Goal: Transaction & Acquisition: Purchase product/service

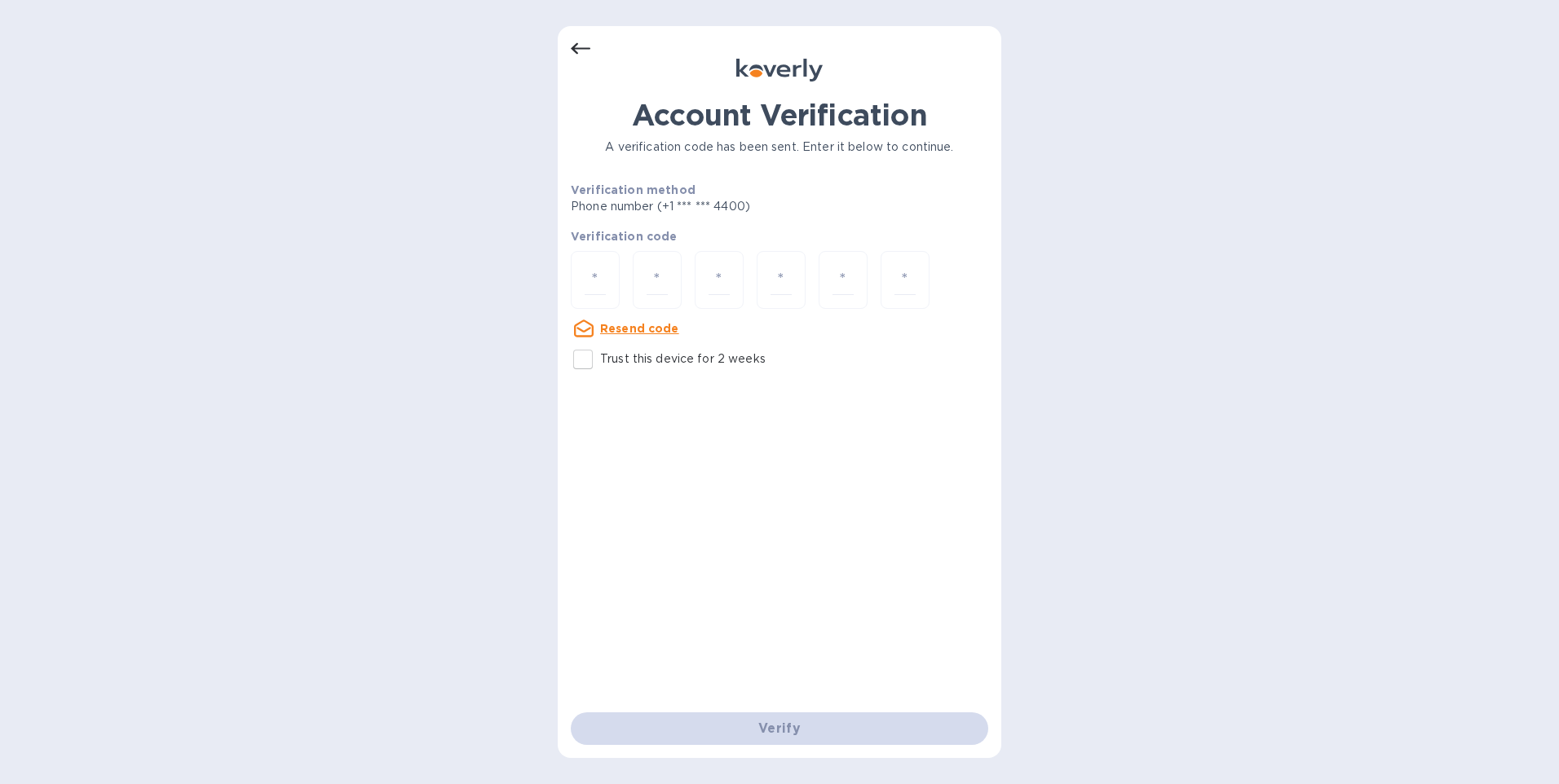
click at [624, 327] on u "Resend code" at bounding box center [640, 329] width 79 height 13
click at [455, 58] on div "Account Verification A verification code has been sent. Enter it below to conti…" at bounding box center [780, 392] width 1559 height 784
click at [599, 273] on input "number" at bounding box center [595, 280] width 21 height 30
type input "7"
type input "4"
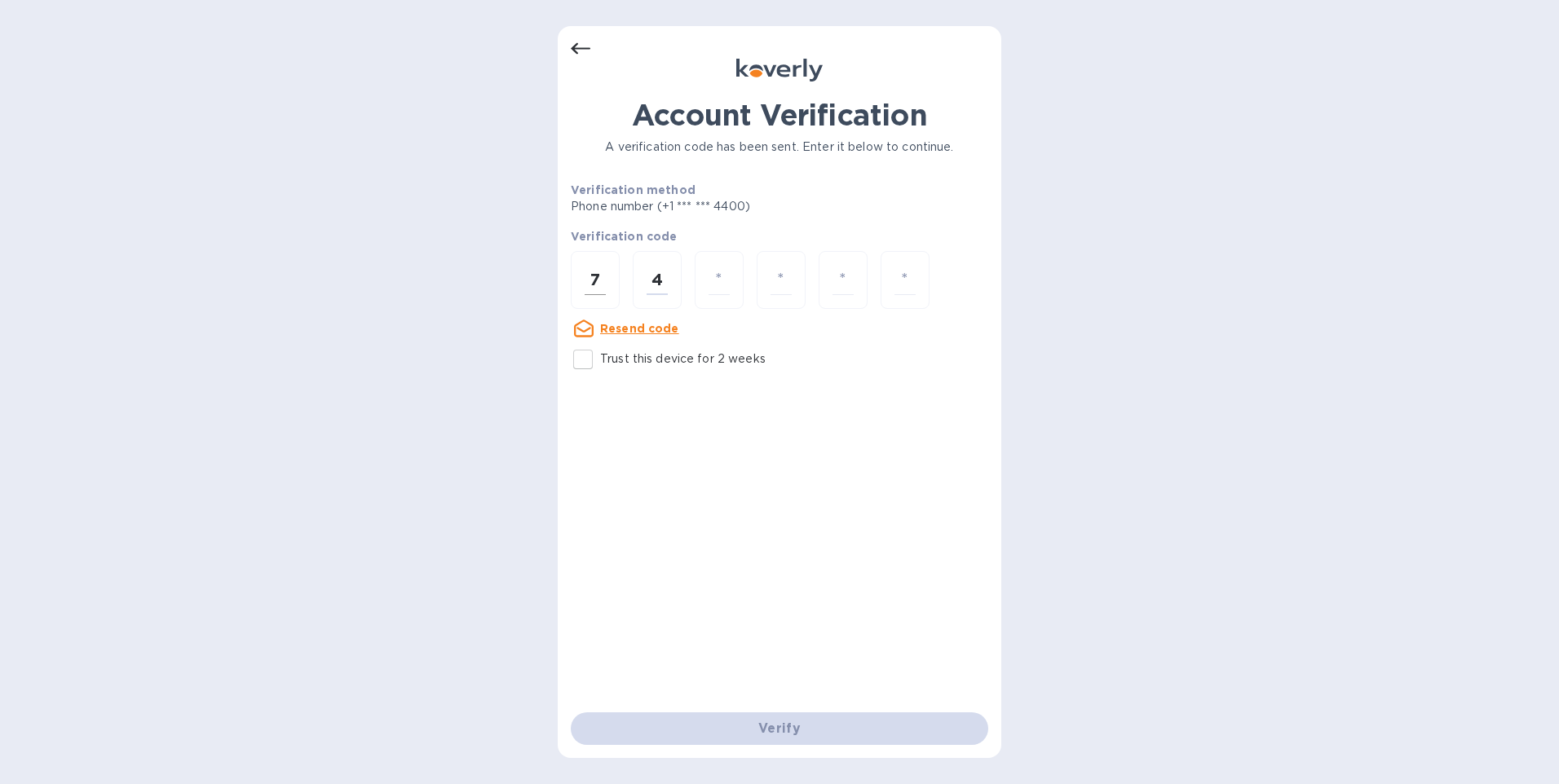
type input "8"
type input "7"
type input "3"
type input "8"
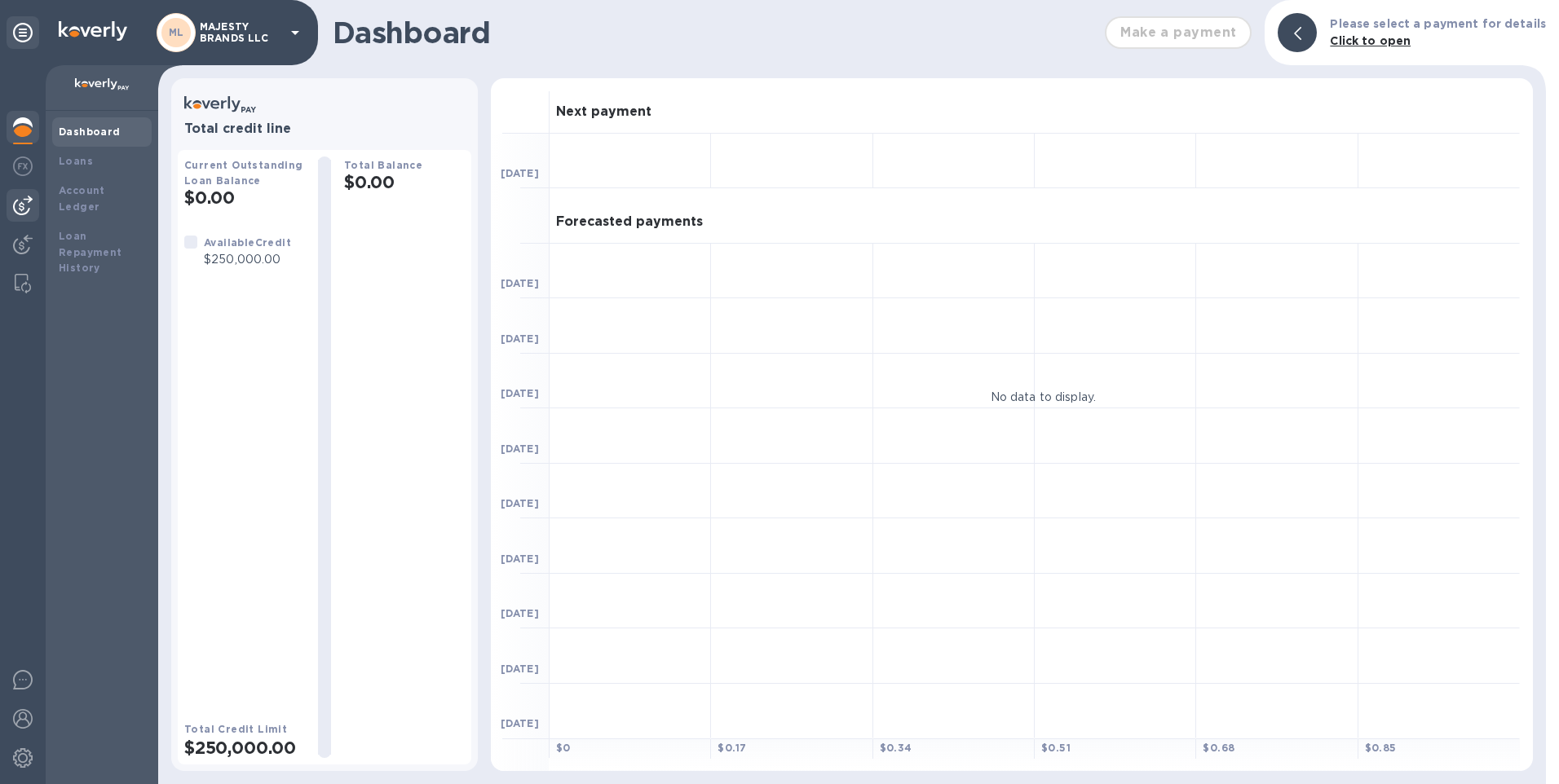
click at [34, 202] on div at bounding box center [22, 205] width 32 height 32
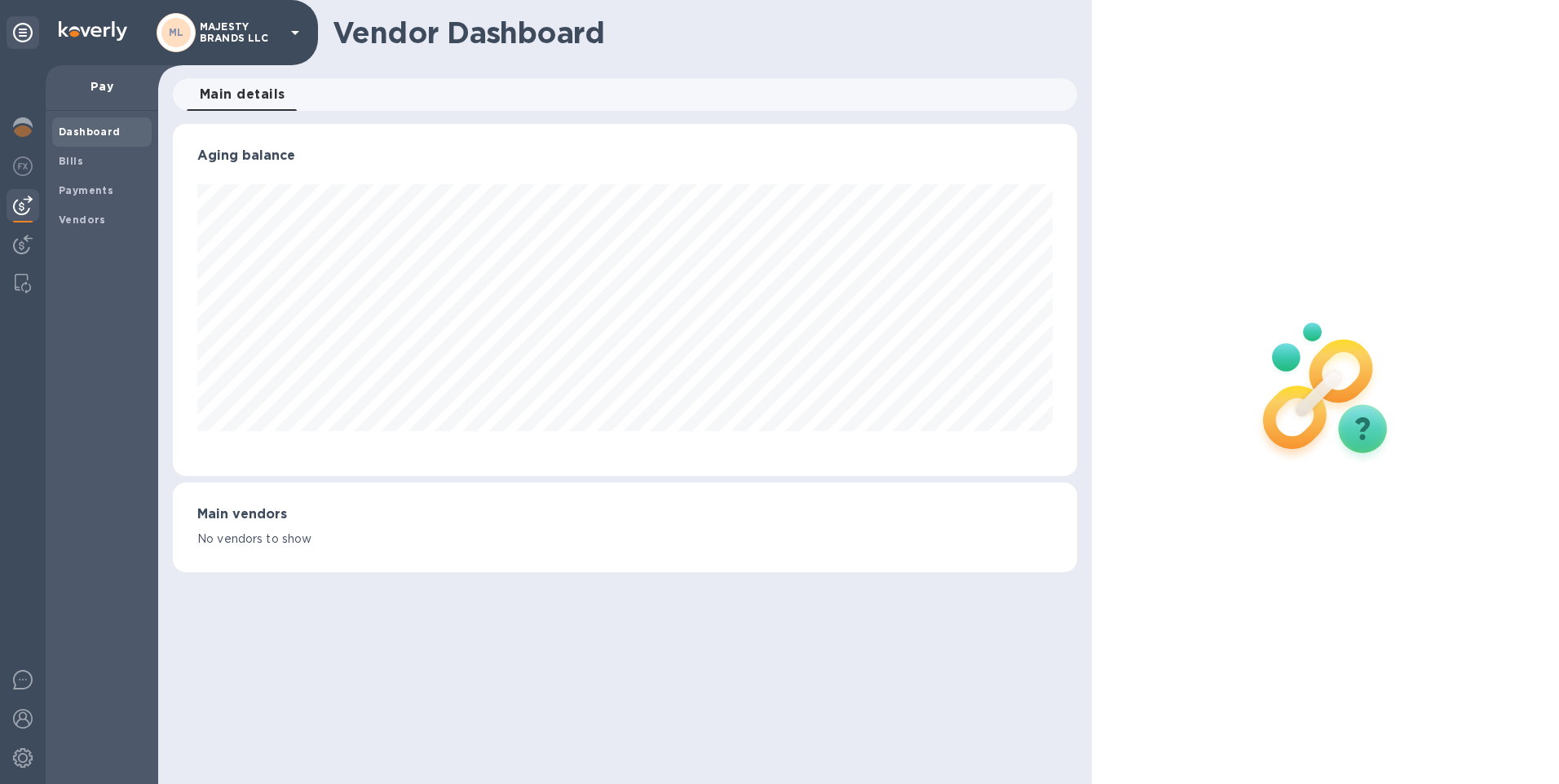
scroll to position [352, 906]
click at [114, 88] on p "Pay" at bounding box center [102, 86] width 87 height 17
click at [99, 82] on p "Pay" at bounding box center [102, 86] width 87 height 17
click at [90, 222] on b "Vendors" at bounding box center [82, 219] width 47 height 12
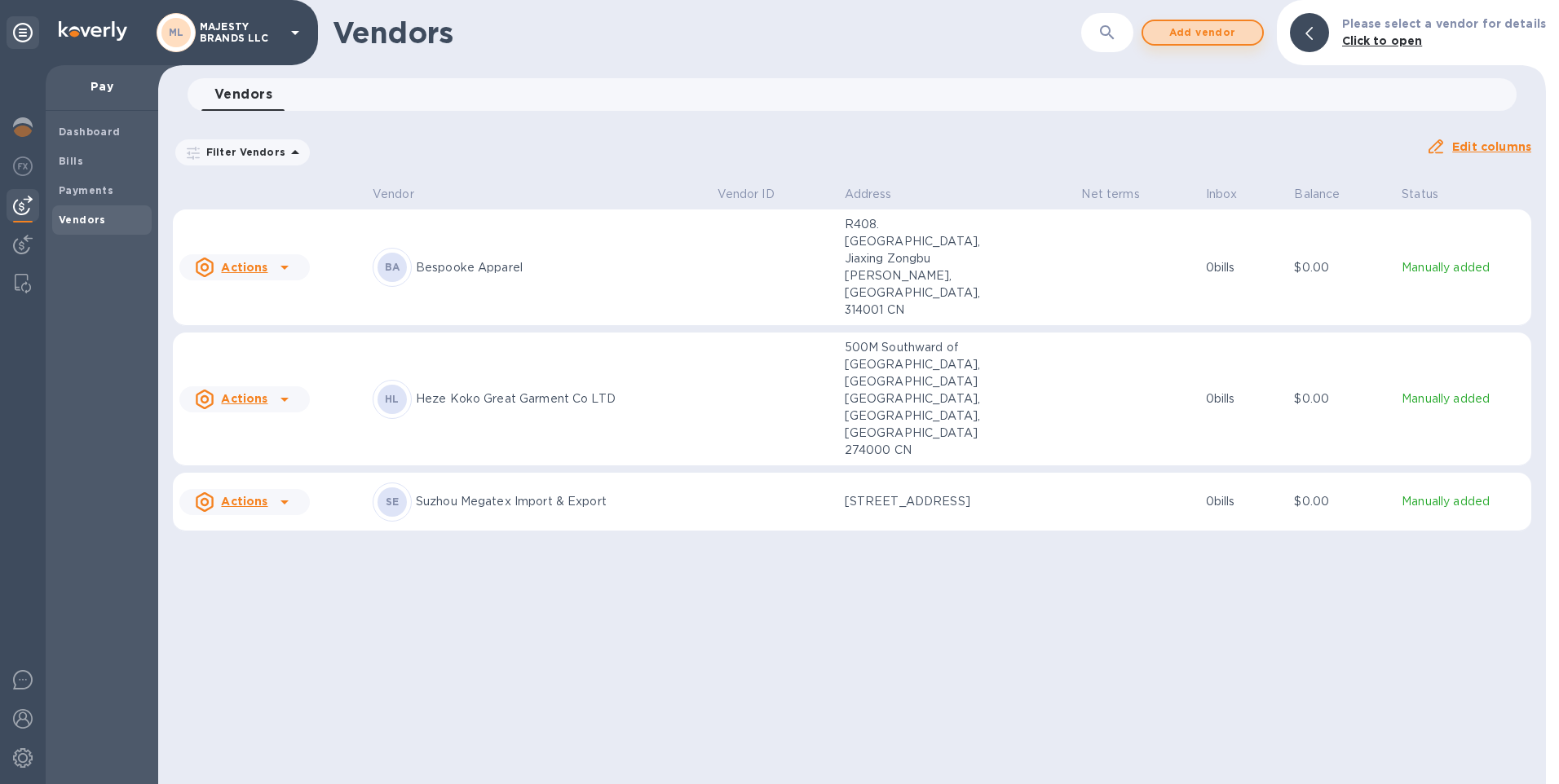
click at [1205, 36] on span "Add vendor" at bounding box center [1202, 32] width 93 height 19
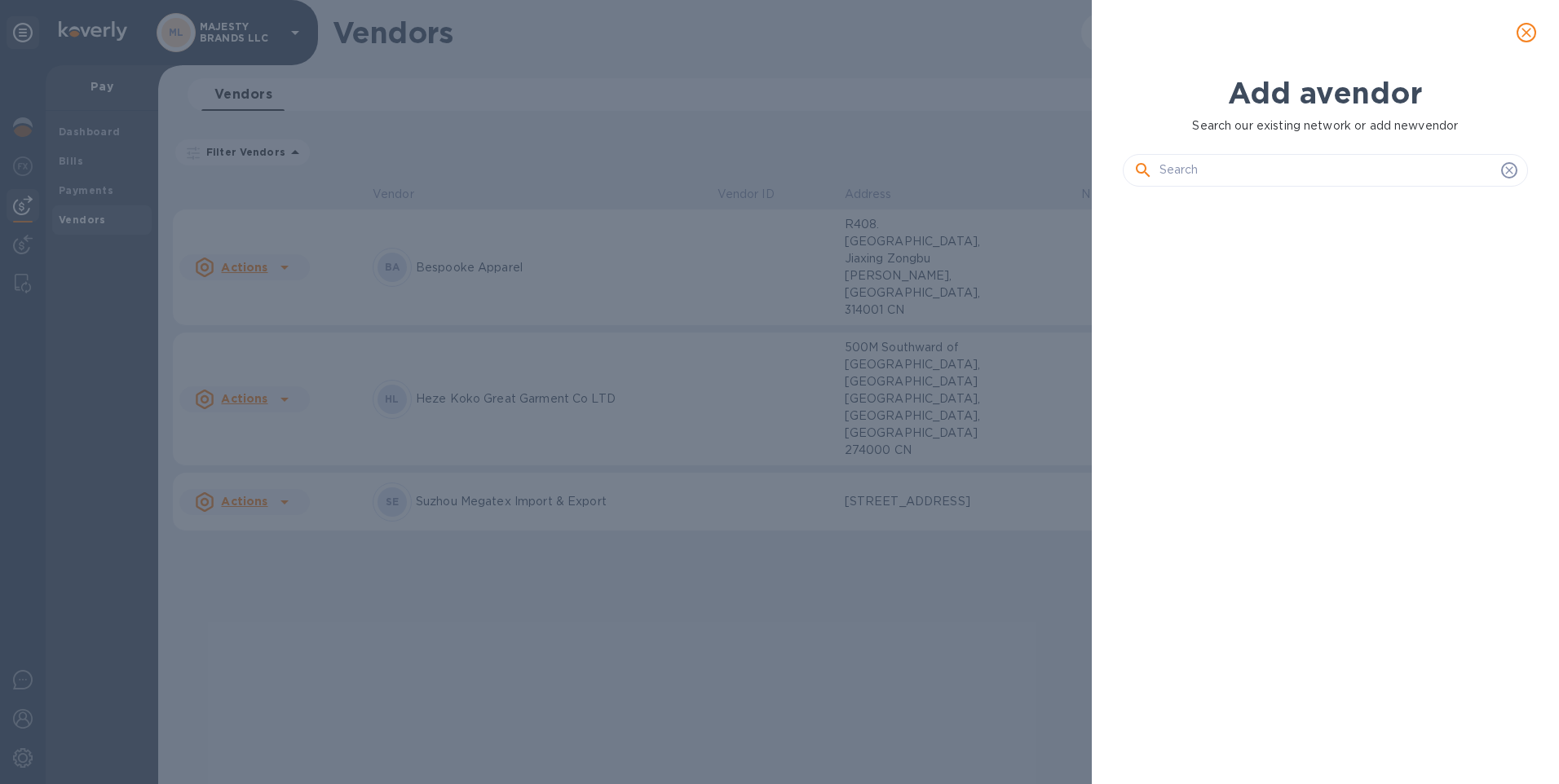
scroll to position [529, 412]
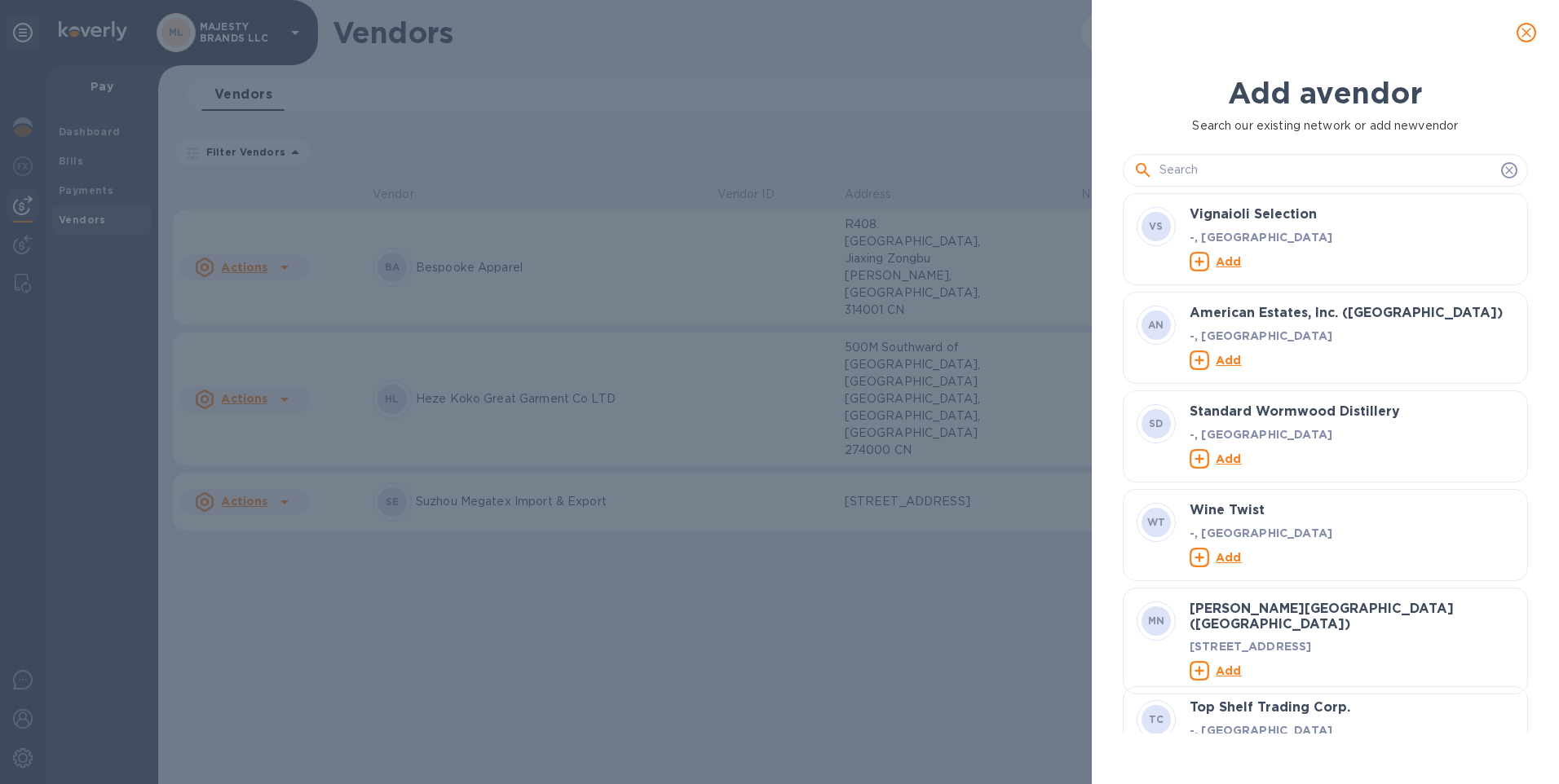
click at [1208, 171] on input "text" at bounding box center [1327, 170] width 335 height 25
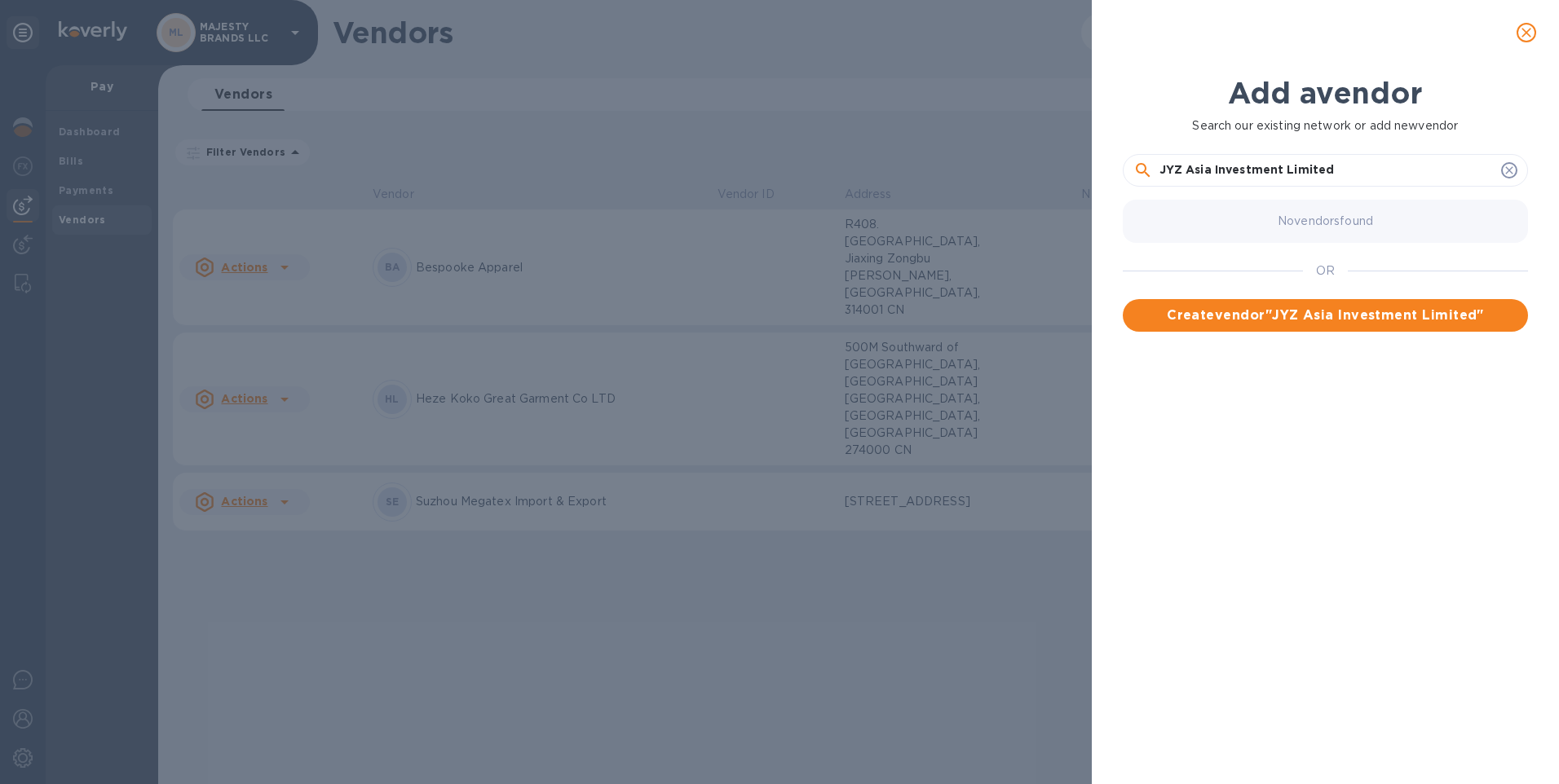
type input "JYZ Asia Investment Limited"
click at [1322, 314] on span "Create vendor " JYZ Asia Investment Limited "" at bounding box center [1325, 315] width 379 height 19
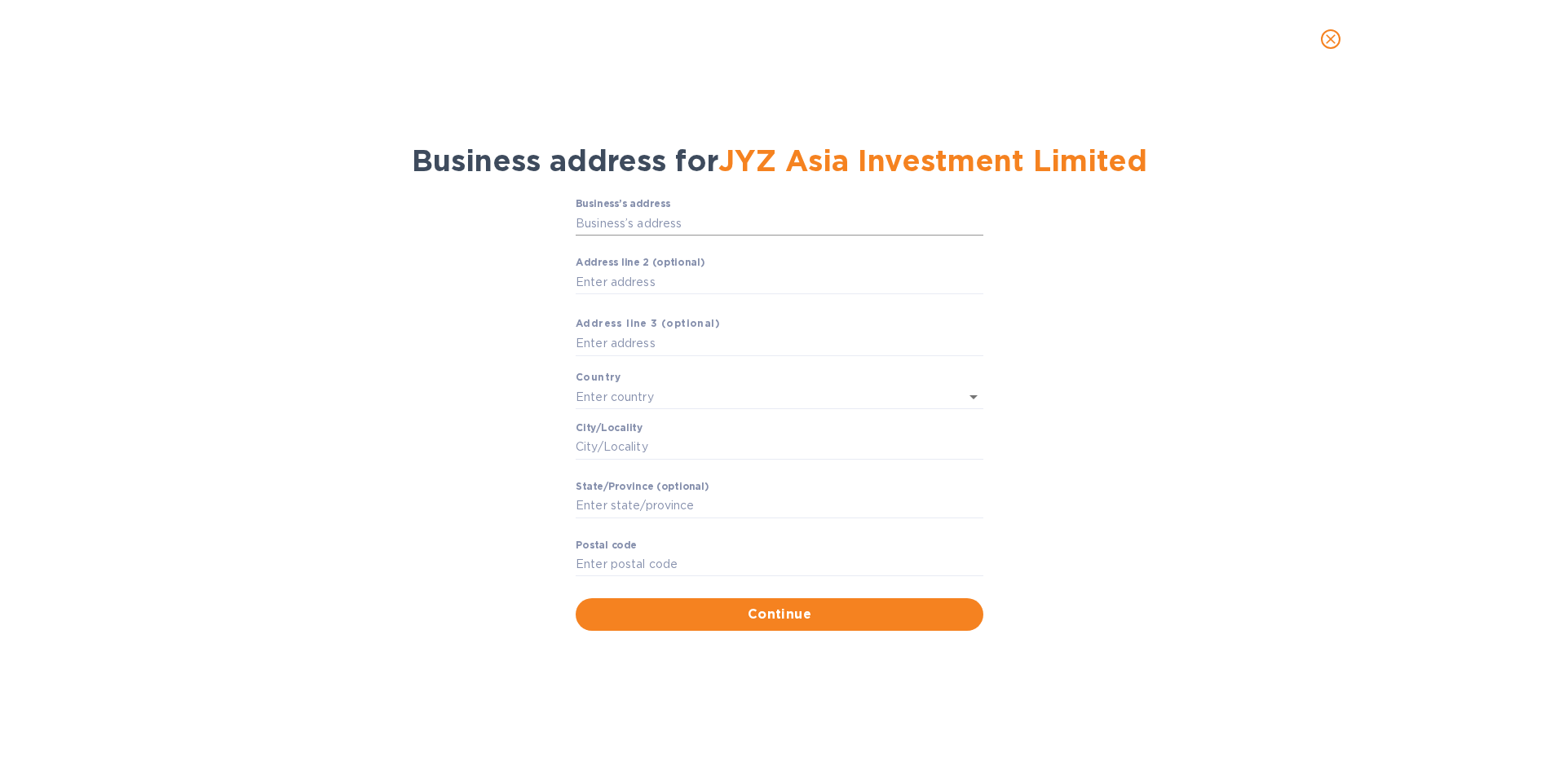
click at [621, 218] on input "Business’s аddress" at bounding box center [780, 223] width 408 height 25
click at [419, 339] on div "Business’s аddress ​ Аddress line 2 (optional) ​ Аddress line 3 (optional) Coun…" at bounding box center [780, 414] width 1517 height 452
click at [629, 213] on input "Business’s аddress" at bounding box center [780, 223] width 408 height 25
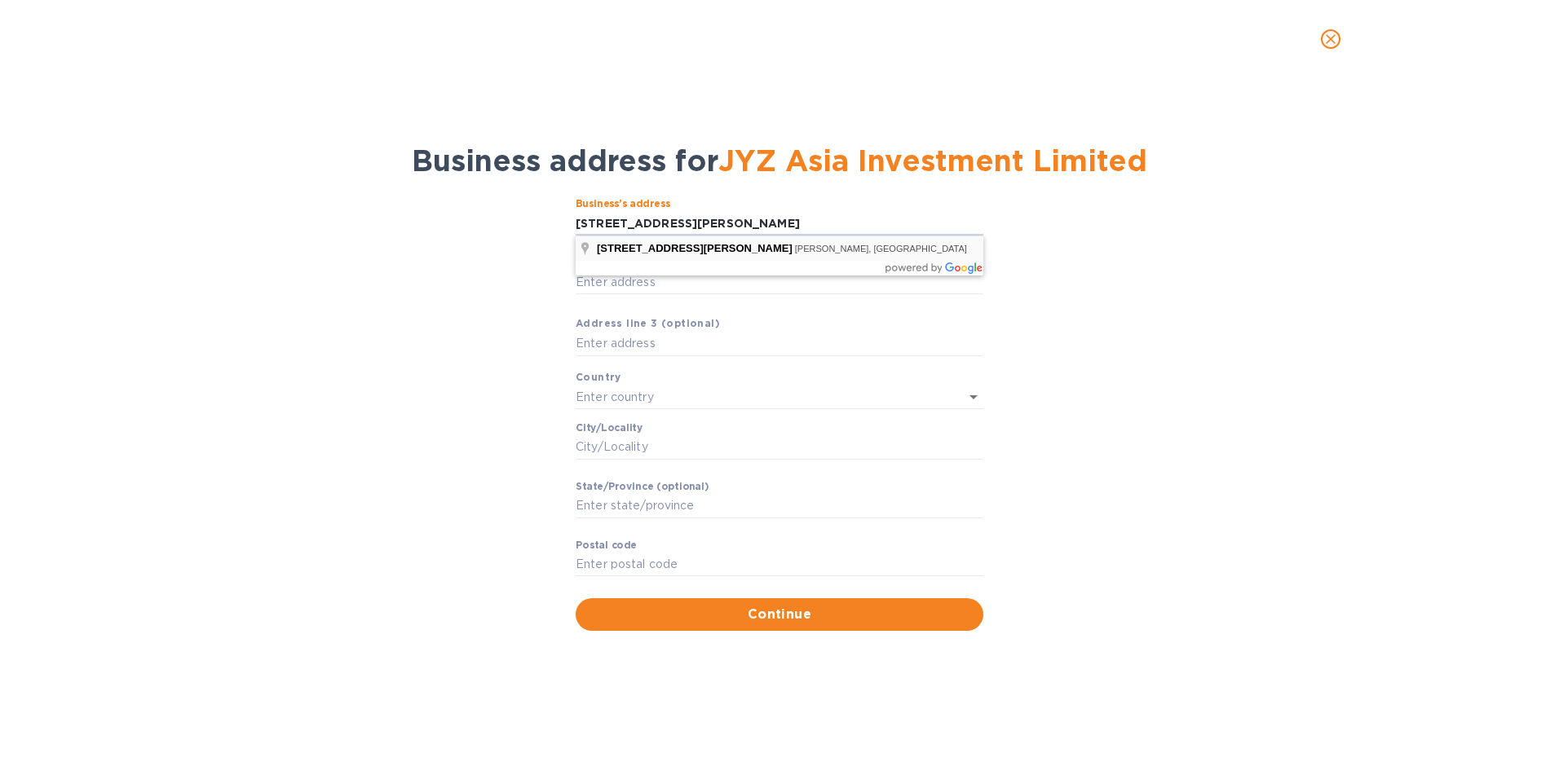
type input "[STREET_ADDRESS][PERSON_NAME]"
type input "[GEOGRAPHIC_DATA]"
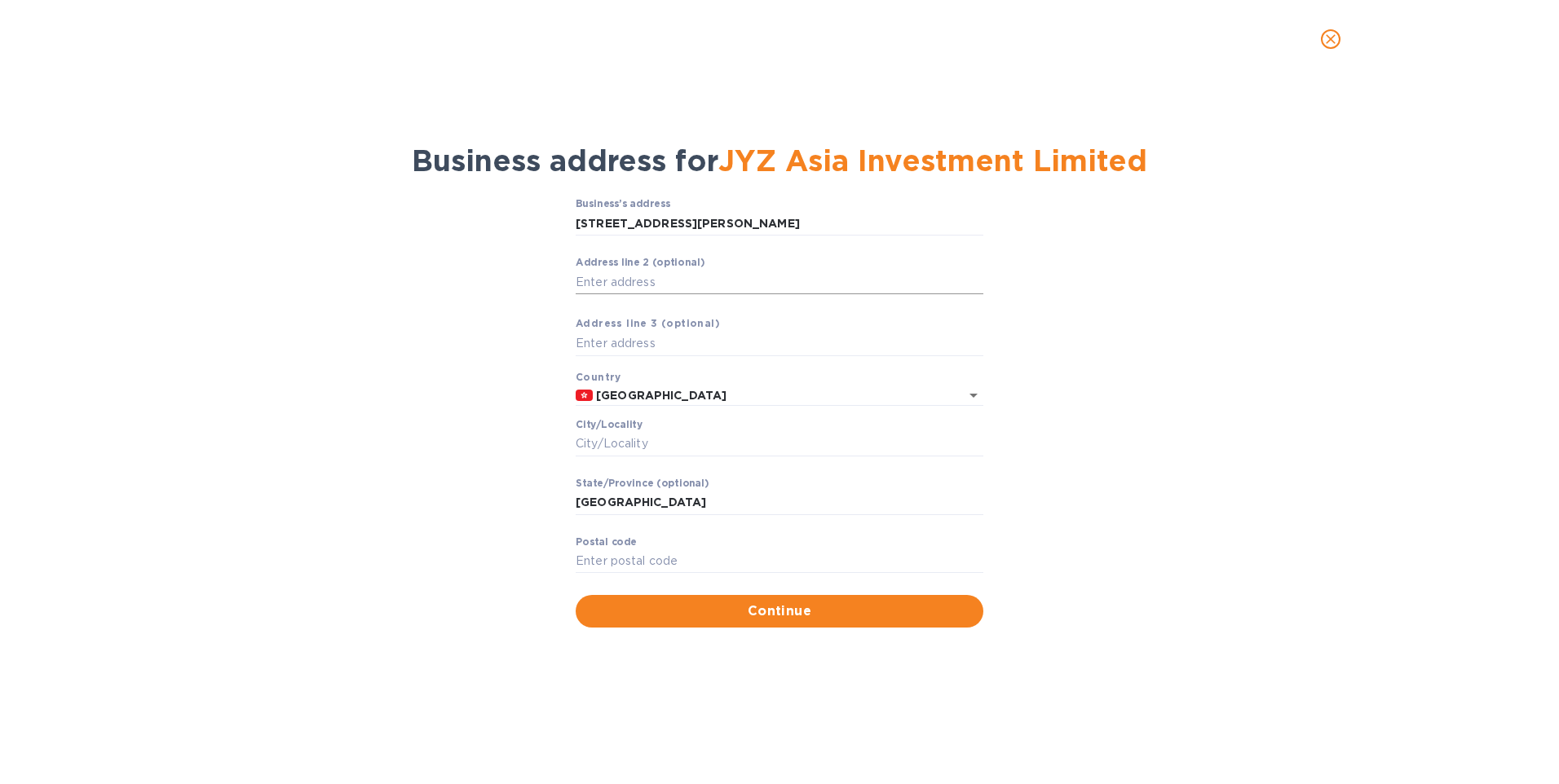
click at [663, 279] on input "Аddress line 2 (optional)" at bounding box center [780, 282] width 408 height 25
type input "[GEOGRAPHIC_DATA] 1005, 10/F"
type input "[GEOGRAPHIC_DATA]"
click at [447, 400] on div "Business’s аddress 5 [PERSON_NAME][GEOGRAPHIC_DATA] ​ Аddress line 2 (optional)…" at bounding box center [780, 412] width 1517 height 448
click at [665, 341] on input "text" at bounding box center [780, 344] width 408 height 25
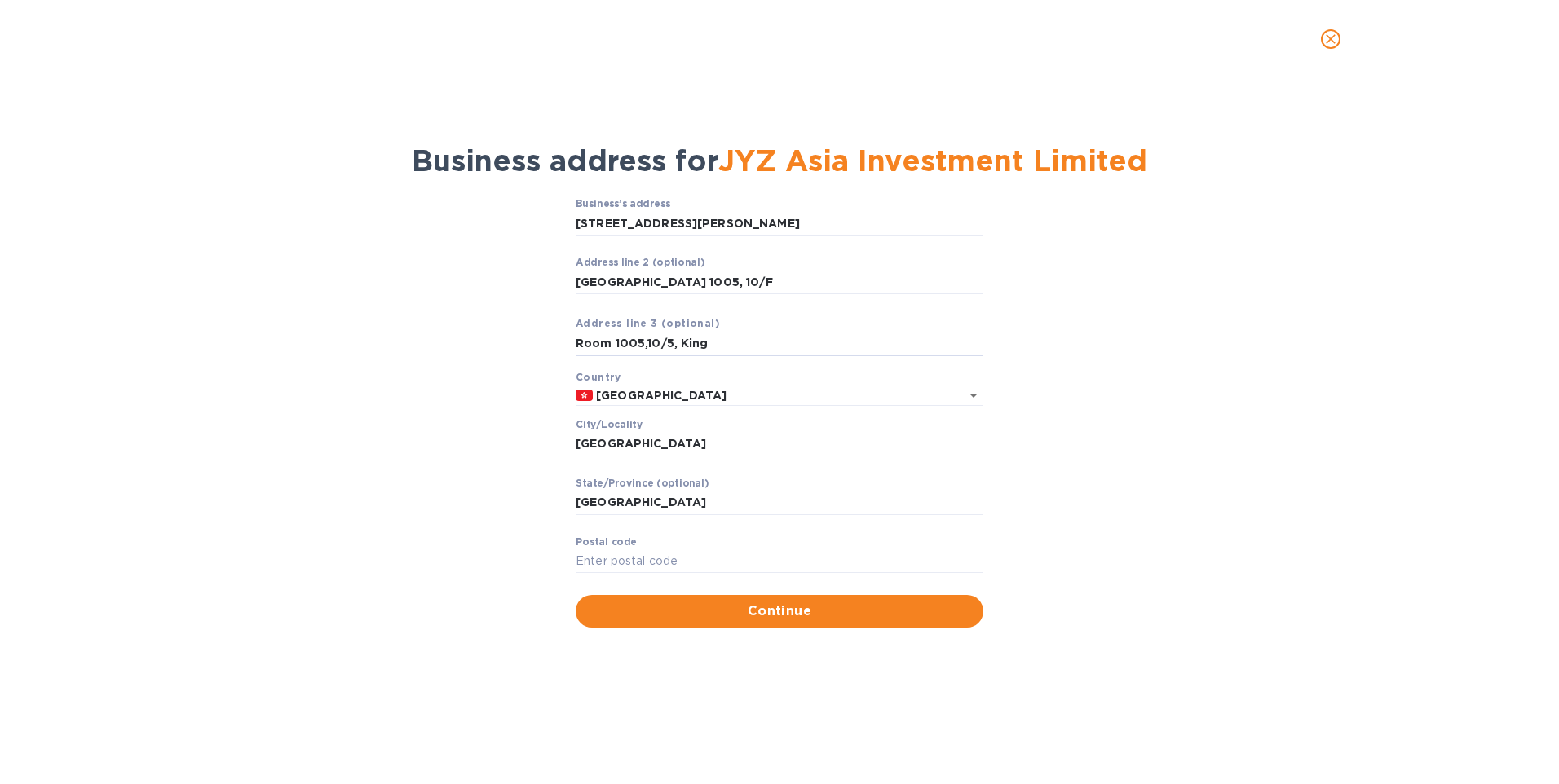
type input "Room 1005,10/5, King"
click at [436, 439] on div "Business’s аddress 5 [PERSON_NAME][GEOGRAPHIC_DATA] ​ Аddress line 2 (optional)…" at bounding box center [780, 412] width 1517 height 448
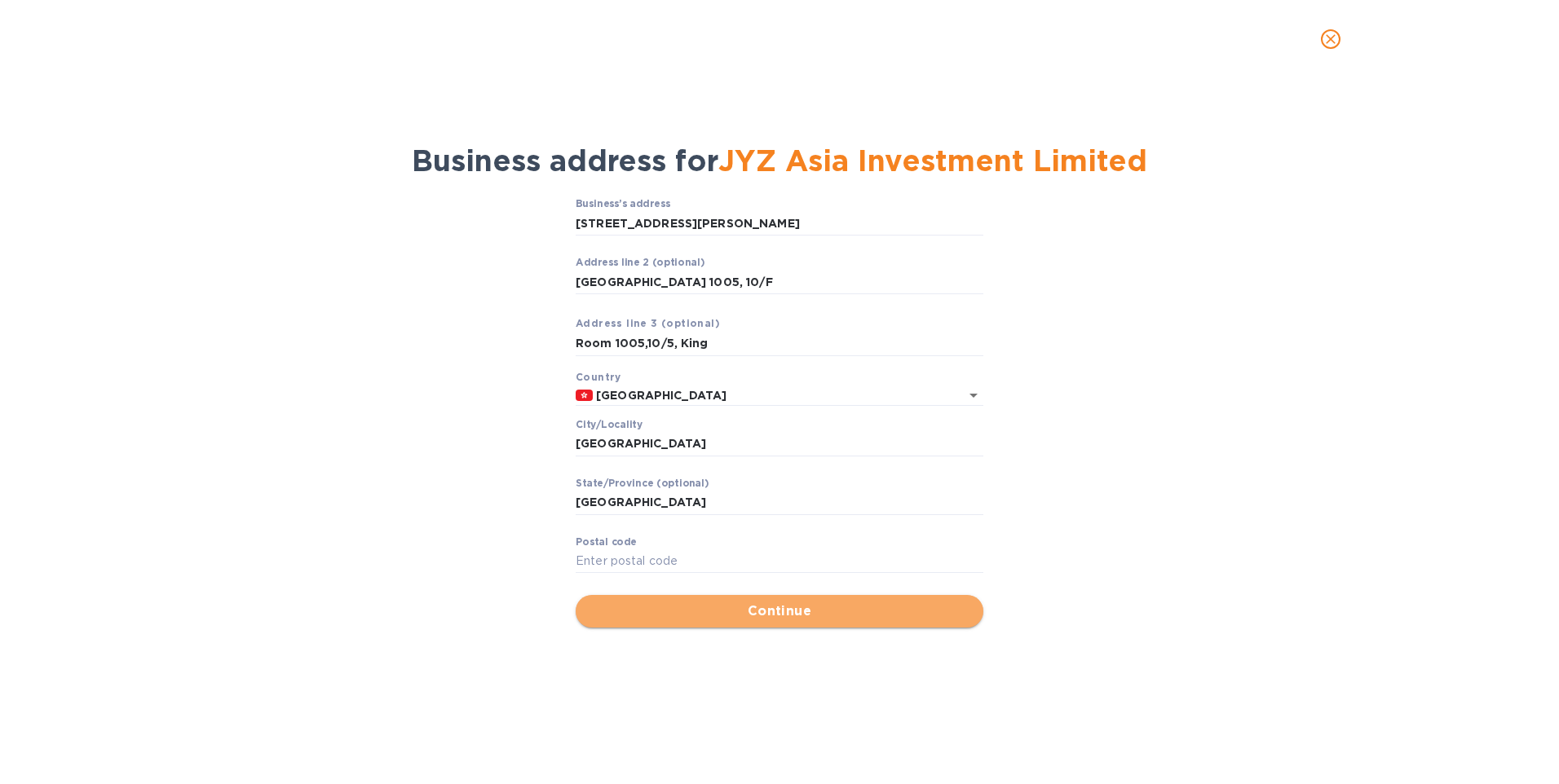
click at [761, 616] on span "Continue" at bounding box center [780, 611] width 382 height 19
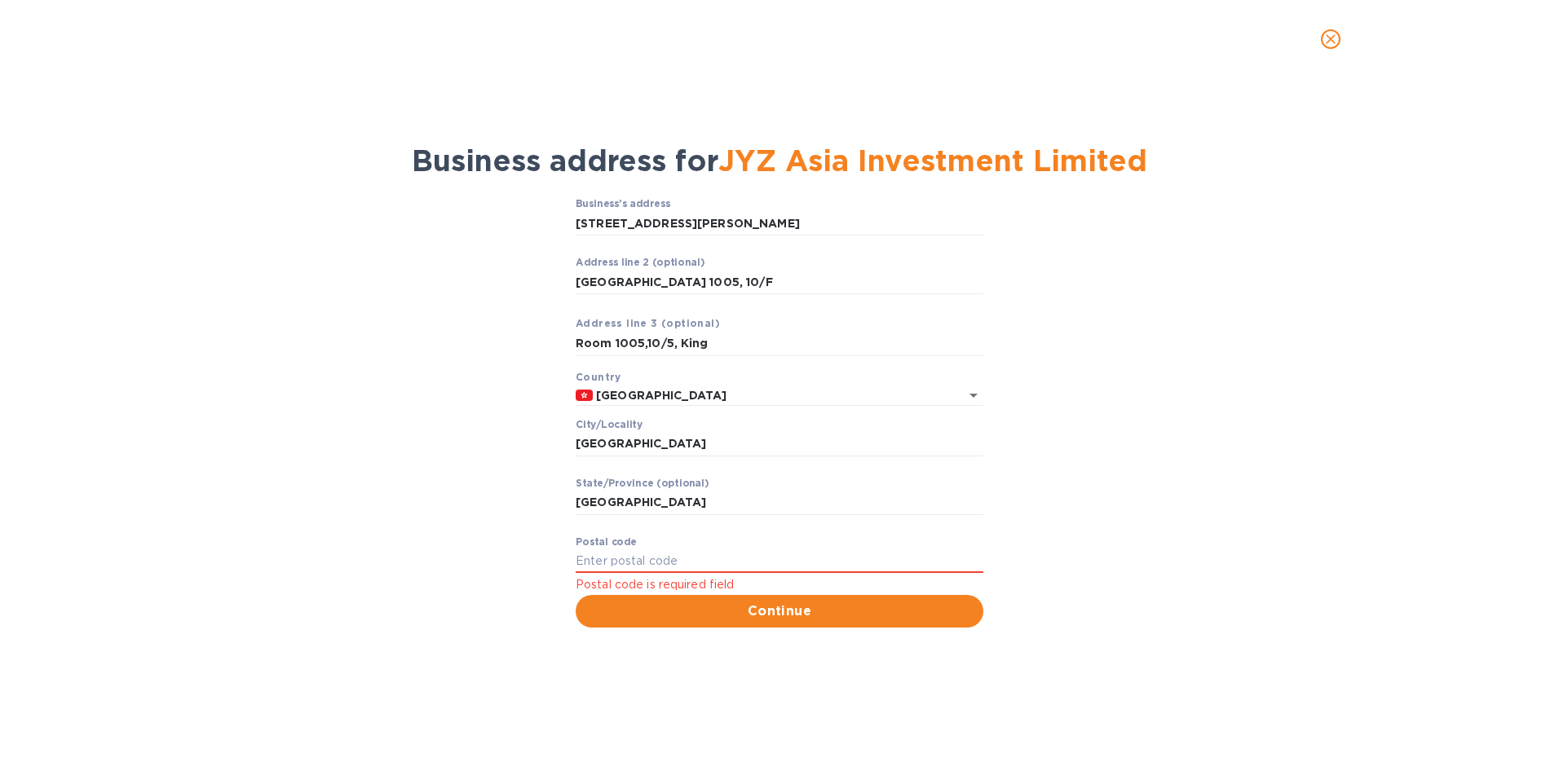
click at [674, 548] on div "Pоstal cоde Postal code is required field" at bounding box center [780, 566] width 408 height 59
click at [629, 567] on input "Pоstal cоde" at bounding box center [780, 561] width 408 height 25
click at [589, 549] on input "Pоstal cоde" at bounding box center [780, 561] width 408 height 25
type input "999077"
click at [805, 603] on span "Continue" at bounding box center [780, 611] width 382 height 19
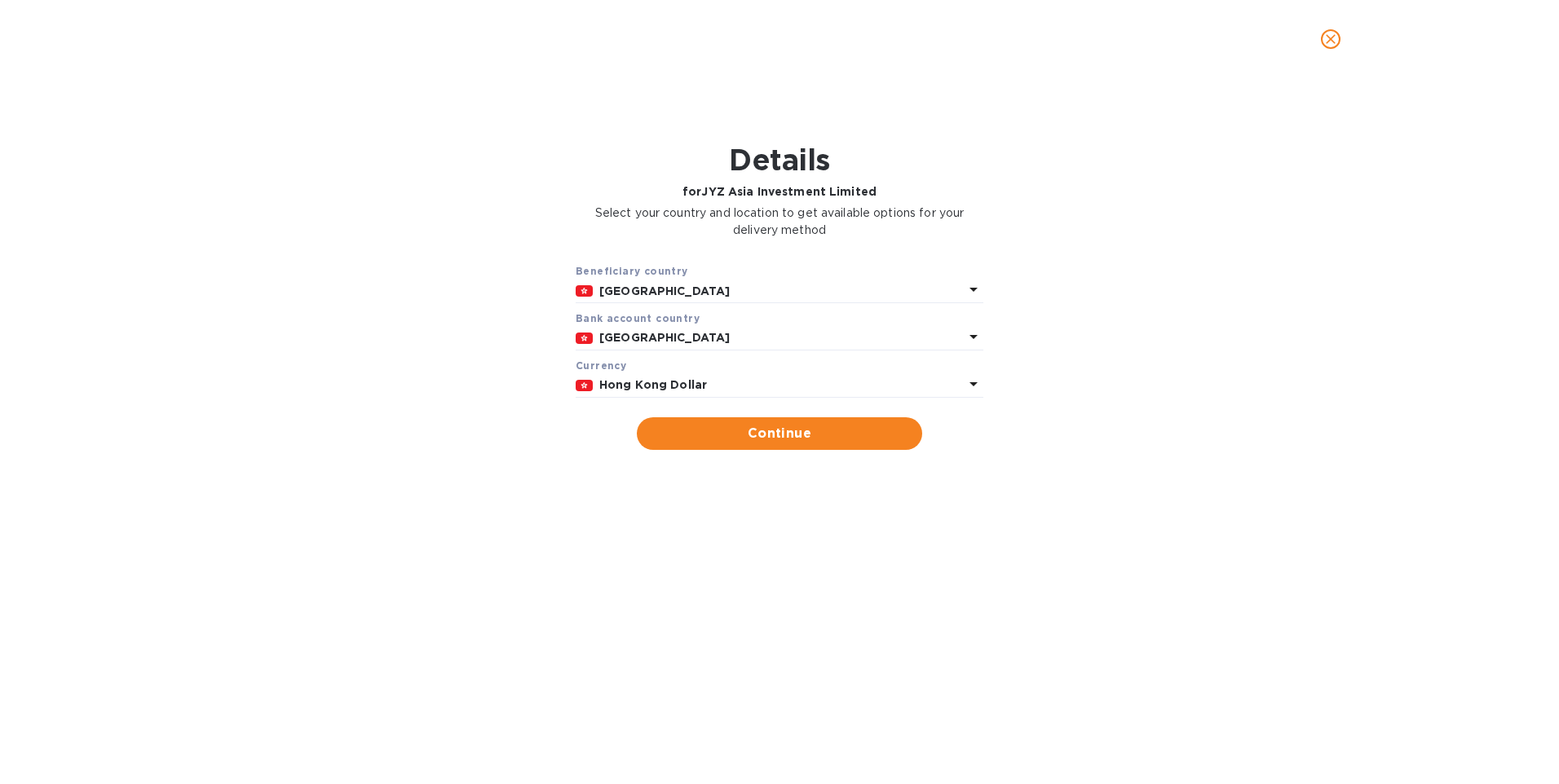
click at [969, 378] on icon at bounding box center [973, 384] width 19 height 19
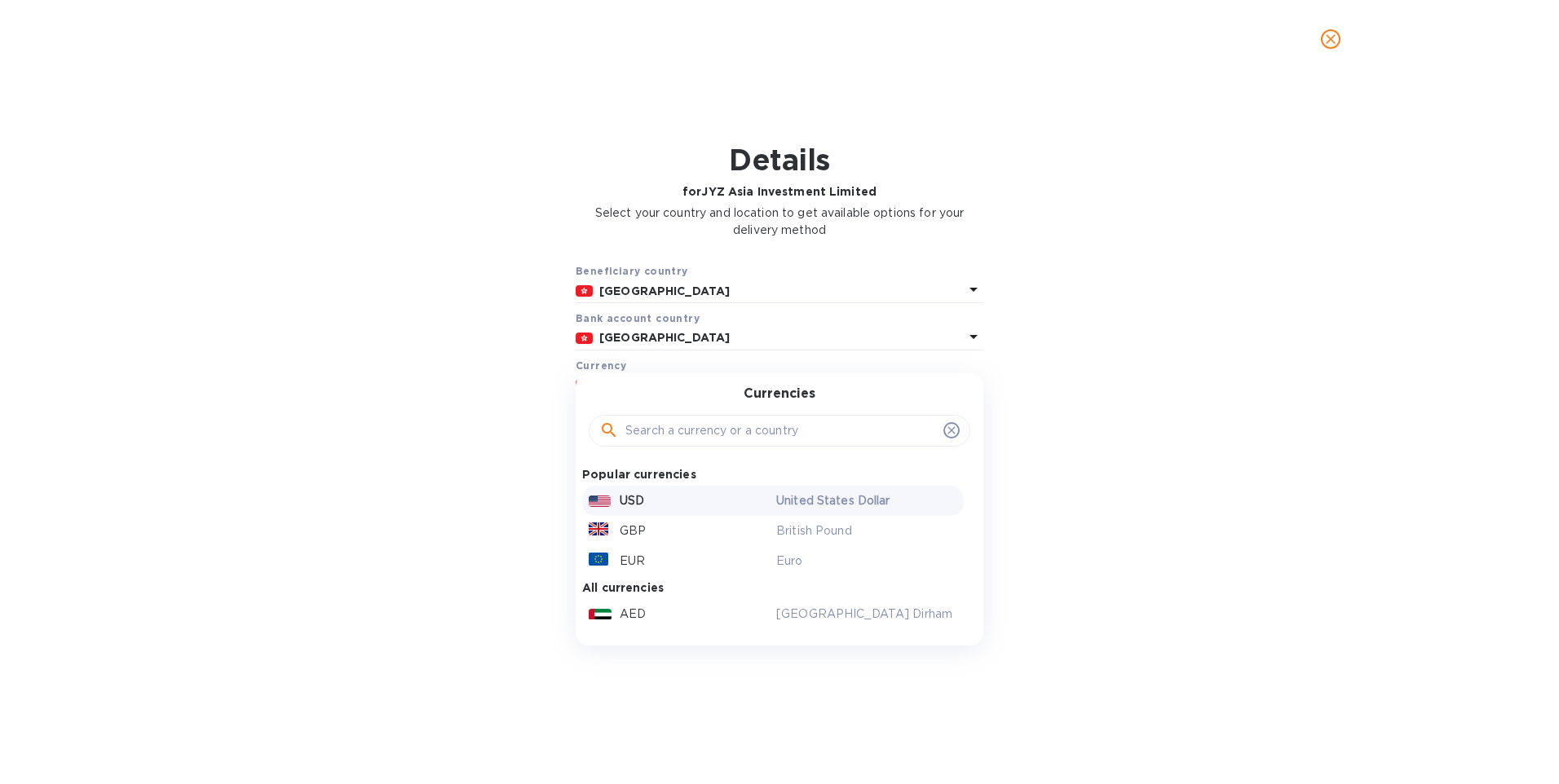
click at [642, 495] on p "USD" at bounding box center [631, 501] width 25 height 17
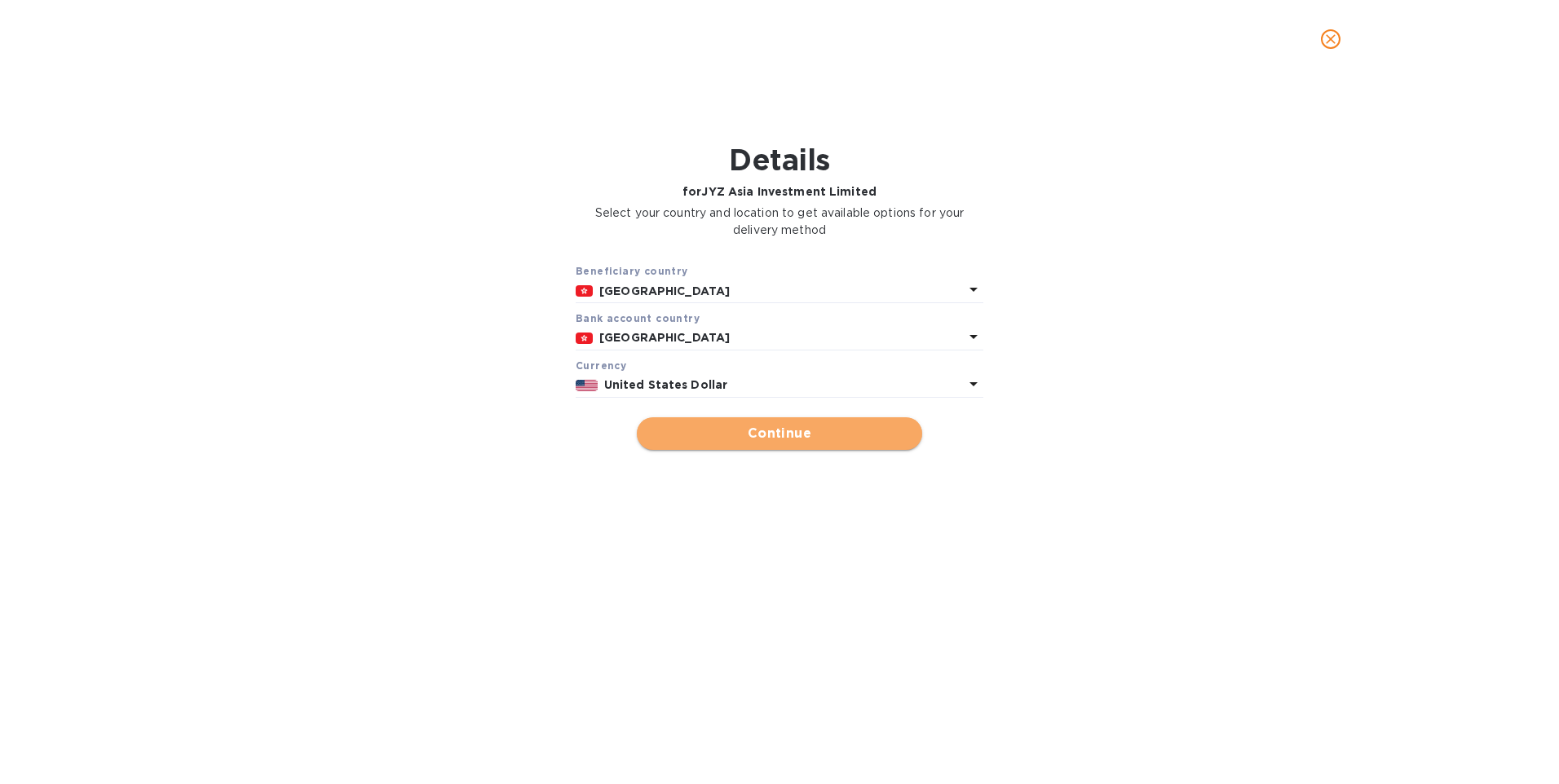
click at [721, 429] on span "Continue" at bounding box center [780, 433] width 260 height 19
type input "JYZ Asia Investment Limited"
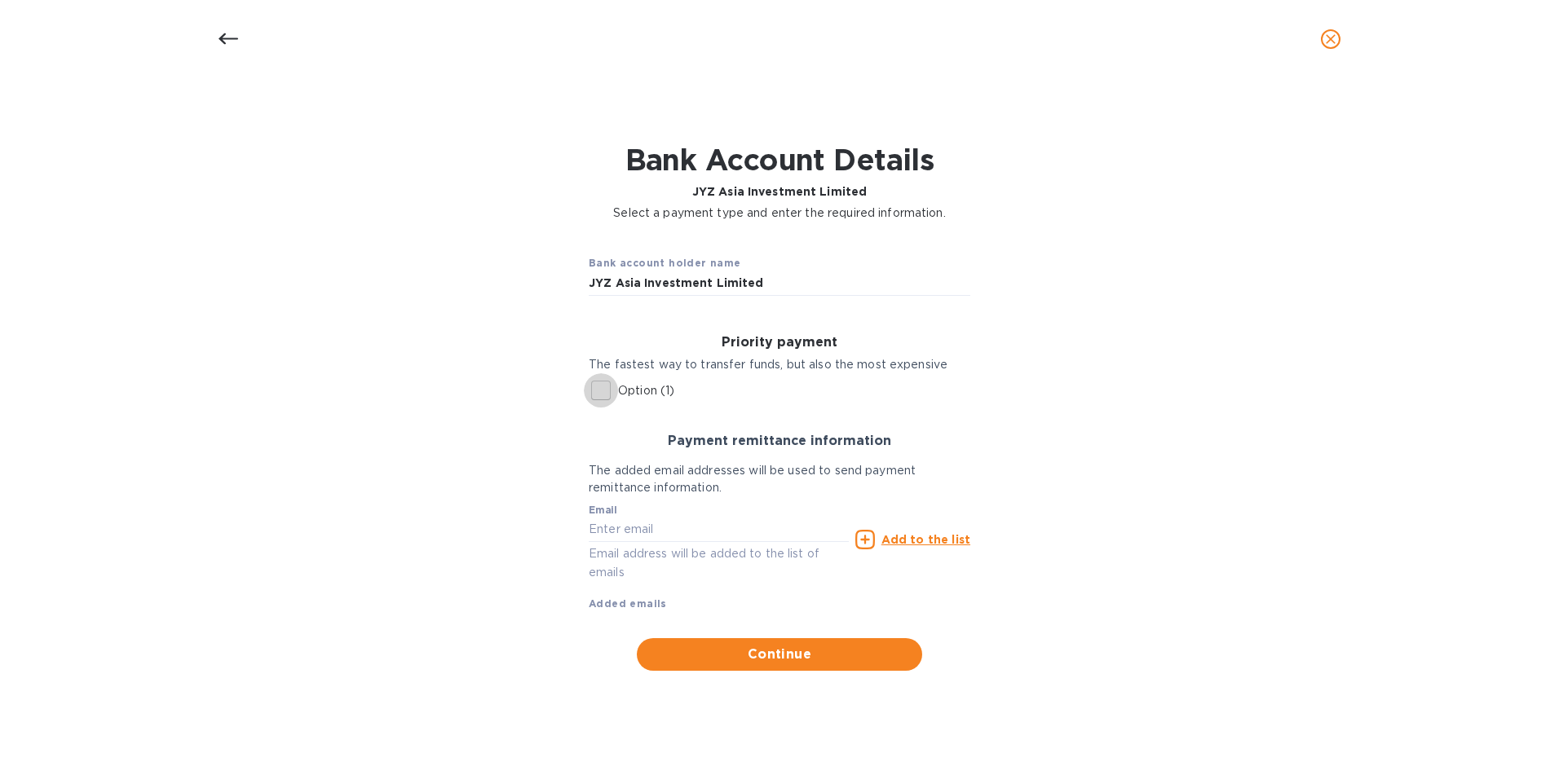
click at [605, 383] on input "Option (1)" at bounding box center [600, 390] width 34 height 34
checkbox input "true"
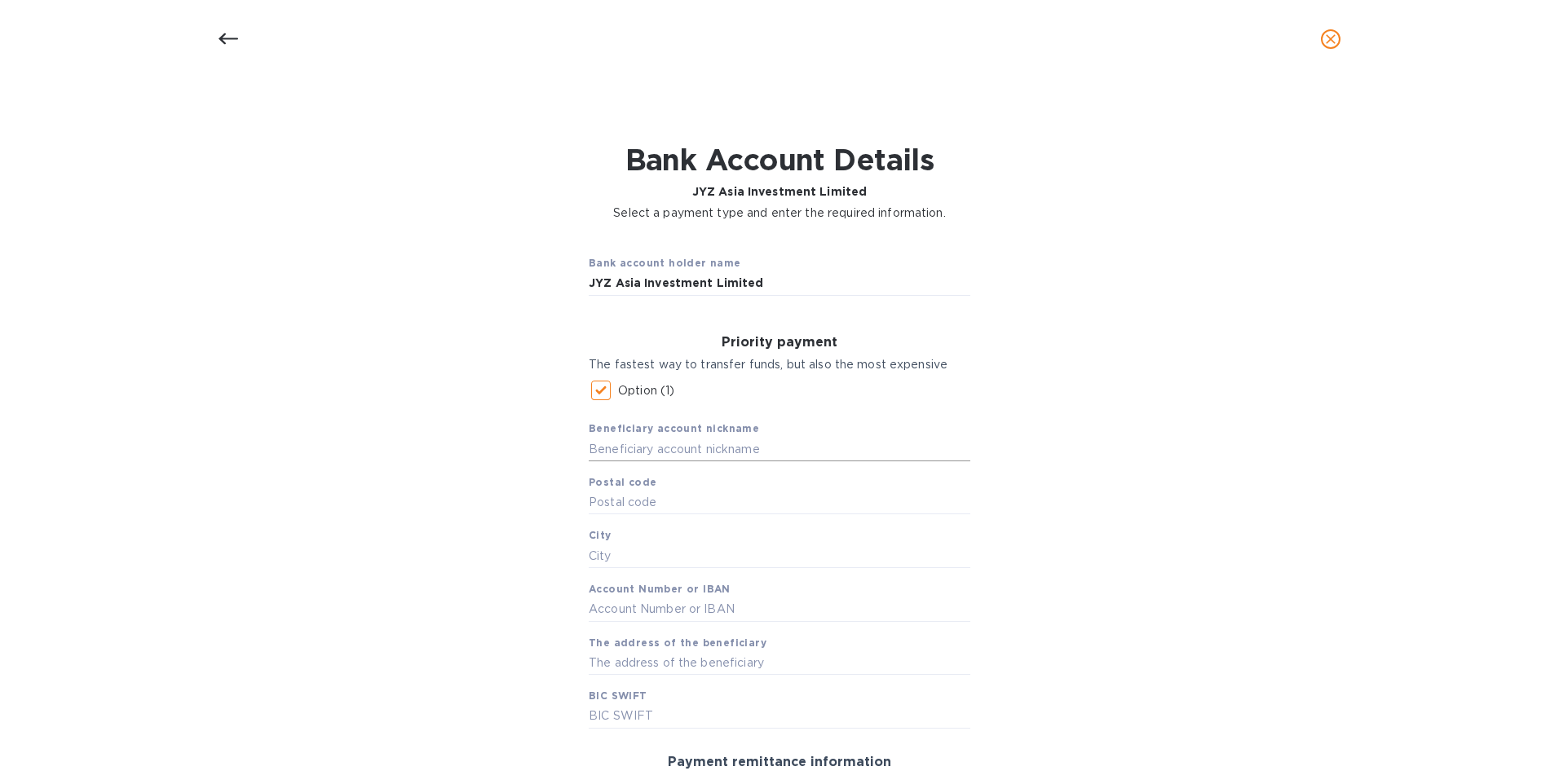
click at [639, 444] on input "text" at bounding box center [780, 449] width 382 height 25
type input "JYZ Asia Investment"
click at [624, 498] on input "text" at bounding box center [780, 502] width 382 height 25
type input "999077"
click at [512, 498] on div "Bank account holder name JYZ Asia Investment Limited Priority payment The faste…" at bounding box center [780, 617] width 1517 height 769
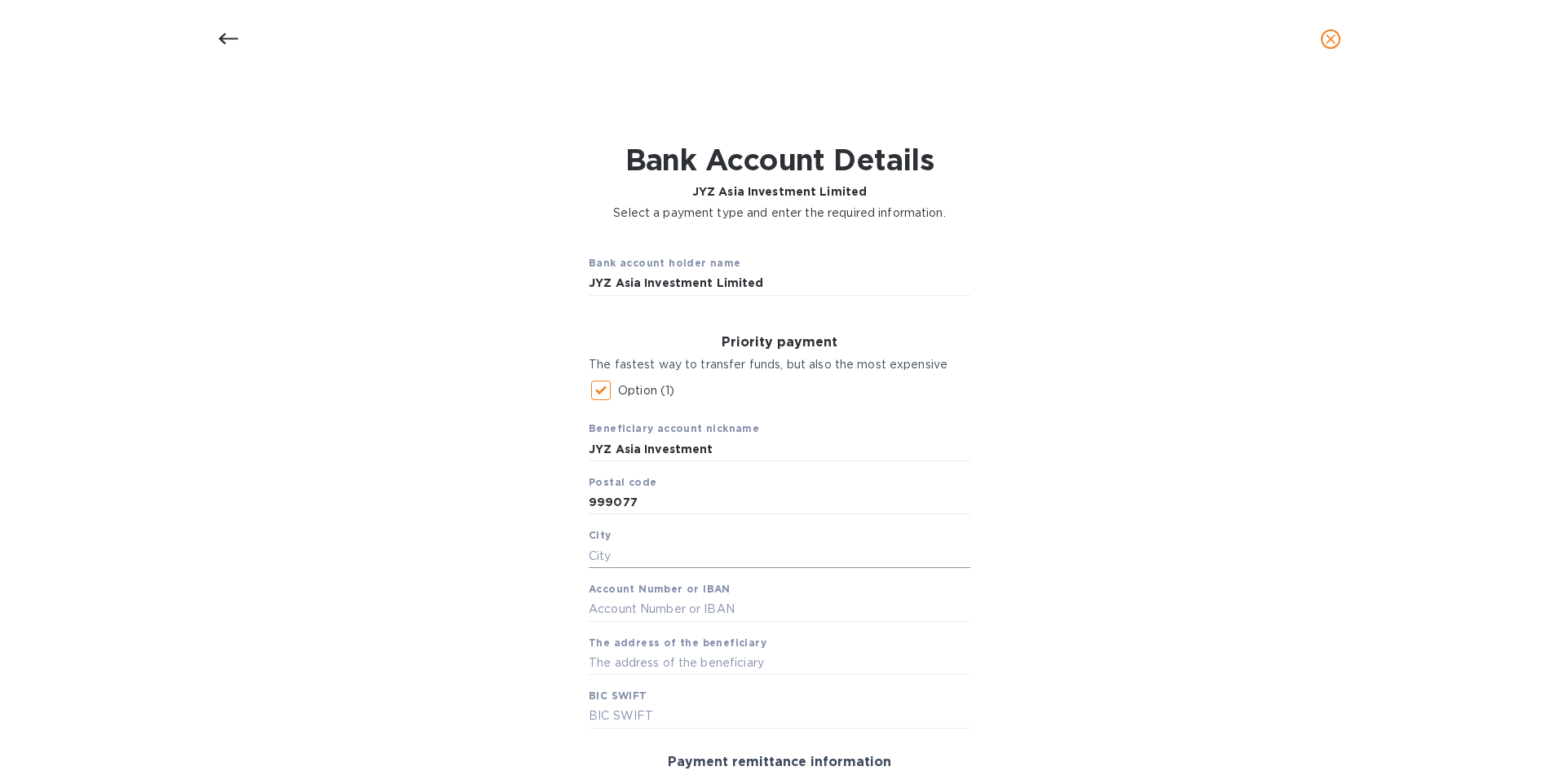
click at [611, 558] on input "text" at bounding box center [780, 556] width 382 height 25
type input "[GEOGRAPHIC_DATA]"
click at [483, 551] on div "Bank account holder name JYZ Asia Investment Limited Priority payment The faste…" at bounding box center [780, 617] width 1517 height 769
click at [624, 598] on input "text" at bounding box center [780, 610] width 382 height 25
type input "001161866"
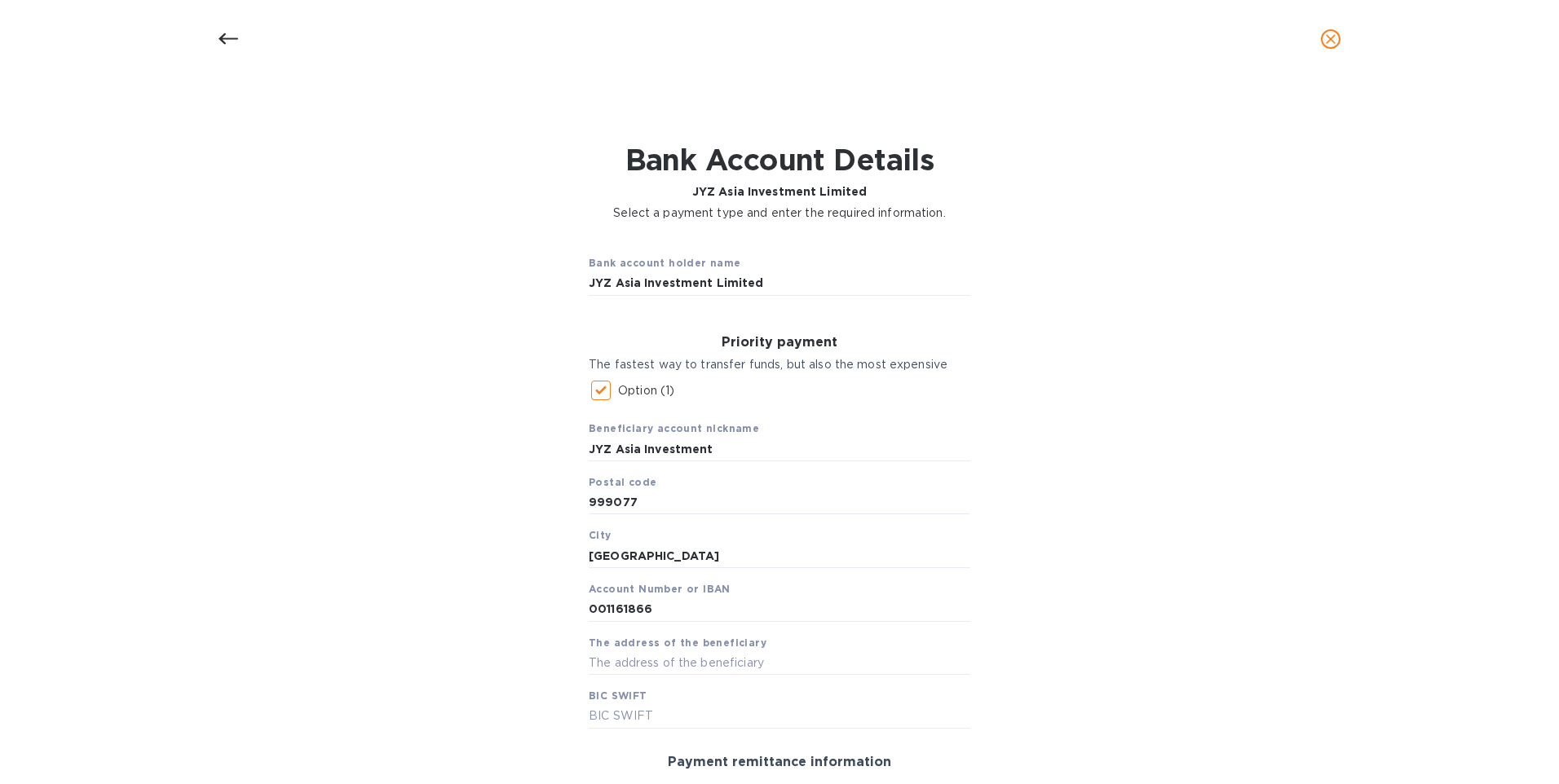
click at [442, 611] on div "Bank account holder name JYZ Asia Investment Limited Priority payment The faste…" at bounding box center [780, 617] width 1517 height 769
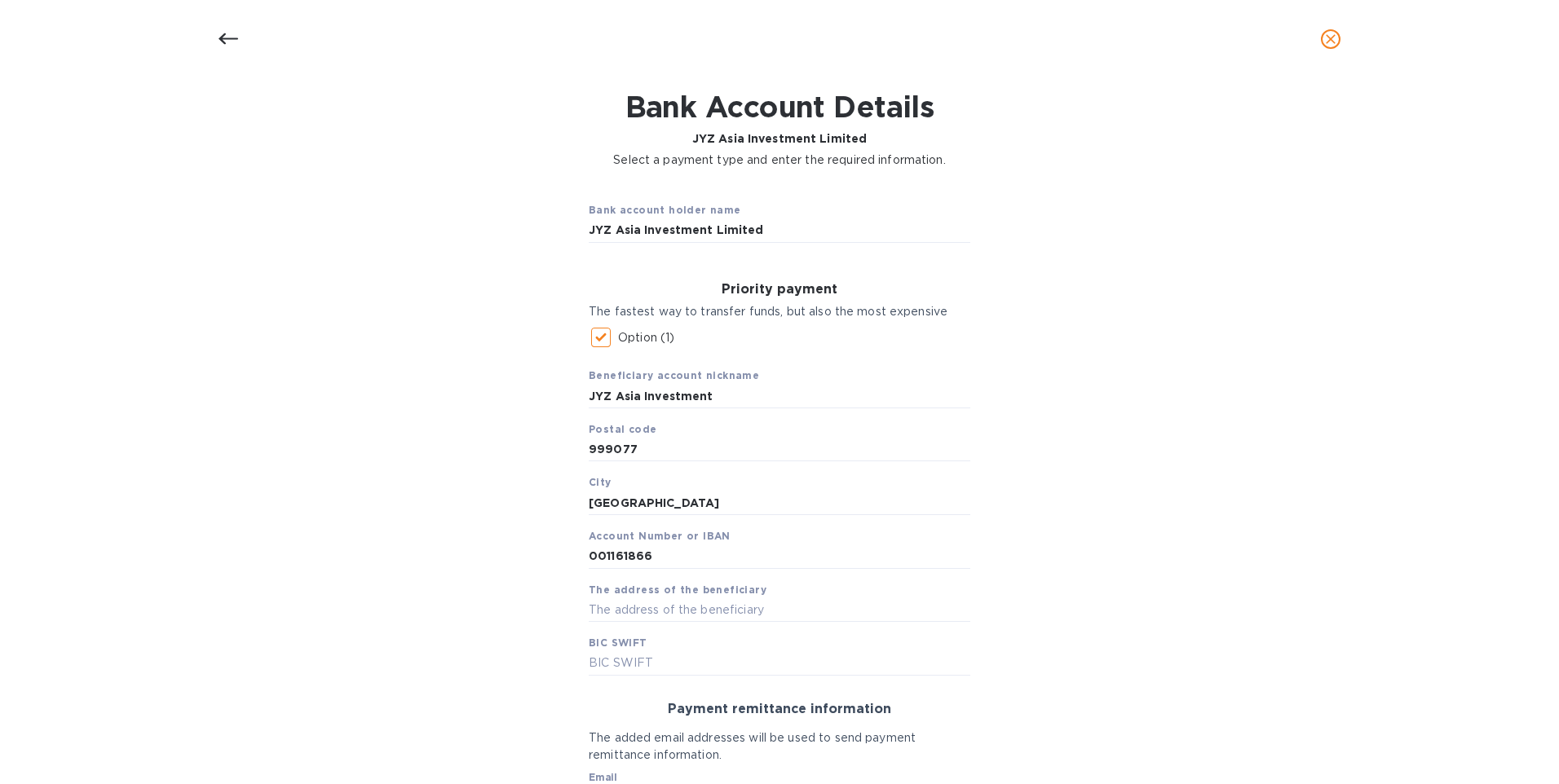
scroll to position [82, 0]
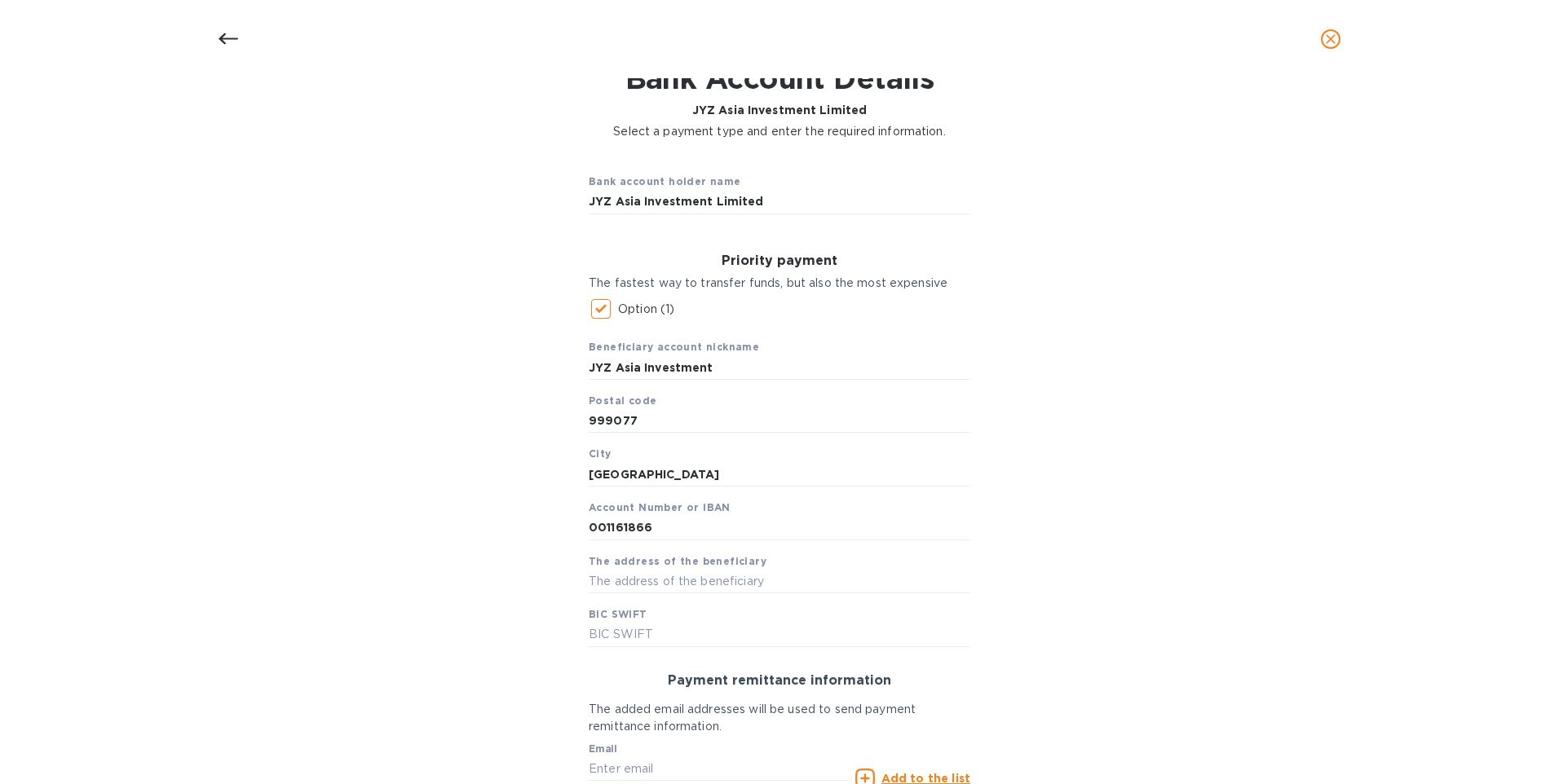
click at [627, 569] on span "The address of the beneficiary" at bounding box center [677, 562] width 178 height 17
click at [614, 575] on input "text" at bounding box center [780, 581] width 382 height 25
type input "[STREET_ADDRESS]"
click at [627, 625] on input "text" at bounding box center [780, 635] width 382 height 25
type input "[SWIFT_CODE]"
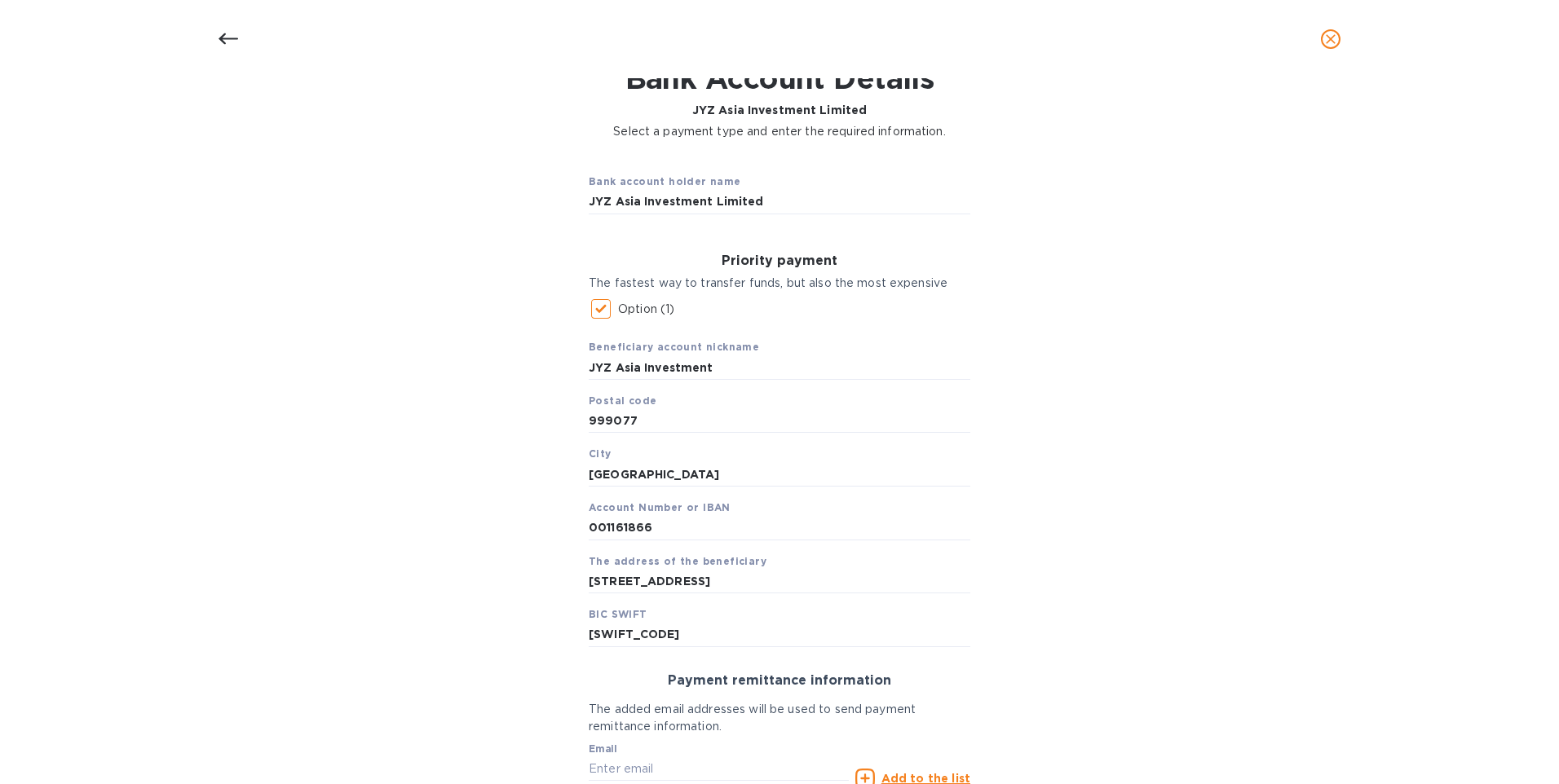
drag, startPoint x: 999, startPoint y: 527, endPoint x: 992, endPoint y: 518, distance: 11.4
click at [999, 526] on div "Bank account holder name JYZ Asia Investment Limited Priority payment The faste…" at bounding box center [780, 535] width 1517 height 769
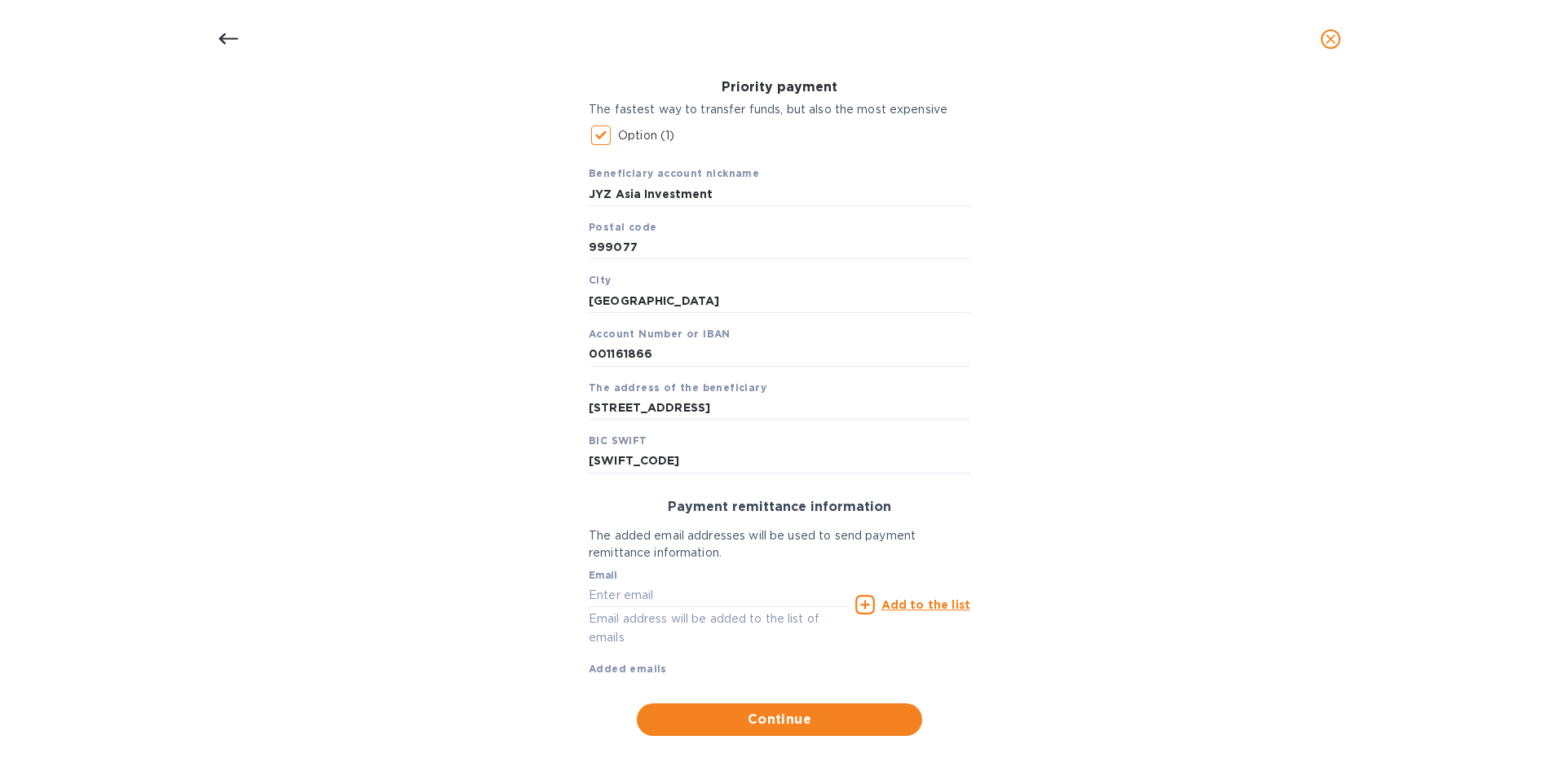
scroll to position [258, 0]
click at [627, 591] on input "text" at bounding box center [719, 593] width 260 height 25
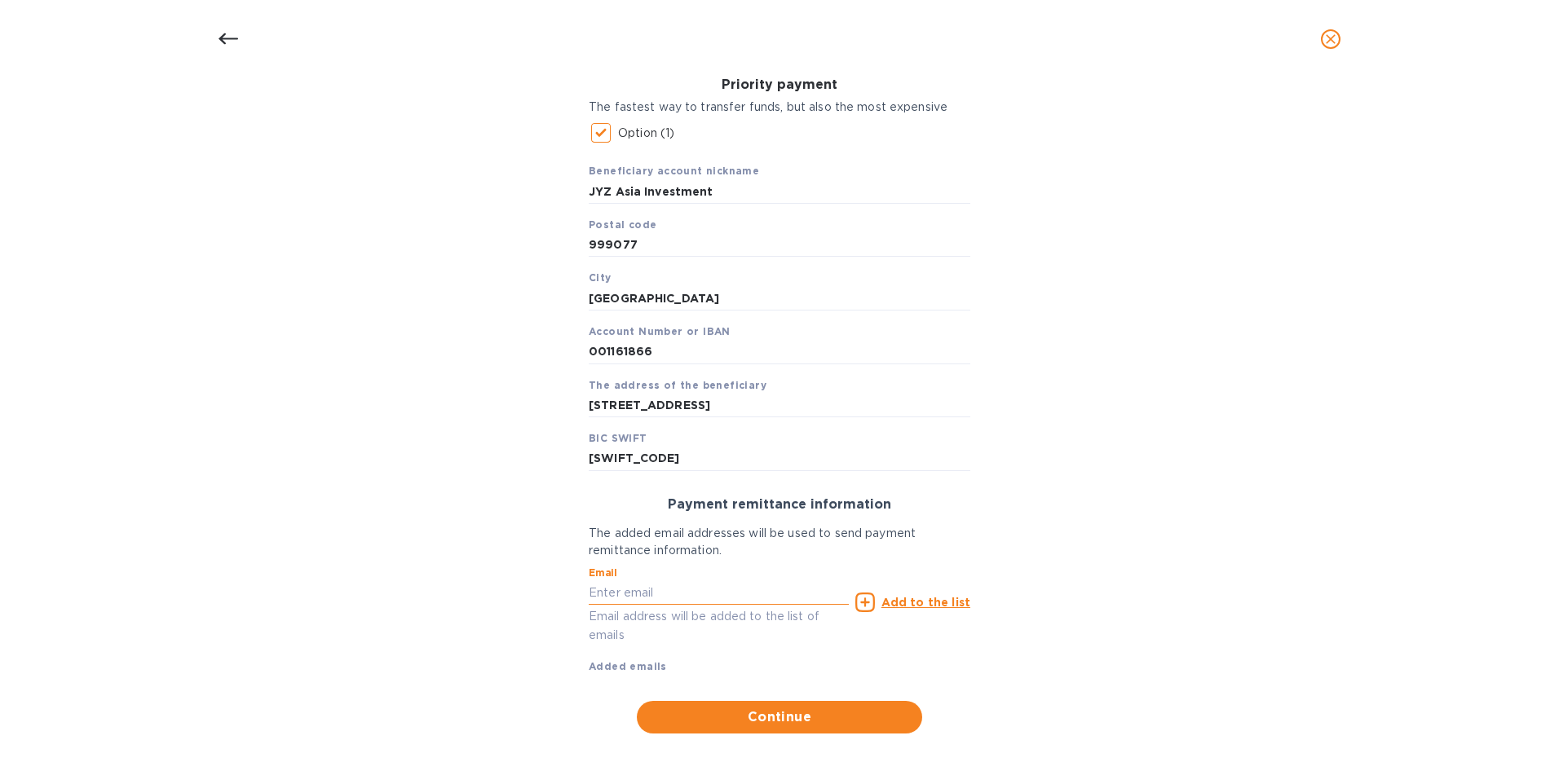
type input "[PERSON_NAME][EMAIL_ADDRESS][DOMAIN_NAME]"
click at [907, 601] on u "Add to the list" at bounding box center [926, 603] width 89 height 13
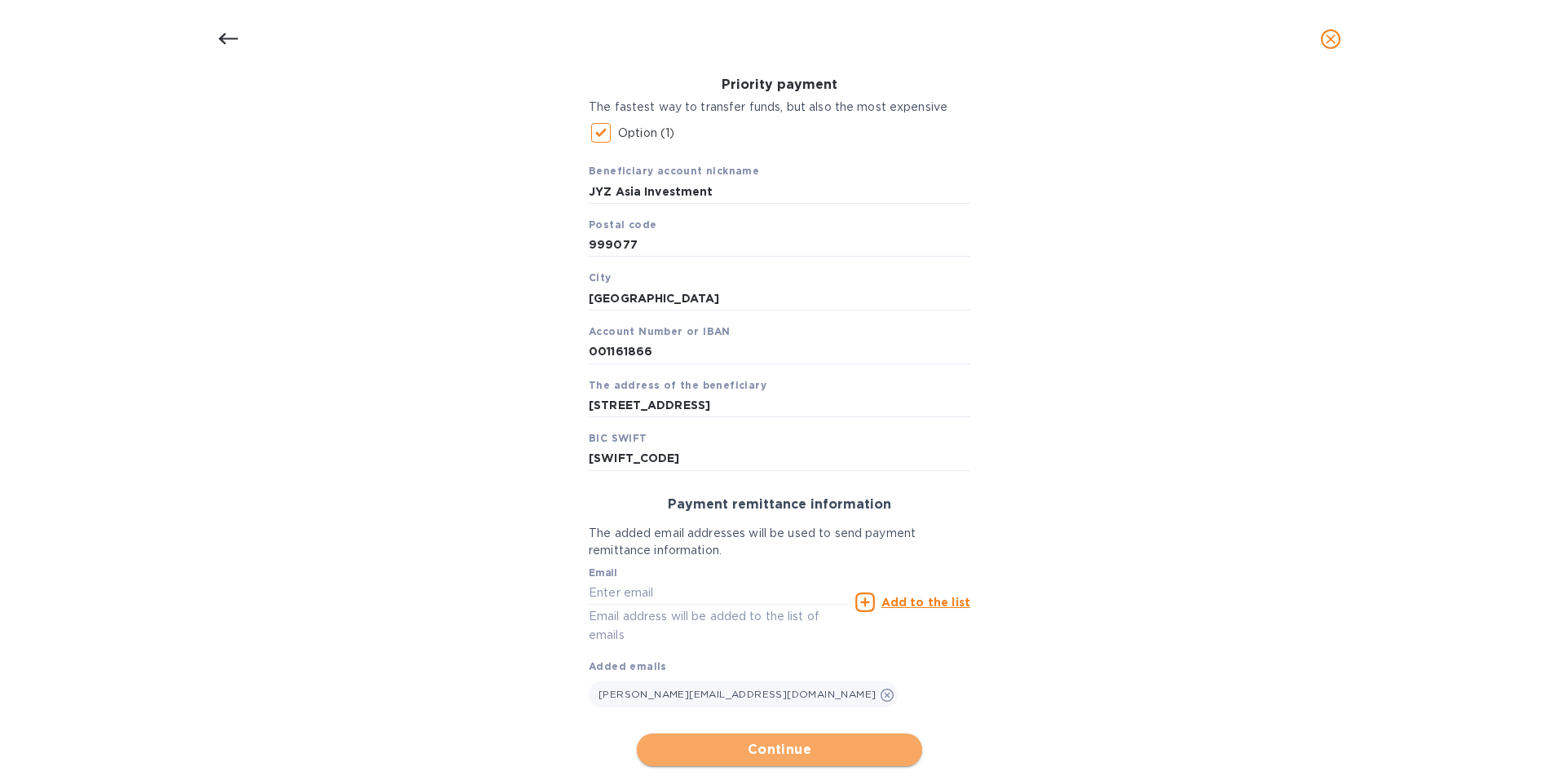
click at [775, 749] on span "Continue" at bounding box center [780, 750] width 260 height 19
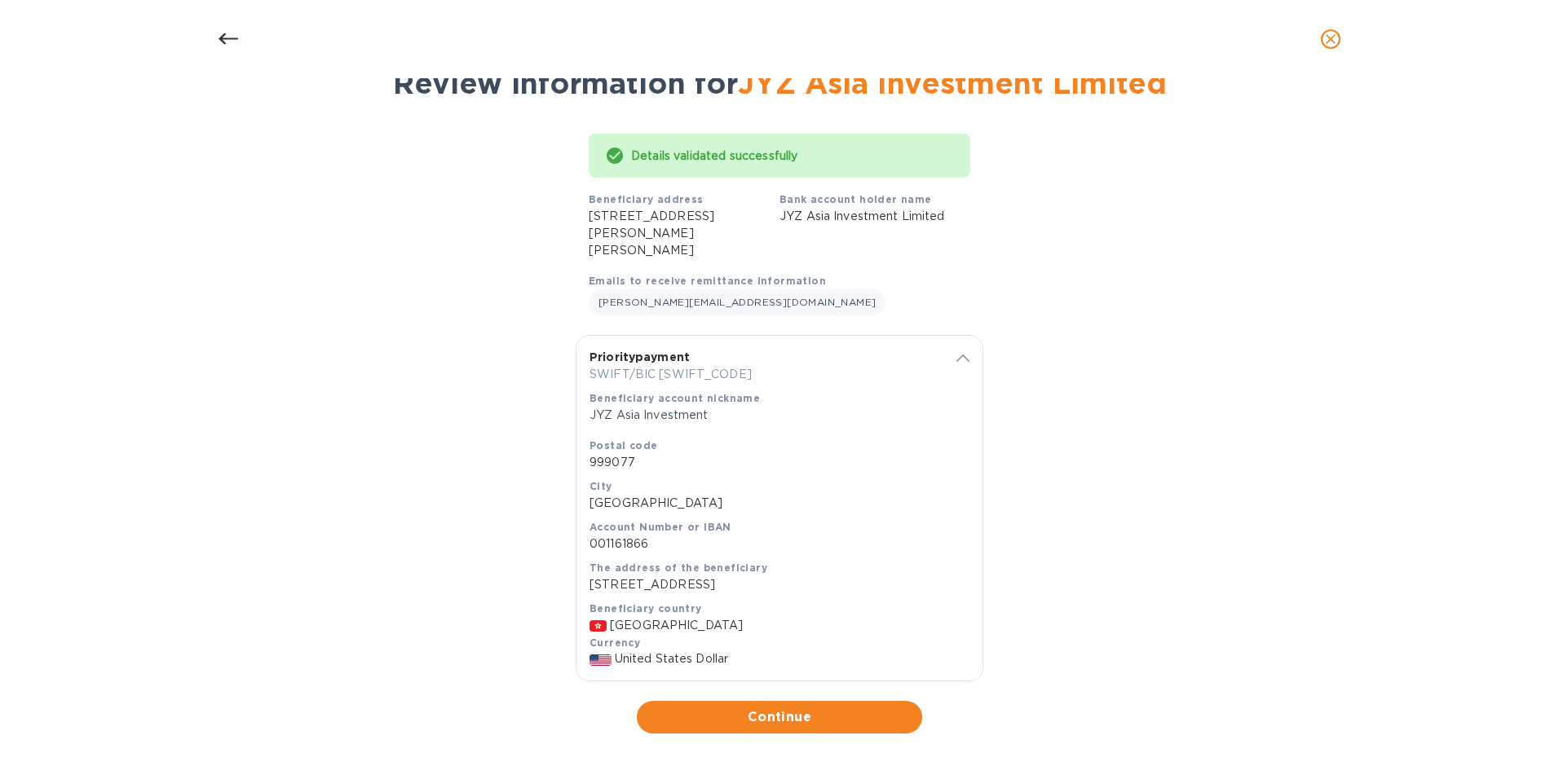
scroll to position [111, 0]
click at [783, 714] on span "Continue" at bounding box center [780, 717] width 260 height 19
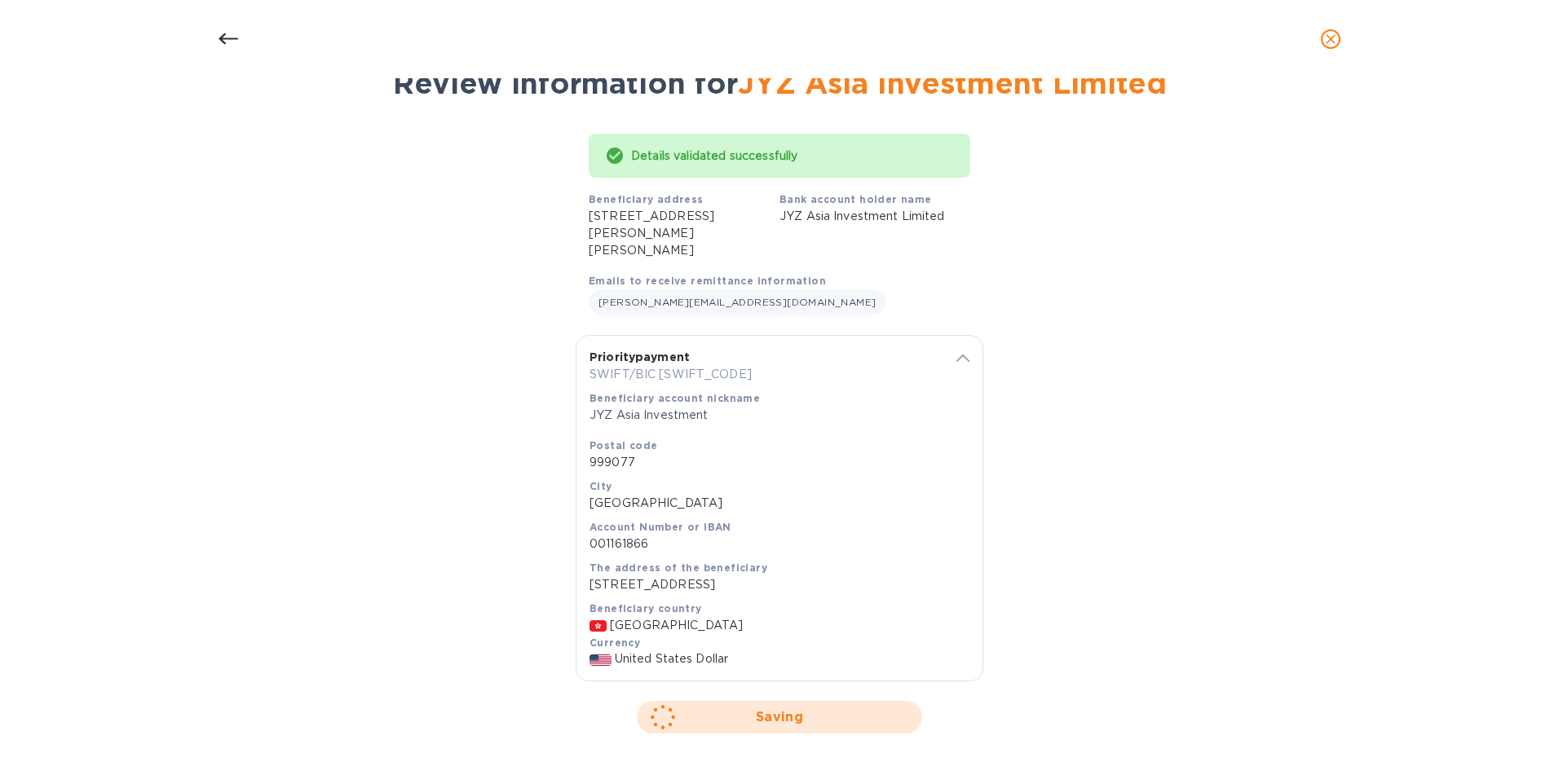
scroll to position [0, 0]
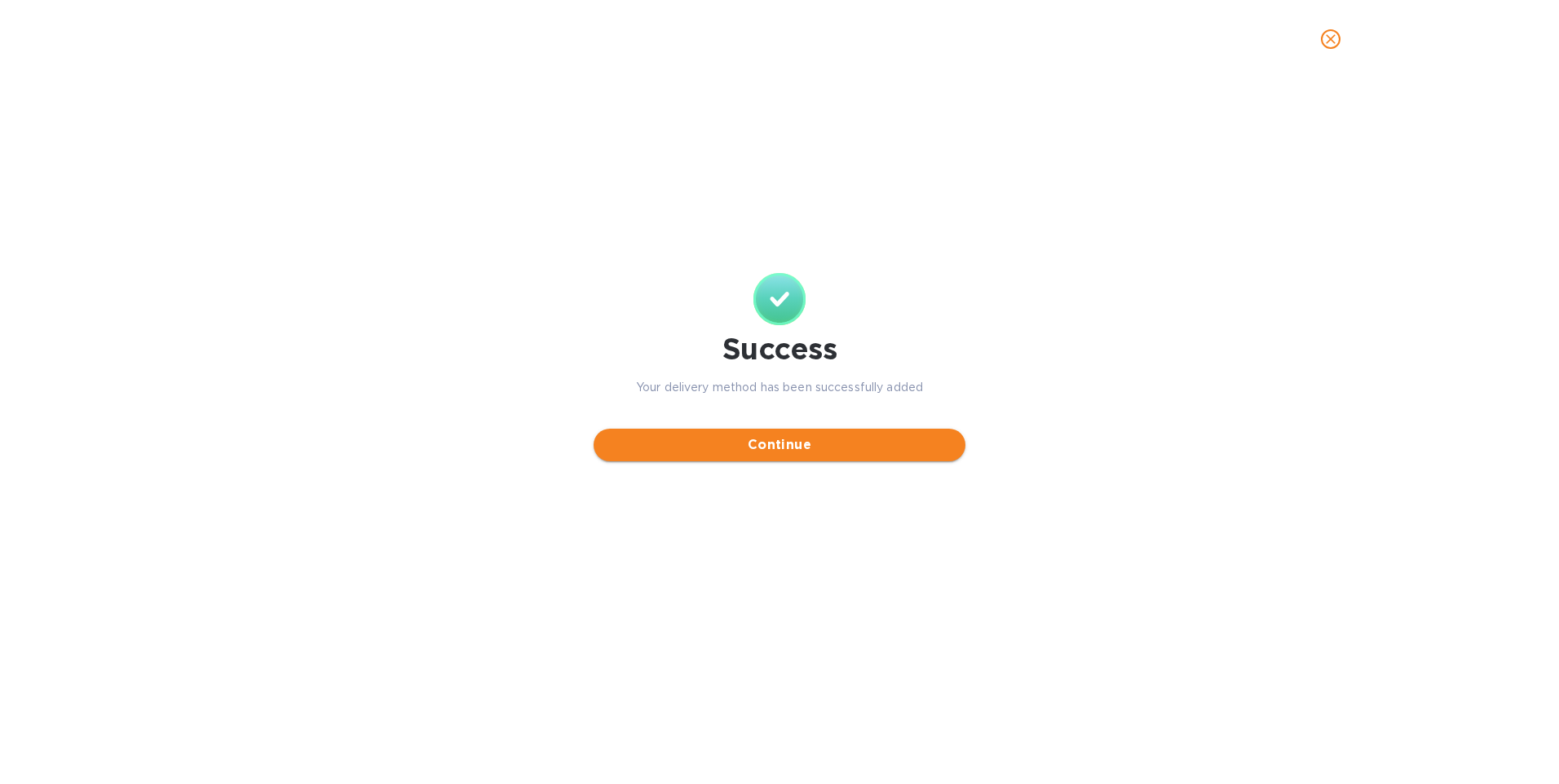
click at [764, 442] on span "Continue" at bounding box center [780, 444] width 346 height 19
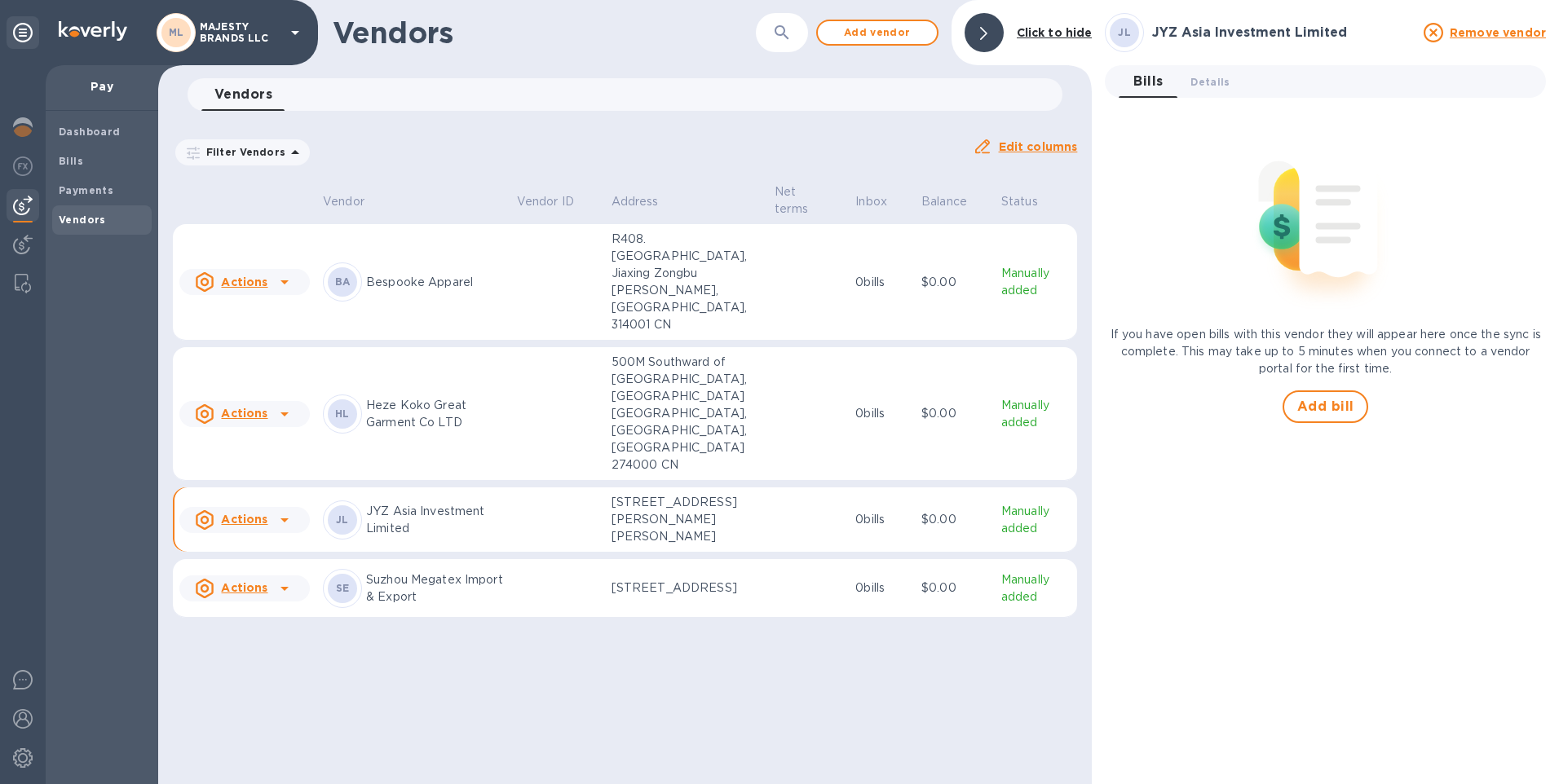
click at [241, 513] on u "Actions" at bounding box center [244, 519] width 47 height 13
click at [244, 541] on b "Add new bill" at bounding box center [263, 543] width 75 height 13
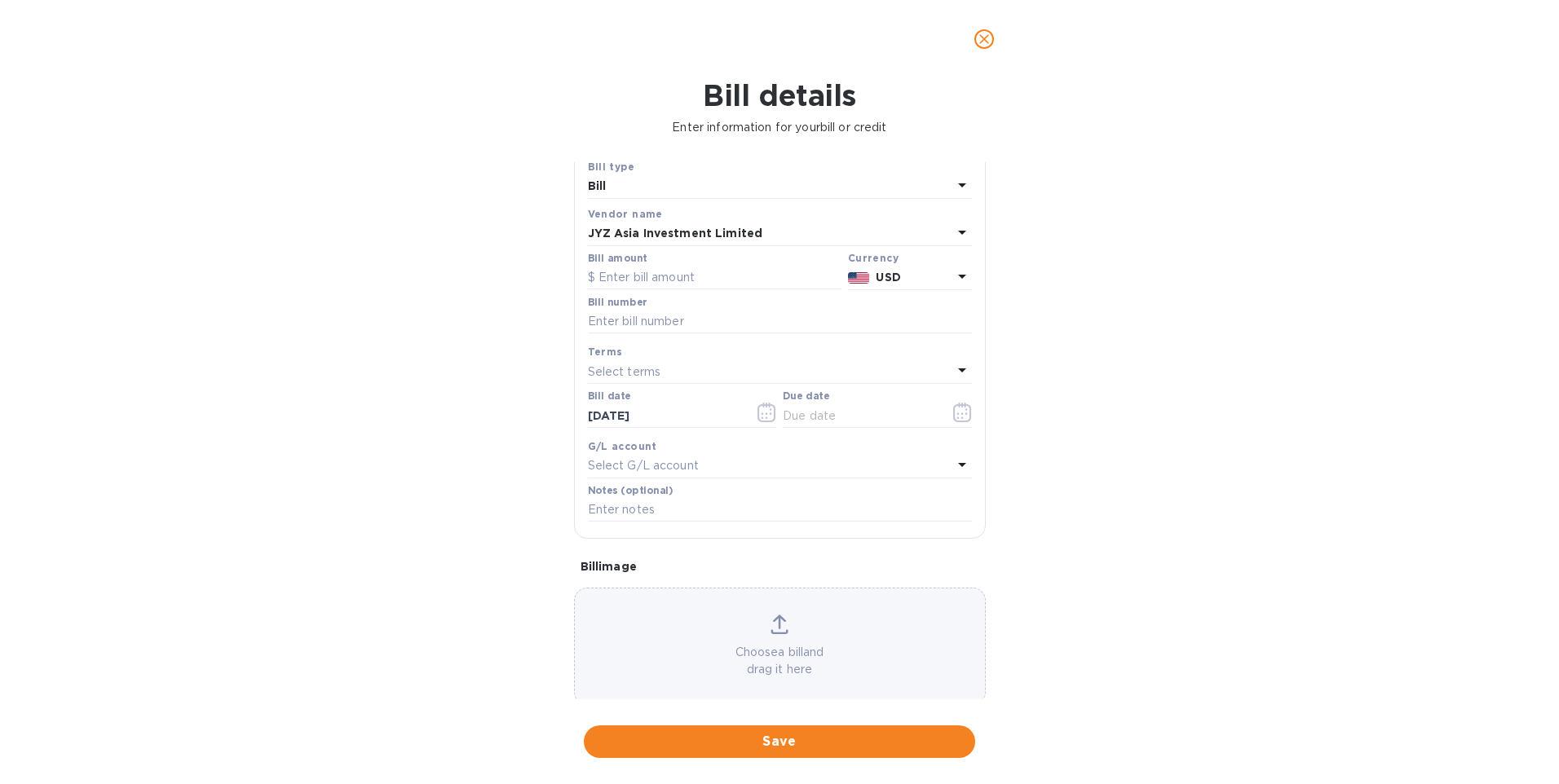
scroll to position [74, 0]
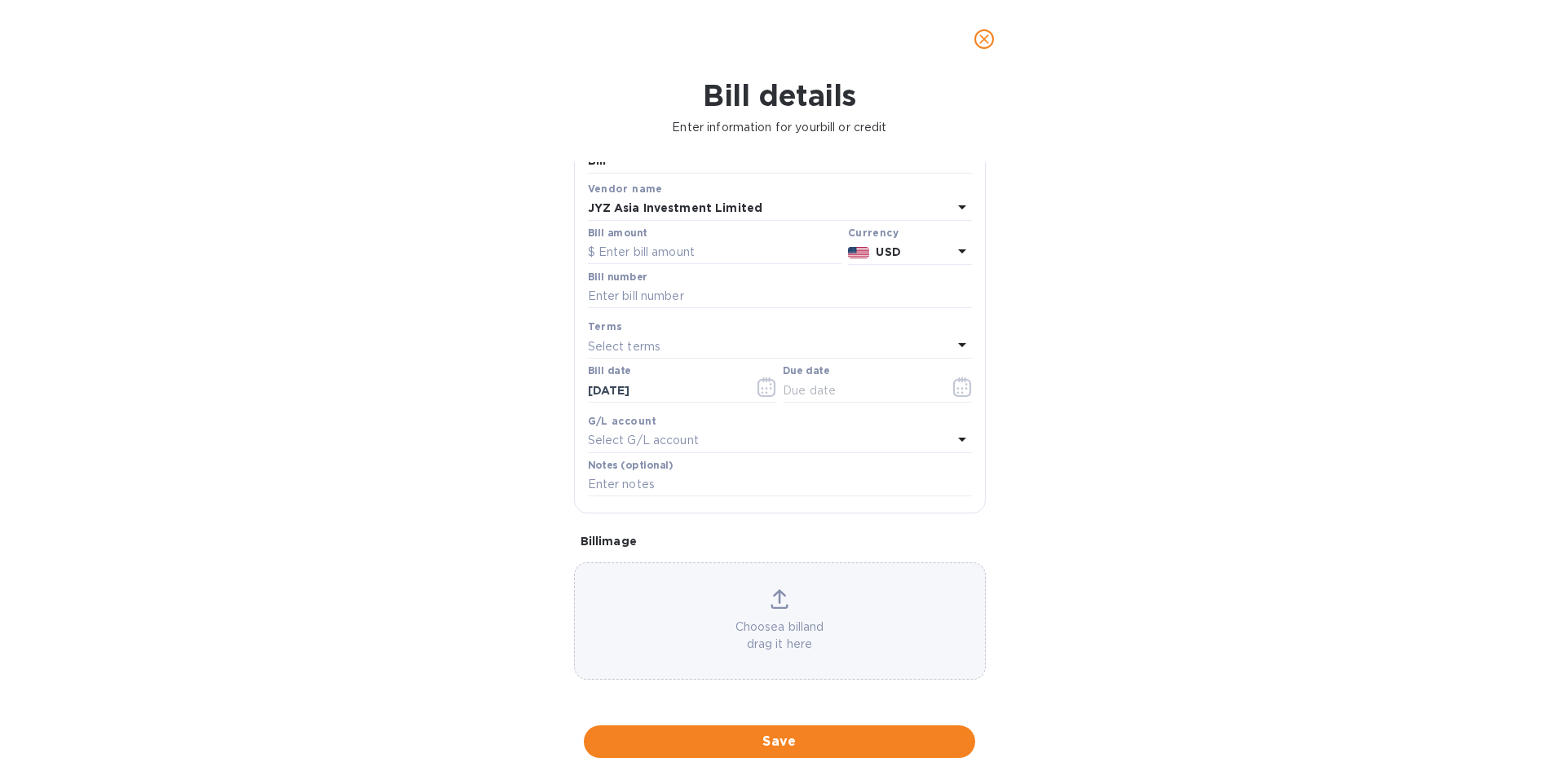
click at [771, 605] on icon at bounding box center [780, 606] width 17 height 4
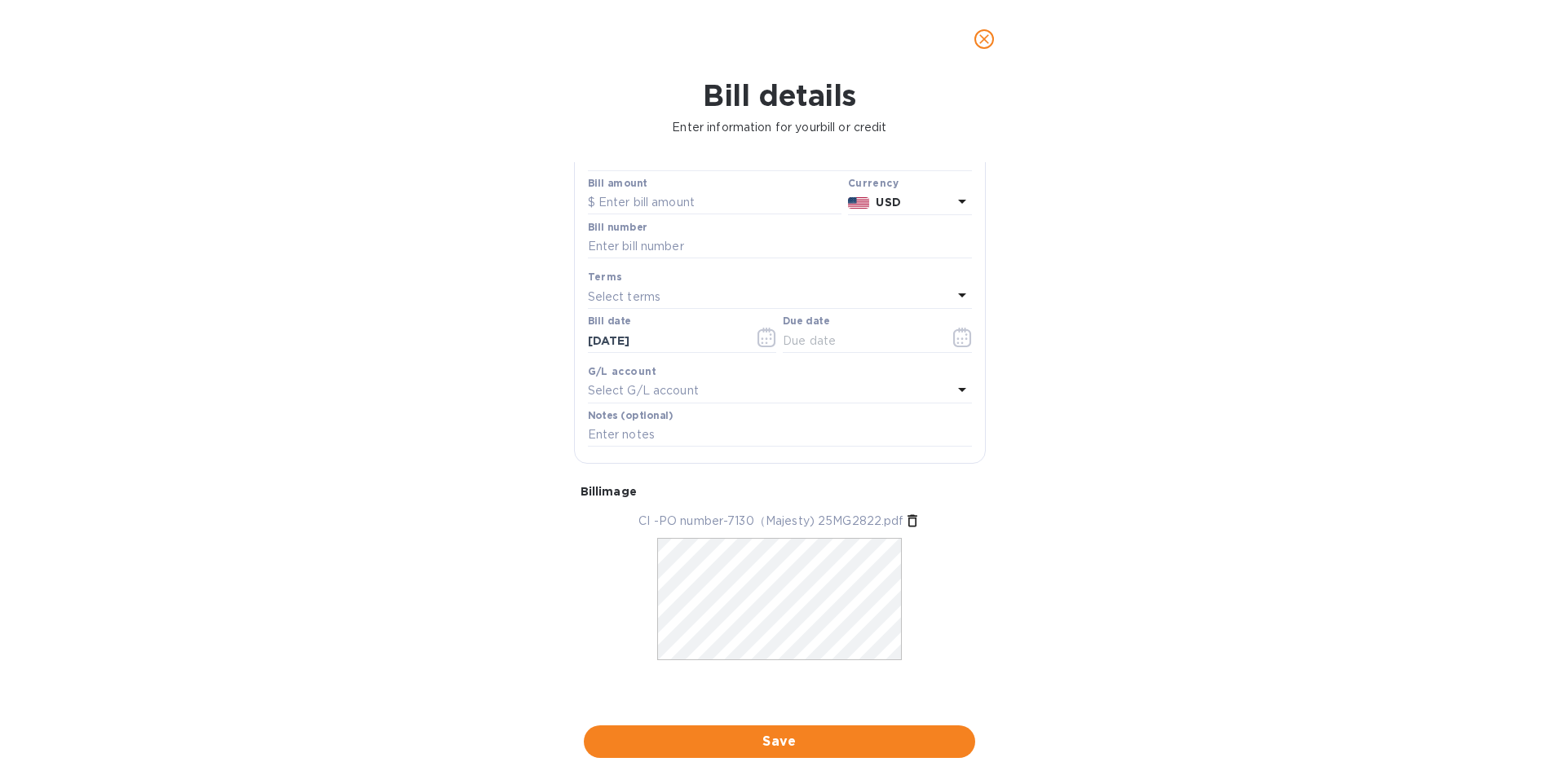
scroll to position [41, 0]
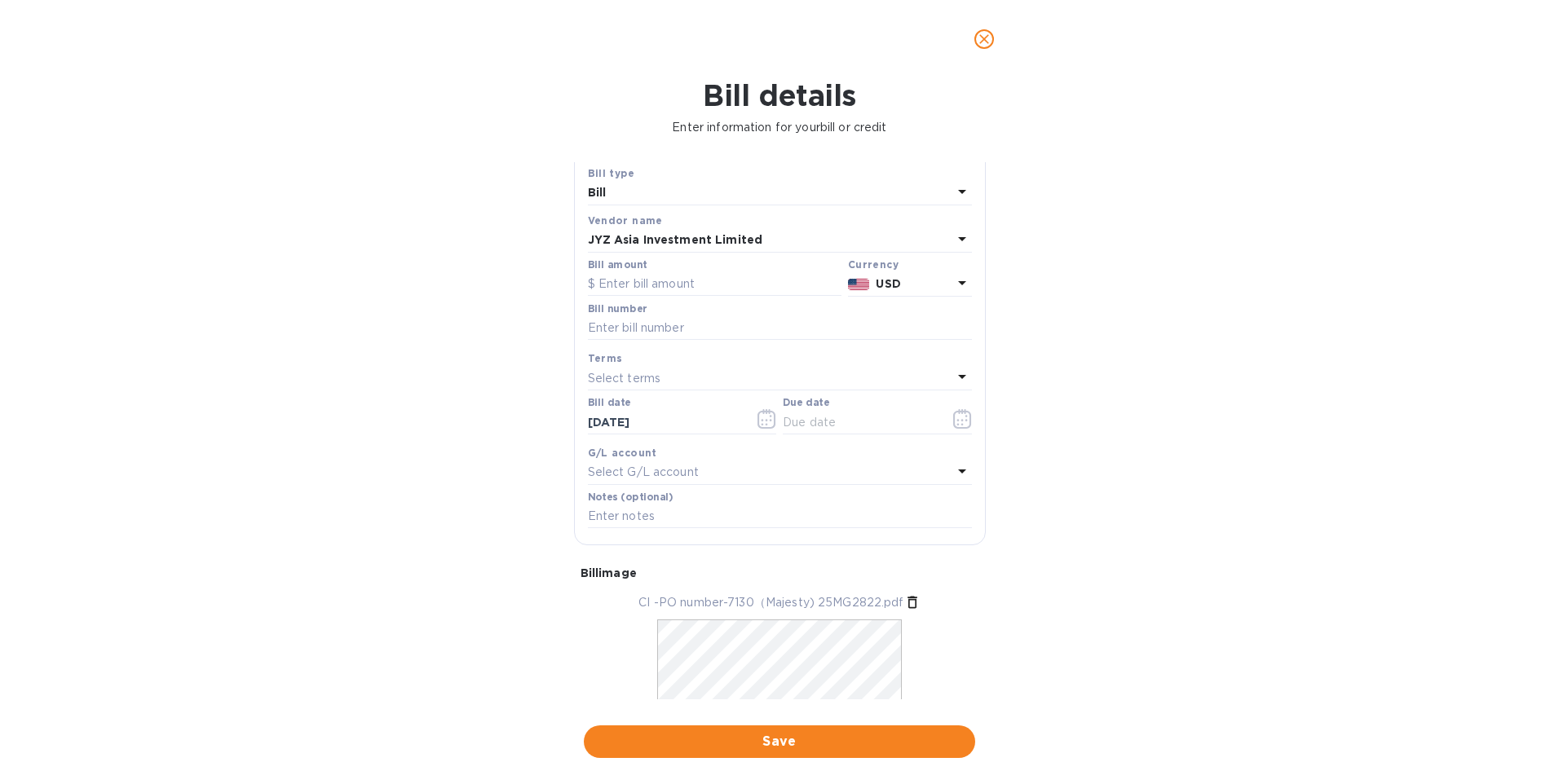
click at [958, 375] on icon at bounding box center [962, 377] width 8 height 4
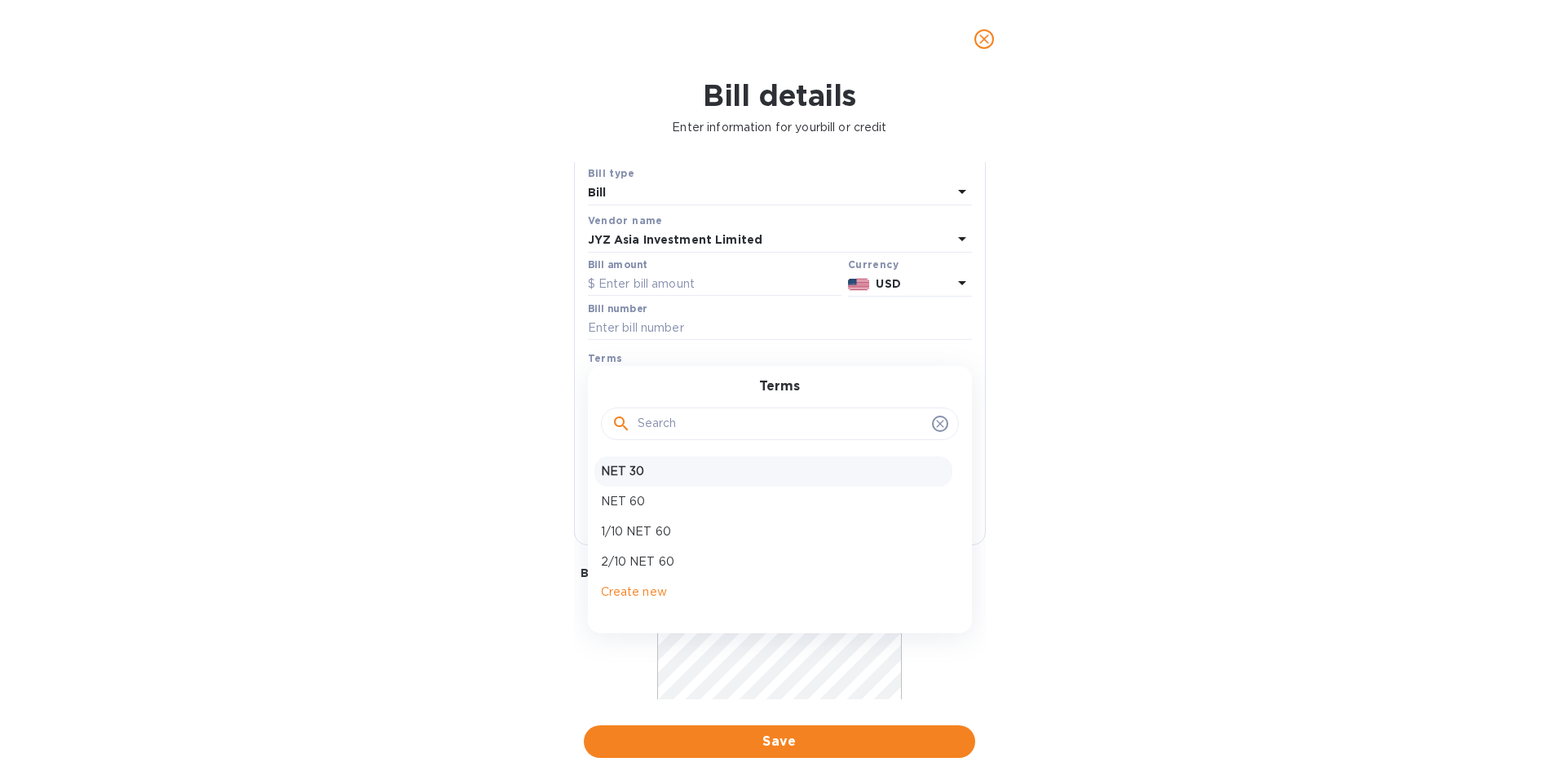
click at [646, 471] on p "NET 30" at bounding box center [773, 471] width 345 height 17
type input "[DATE]"
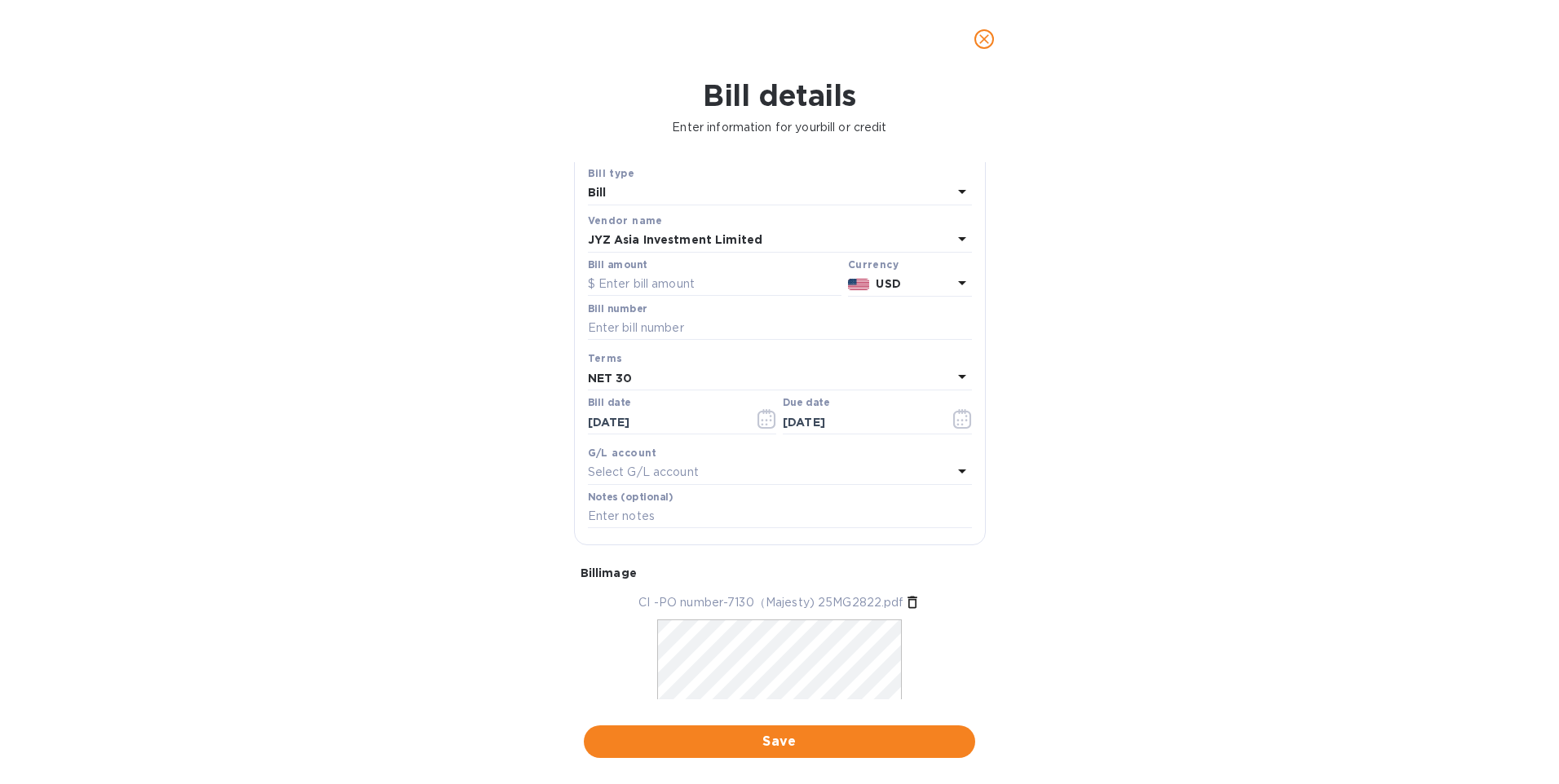
click at [1073, 417] on div "Bill details Enter information for your bill or credit General information Save…" at bounding box center [780, 431] width 1559 height 706
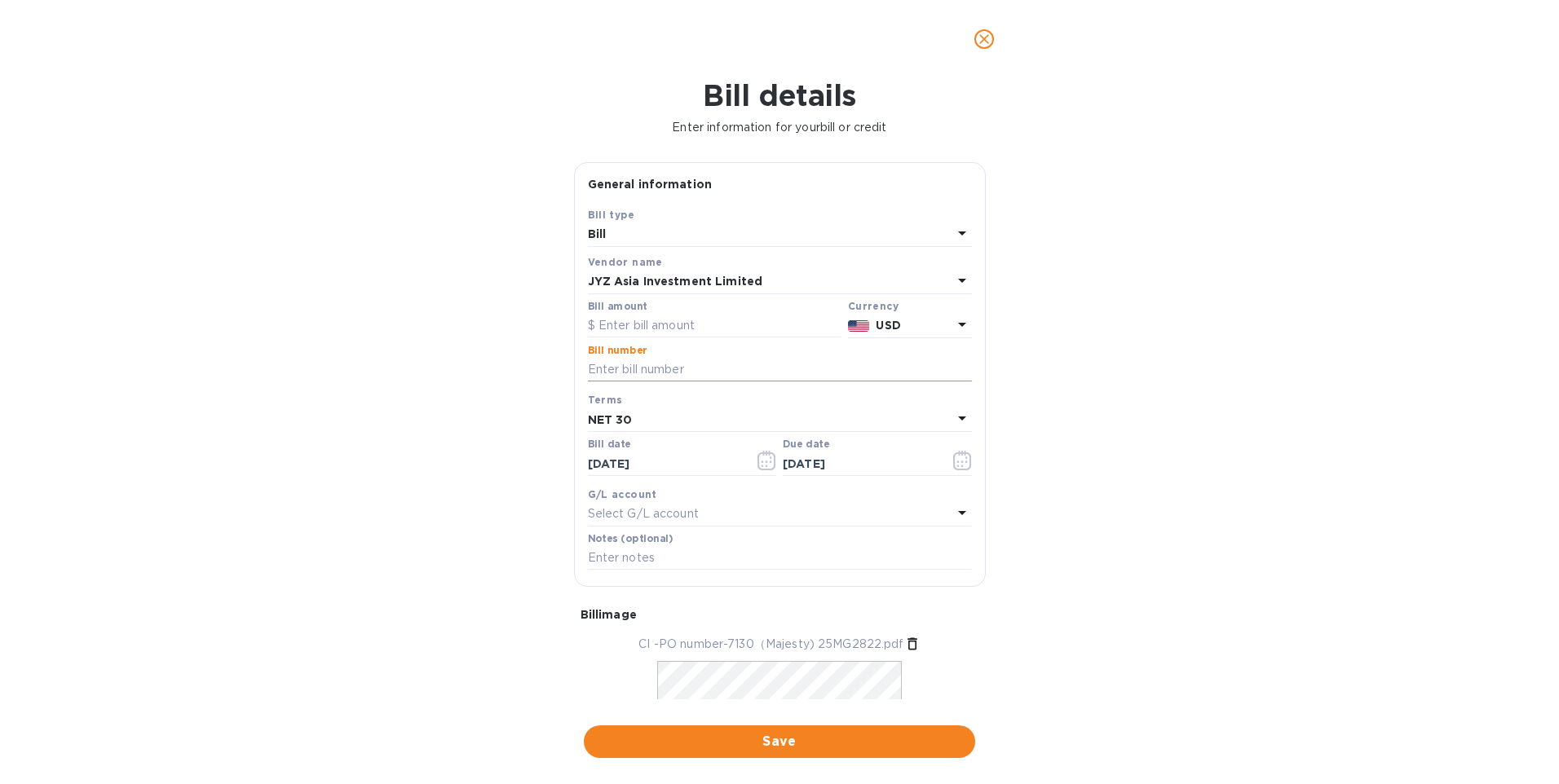
click at [612, 363] on input "text" at bounding box center [780, 370] width 384 height 25
click at [652, 359] on input "text" at bounding box center [780, 370] width 384 height 25
type input "6879,7130,7132"
click at [1145, 509] on div "Bill details Enter information for your bill or credit General information Save…" at bounding box center [780, 431] width 1559 height 706
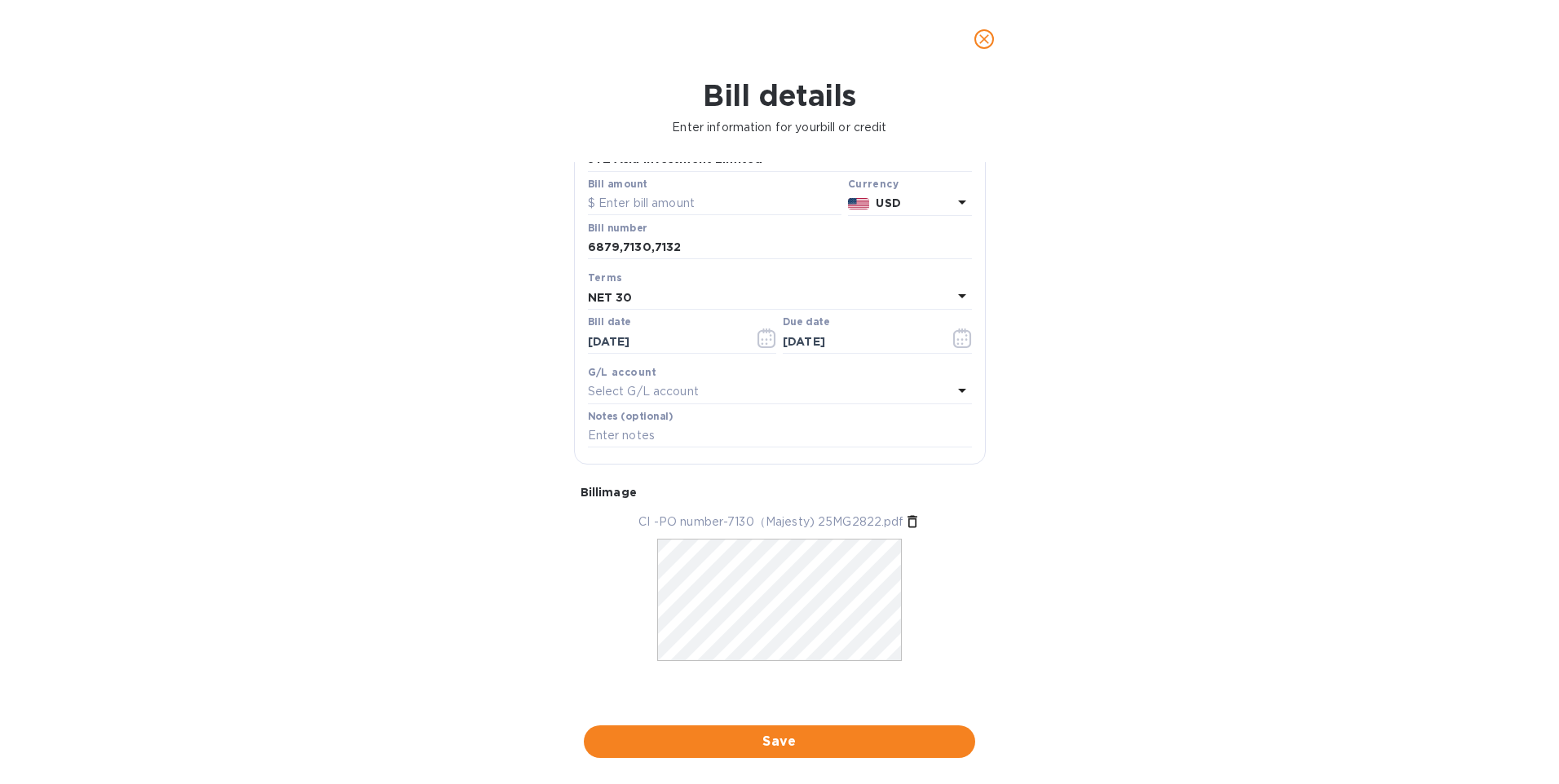
scroll to position [123, 0]
click at [777, 735] on span "Save" at bounding box center [780, 742] width 365 height 19
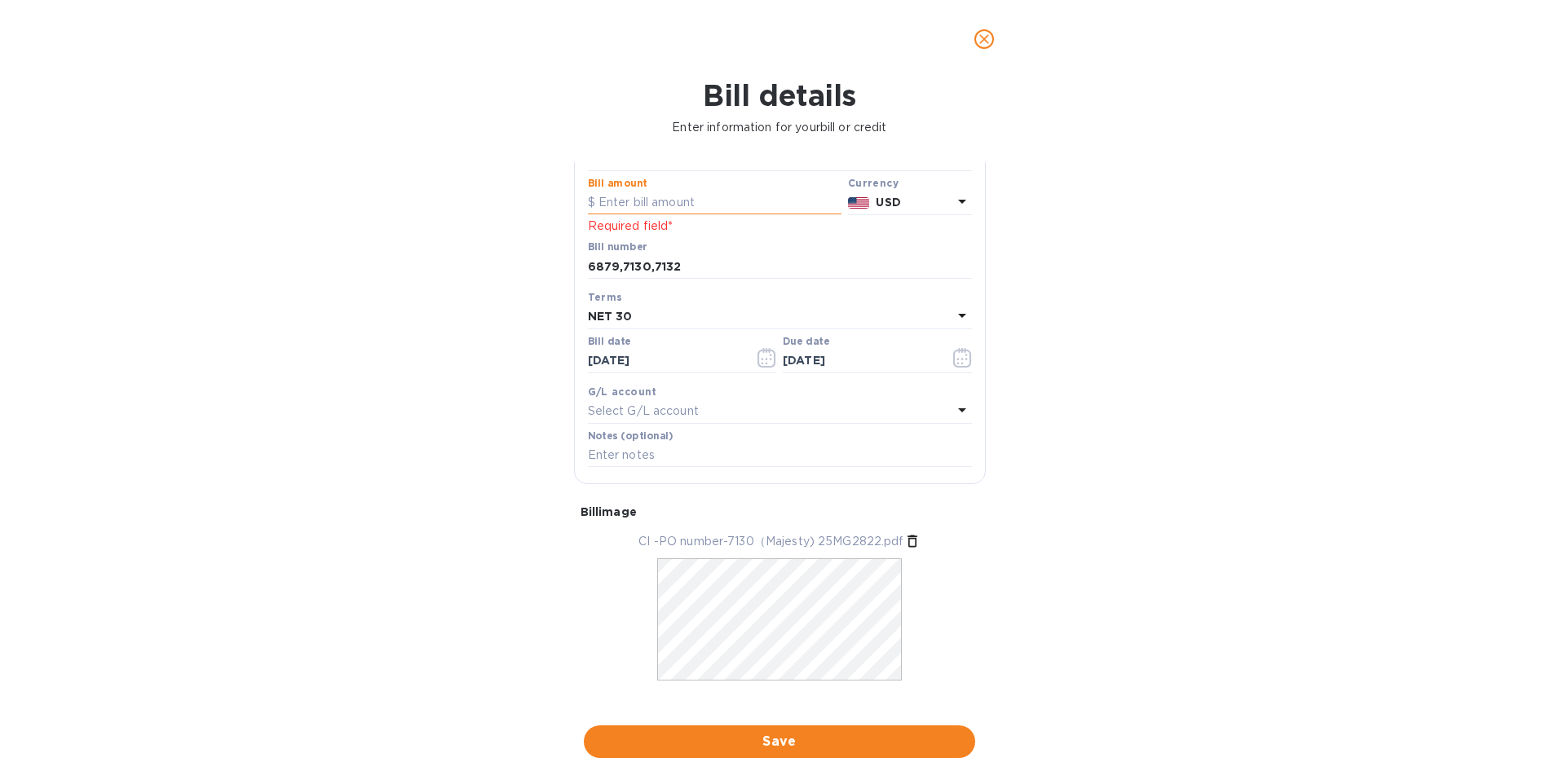
click at [639, 197] on input "text" at bounding box center [715, 202] width 254 height 25
type input "227,270.64"
click at [196, 240] on div "Bill details Enter information for your bill or credit General information Save…" at bounding box center [780, 431] width 1559 height 706
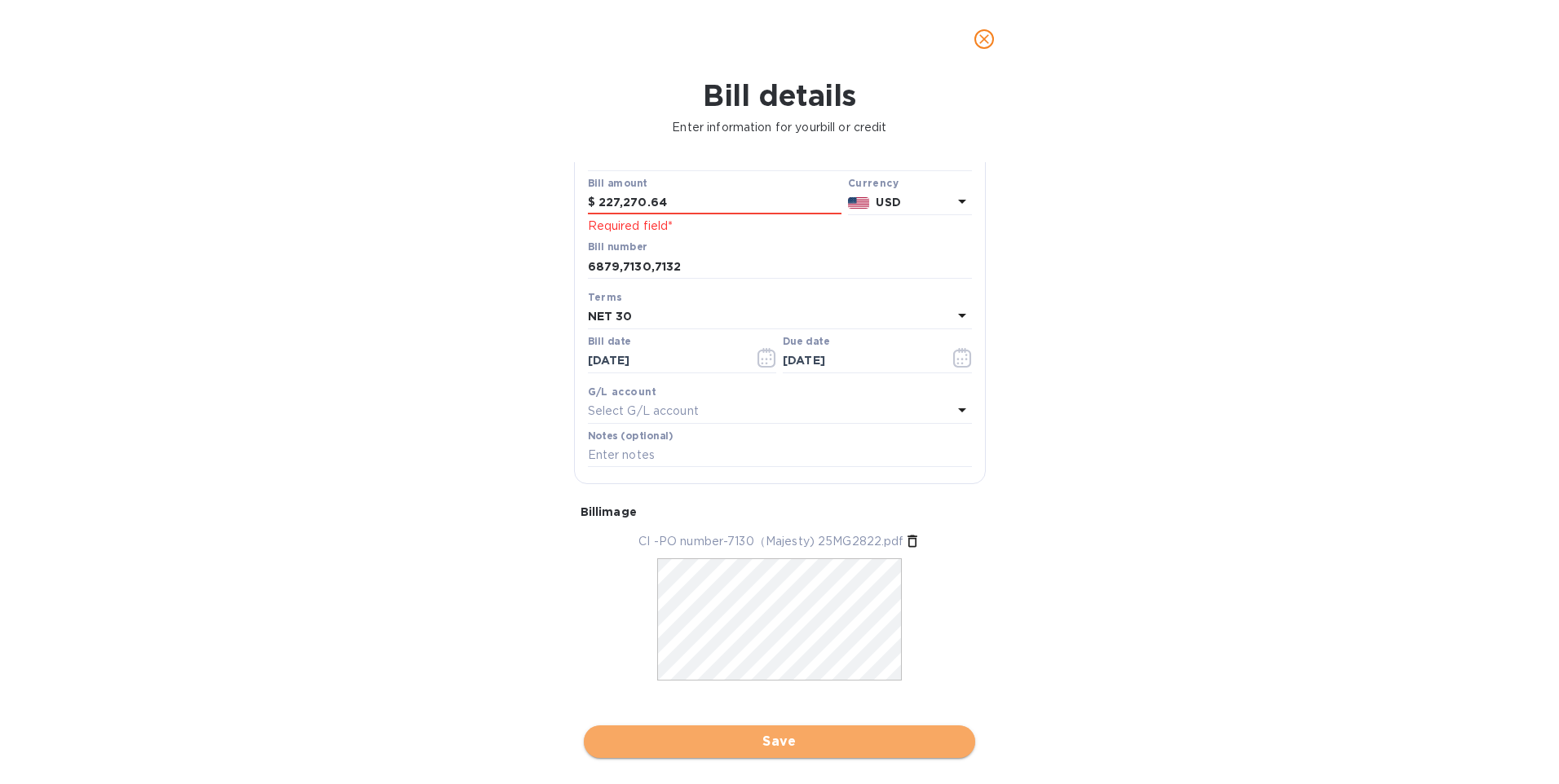
click at [791, 732] on span "Save" at bounding box center [780, 742] width 365 height 19
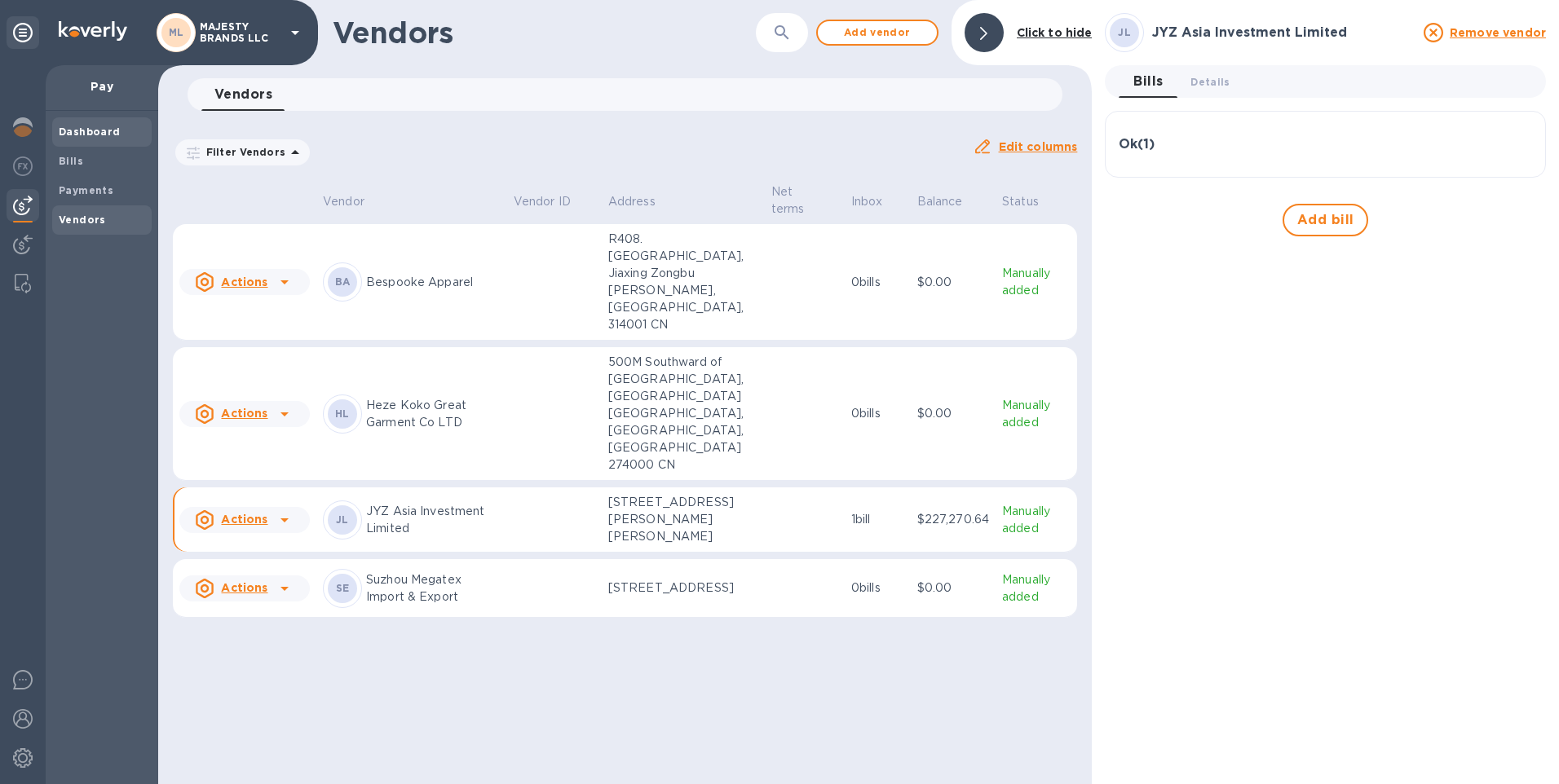
click at [73, 129] on b "Dashboard" at bounding box center [89, 131] width 62 height 12
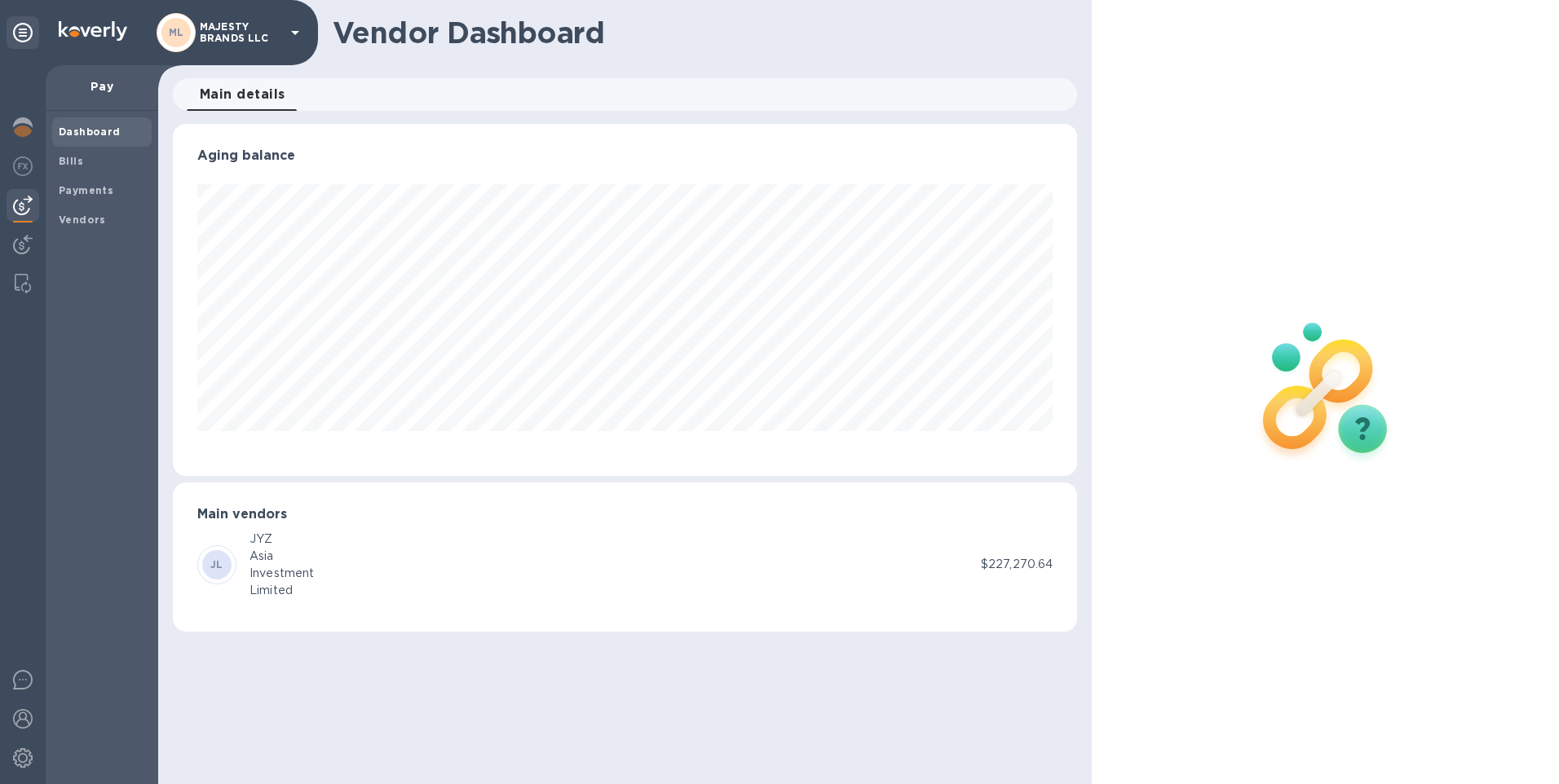
scroll to position [352, 906]
click at [66, 191] on b "Payments" at bounding box center [86, 190] width 54 height 12
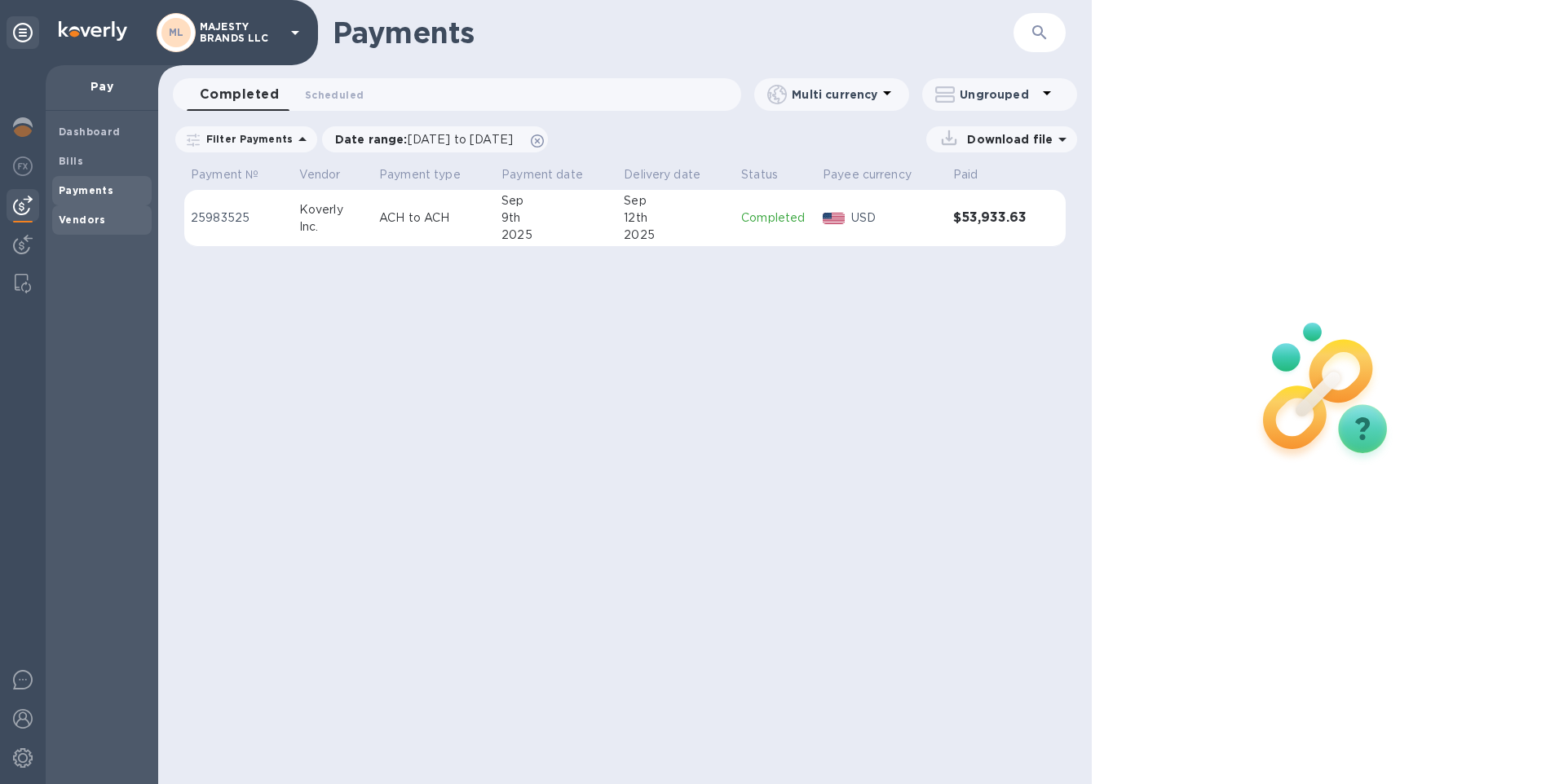
click at [66, 213] on b "Vendors" at bounding box center [82, 219] width 47 height 12
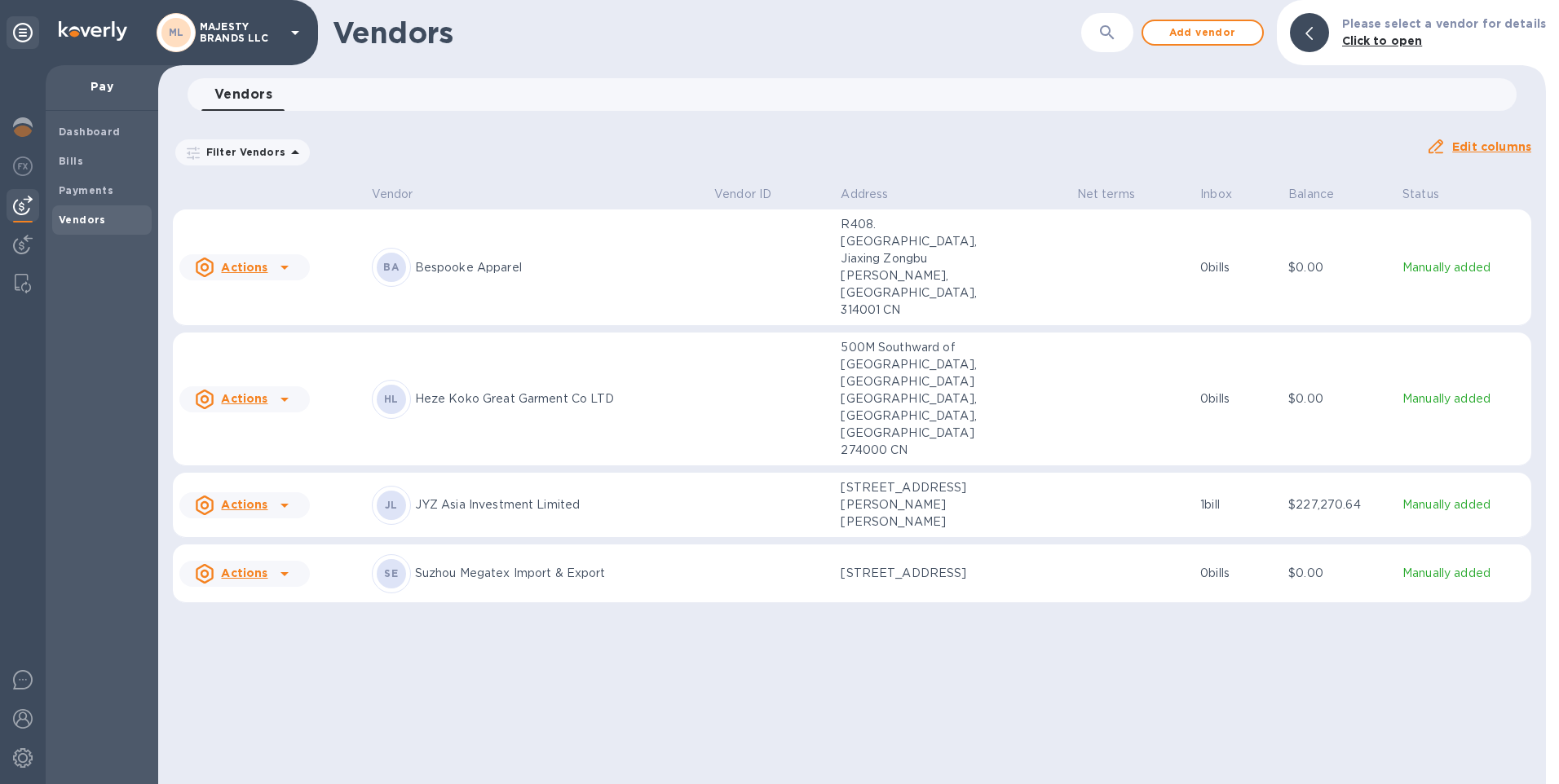
click at [252, 498] on u "Actions" at bounding box center [244, 504] width 47 height 13
click at [711, 459] on div at bounding box center [780, 392] width 1559 height 784
click at [285, 496] on icon at bounding box center [284, 505] width 19 height 19
click at [679, 457] on div at bounding box center [780, 392] width 1559 height 784
click at [538, 497] on p "JYZ Asia Investment Limited" at bounding box center [558, 505] width 286 height 17
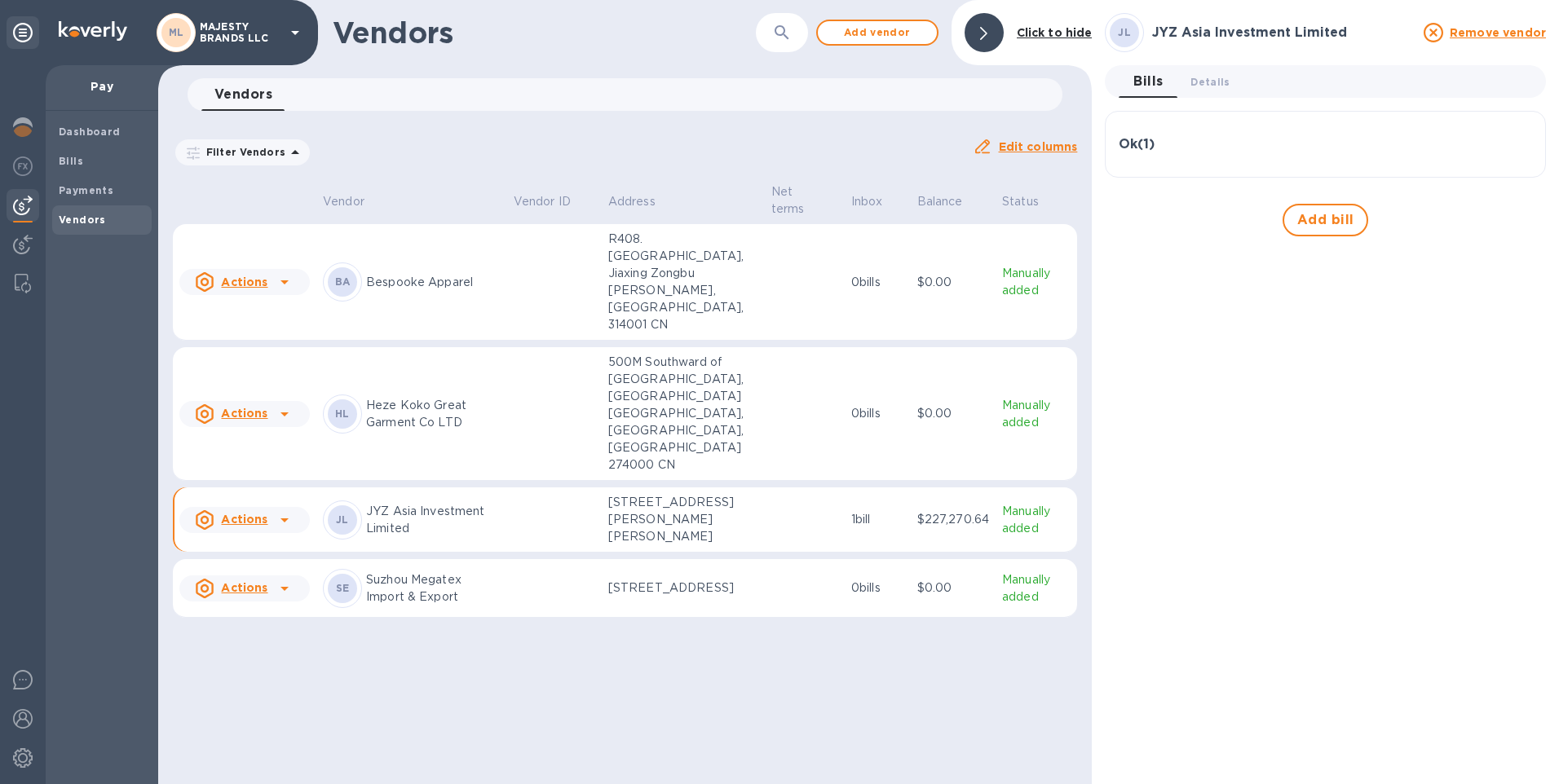
click at [1209, 32] on h3 "JYZ Asia Investment Limited" at bounding box center [1283, 32] width 261 height 16
click at [1203, 79] on span "Details 0" at bounding box center [1210, 82] width 40 height 17
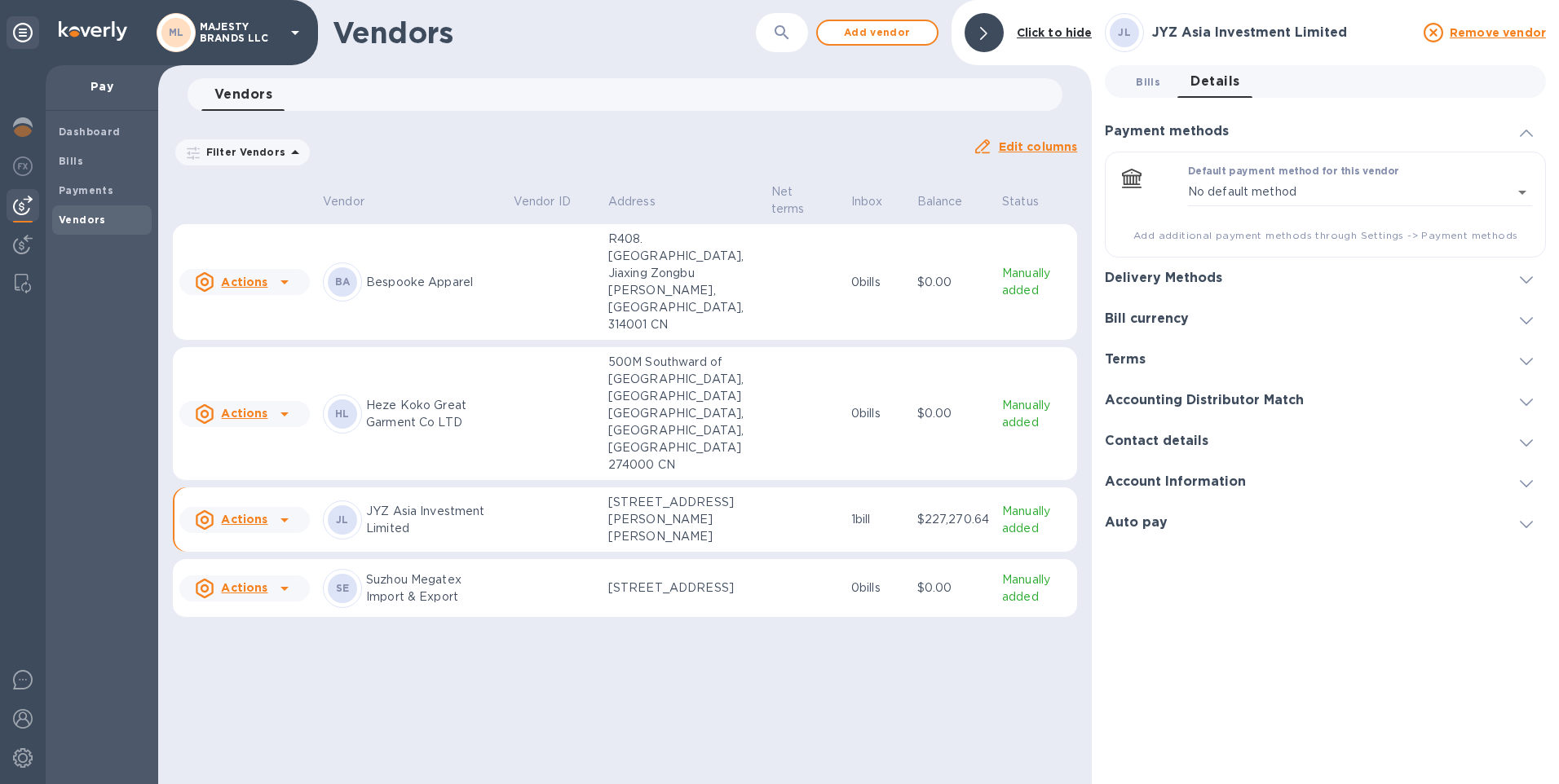
click at [1143, 82] on span "Bills 0" at bounding box center [1148, 82] width 25 height 17
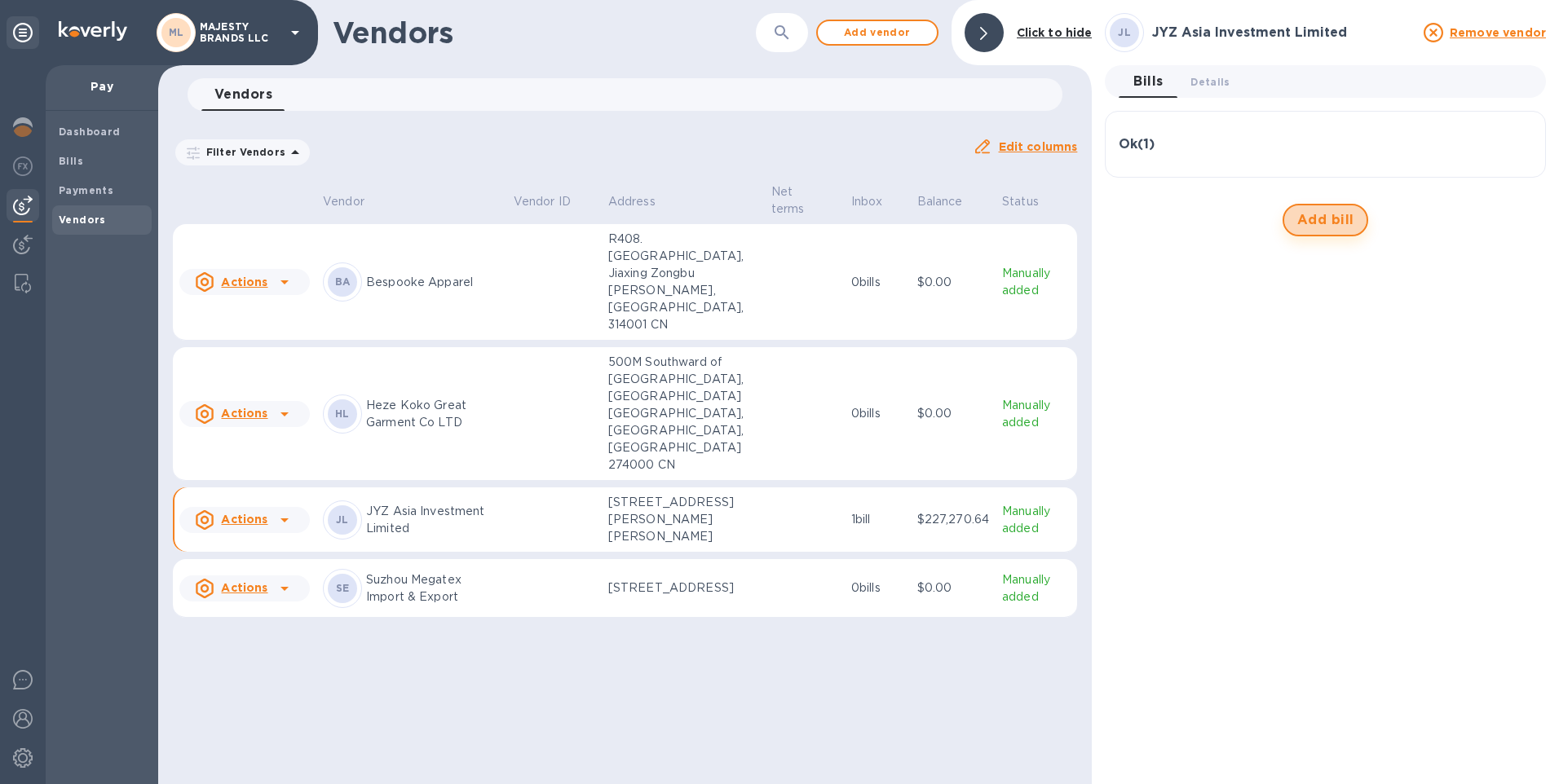
click at [1311, 218] on span "Add bill" at bounding box center [1326, 220] width 57 height 19
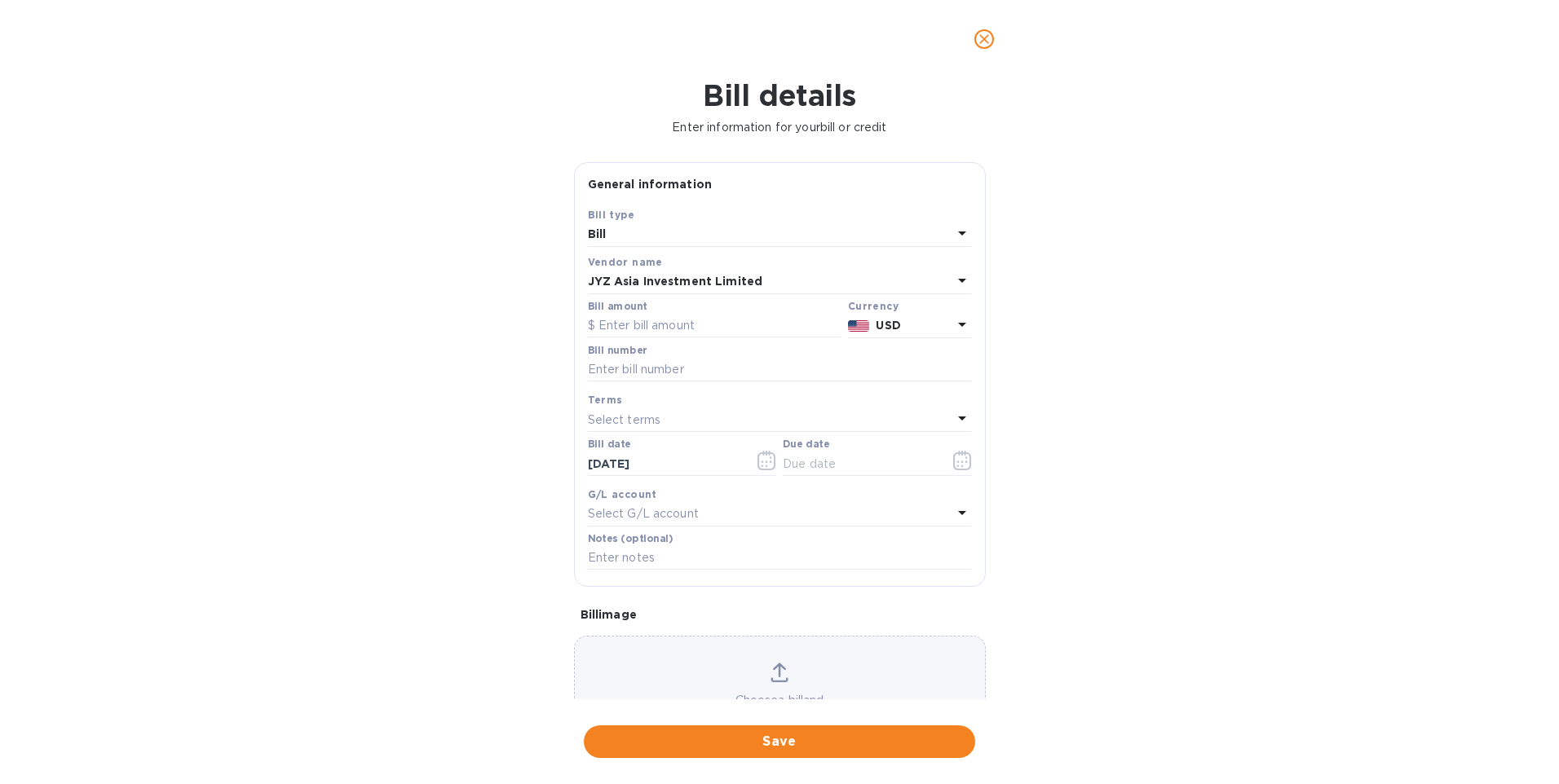
click at [988, 40] on icon "close" at bounding box center [985, 40] width 17 height 17
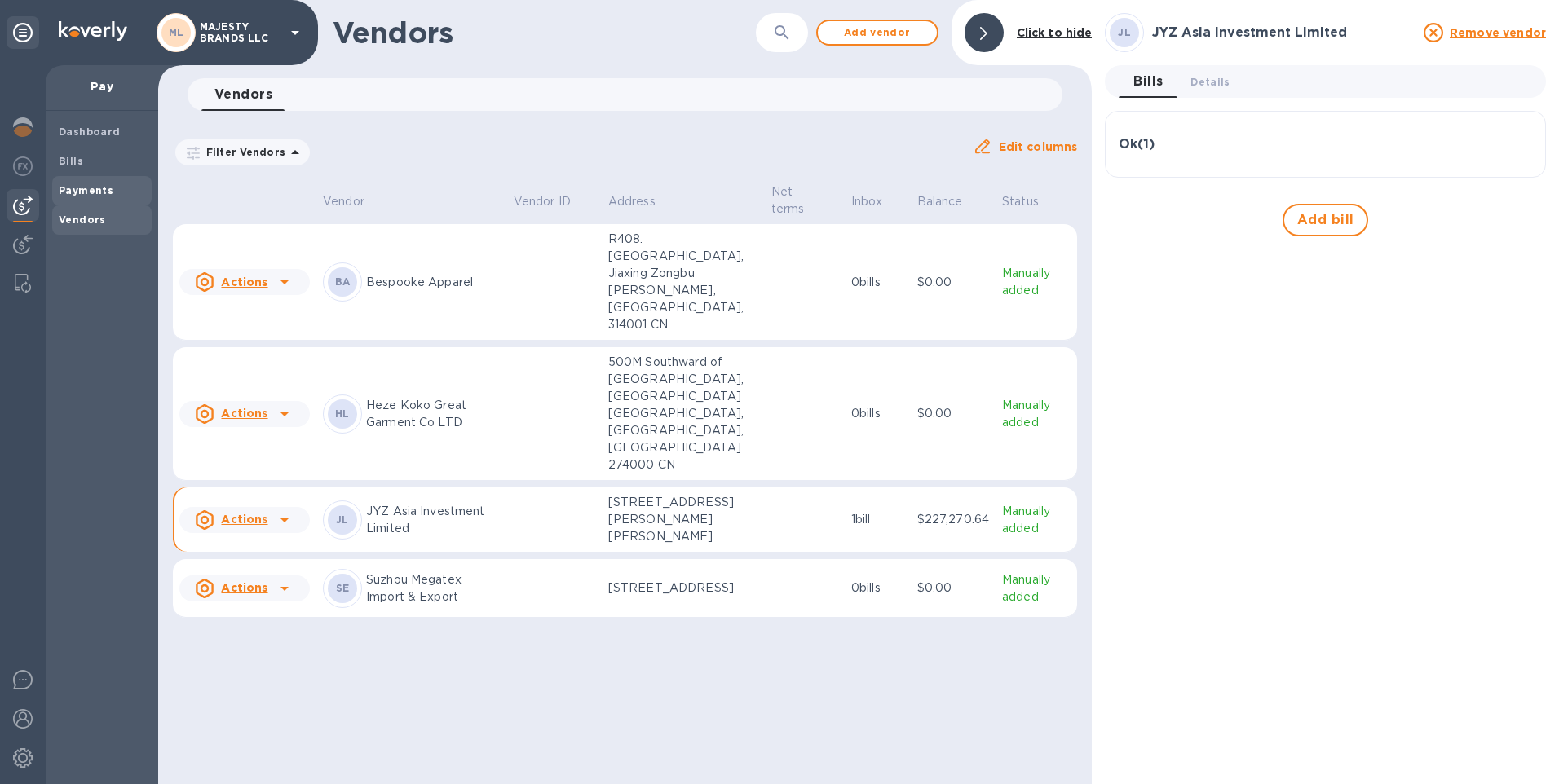
click at [96, 193] on b "Payments" at bounding box center [86, 190] width 54 height 12
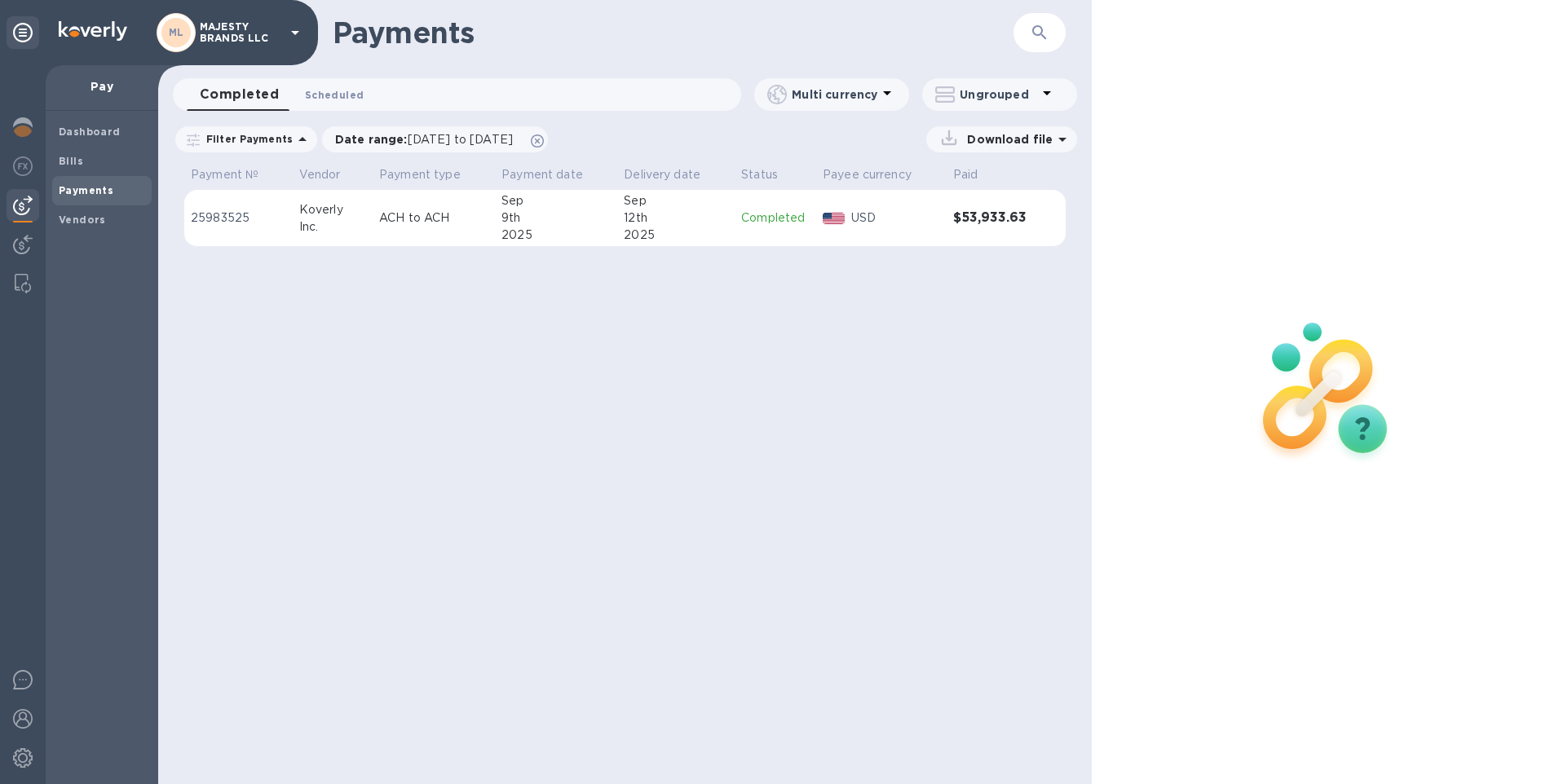
click at [322, 91] on span "Scheduled 0" at bounding box center [334, 95] width 59 height 17
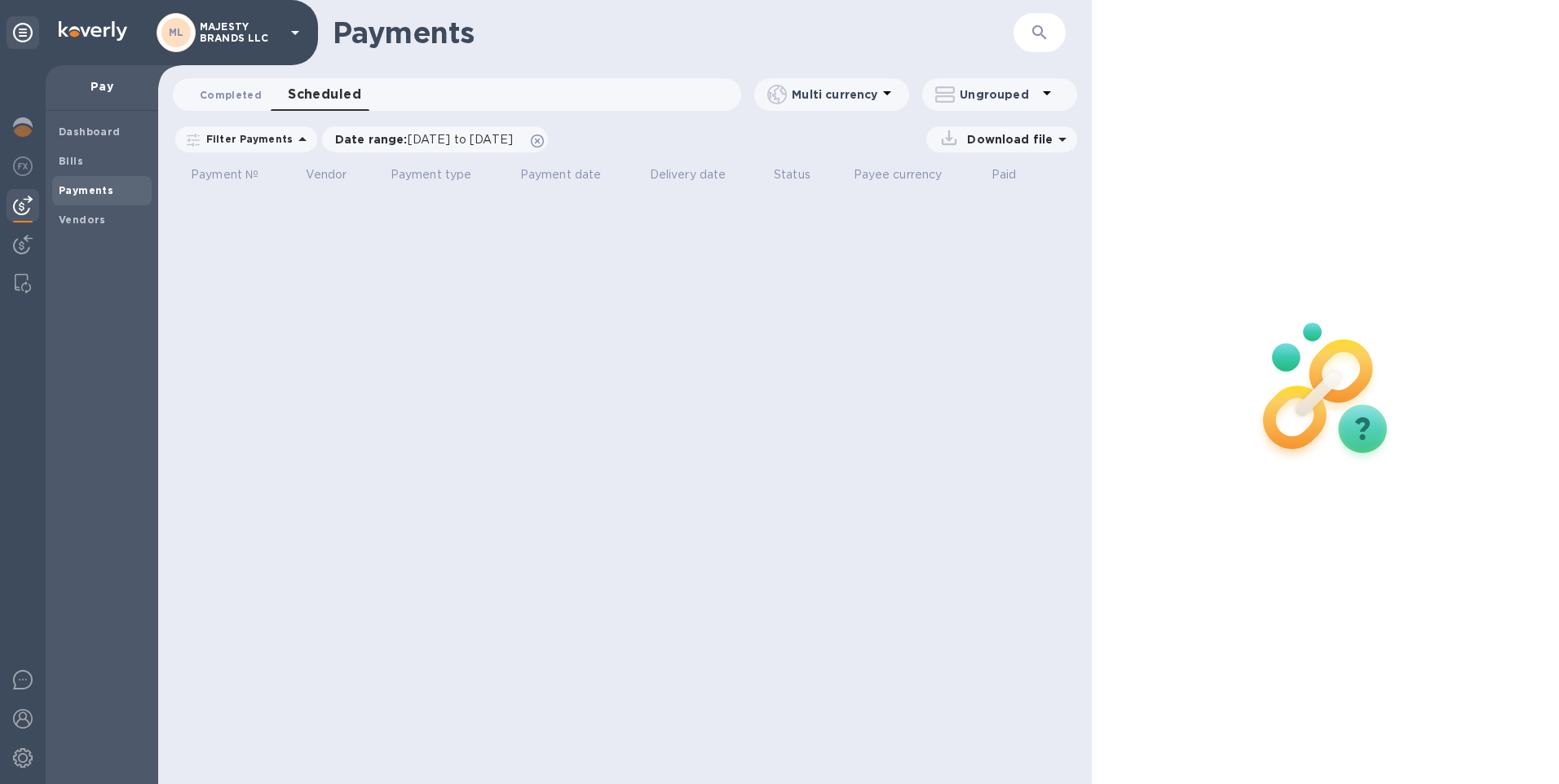
click at [248, 98] on span "Completed 0" at bounding box center [230, 95] width 62 height 17
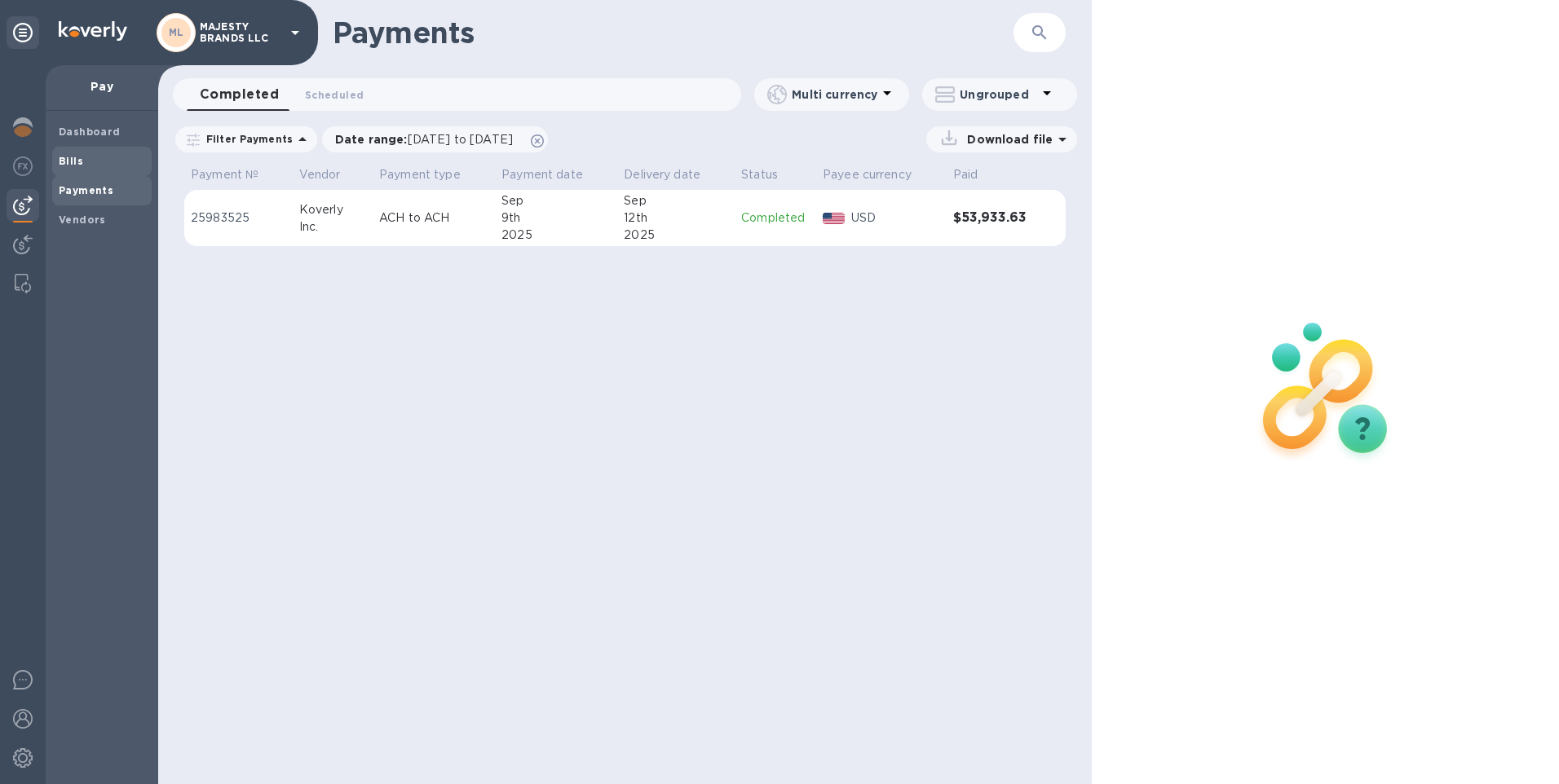
click at [74, 163] on b "Bills" at bounding box center [71, 160] width 25 height 12
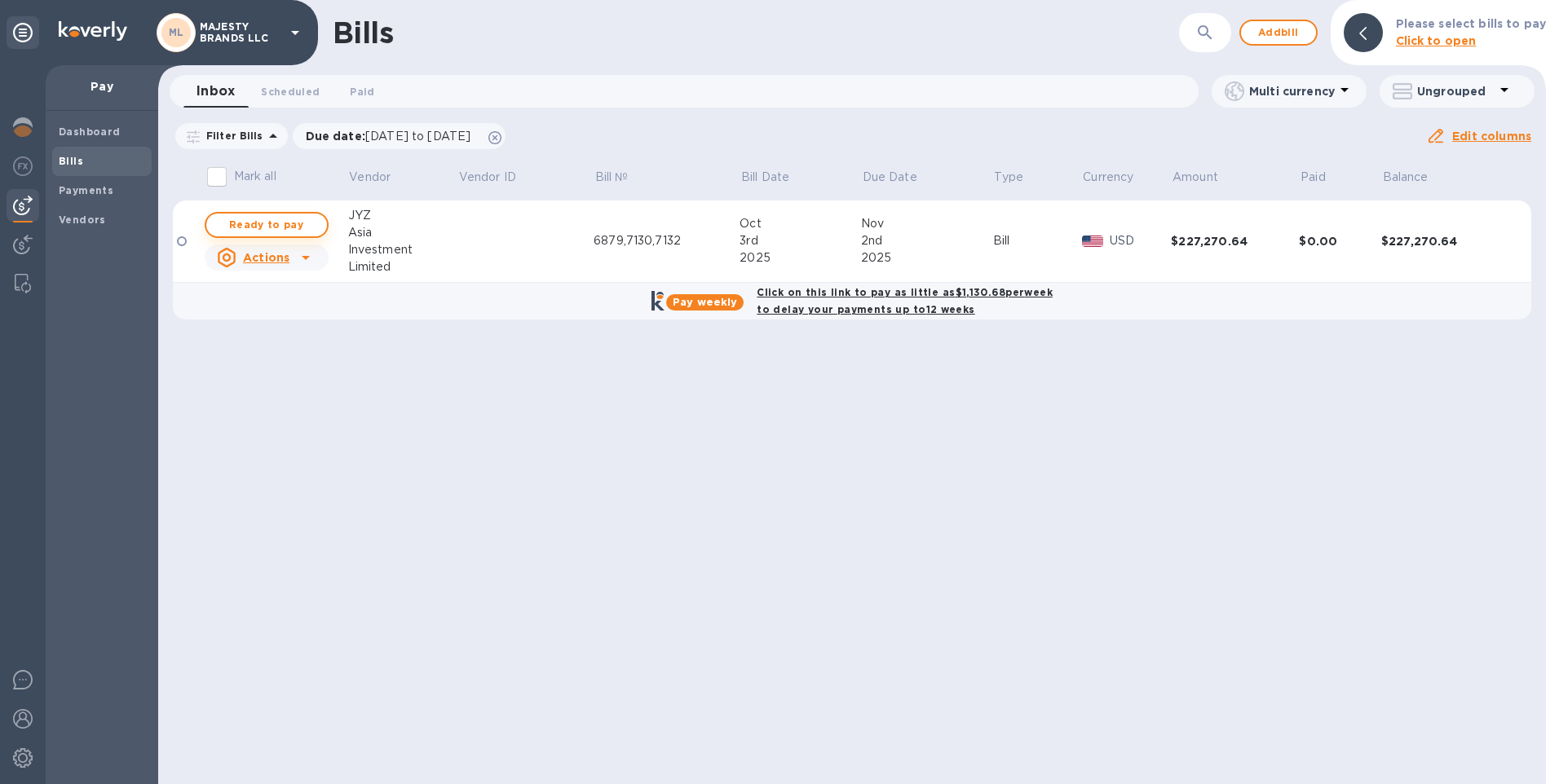
click at [303, 225] on span "Ready to pay" at bounding box center [266, 225] width 95 height 19
checkbox input "true"
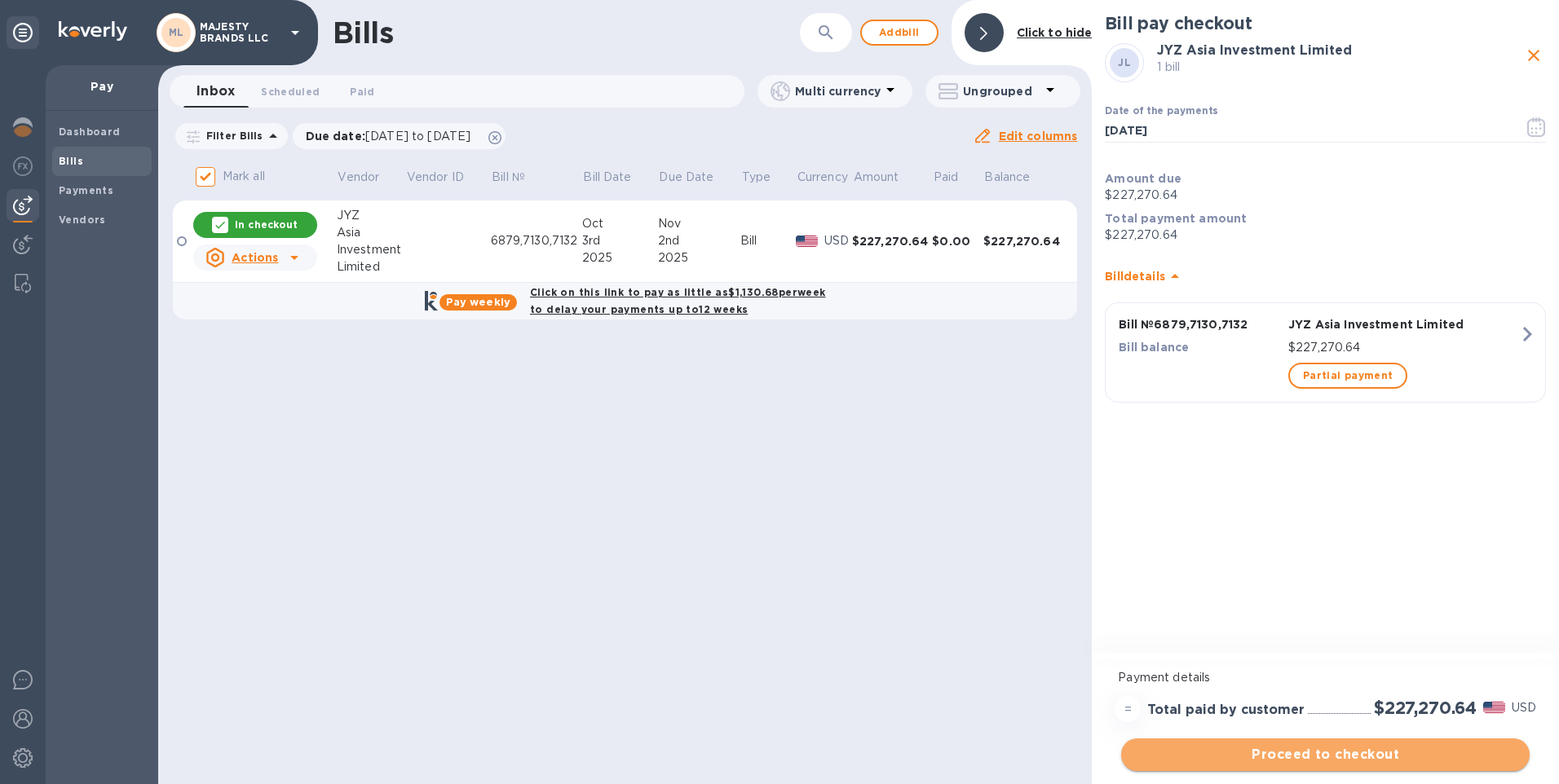
click at [1228, 758] on span "Proceed to checkout" at bounding box center [1326, 755] width 383 height 19
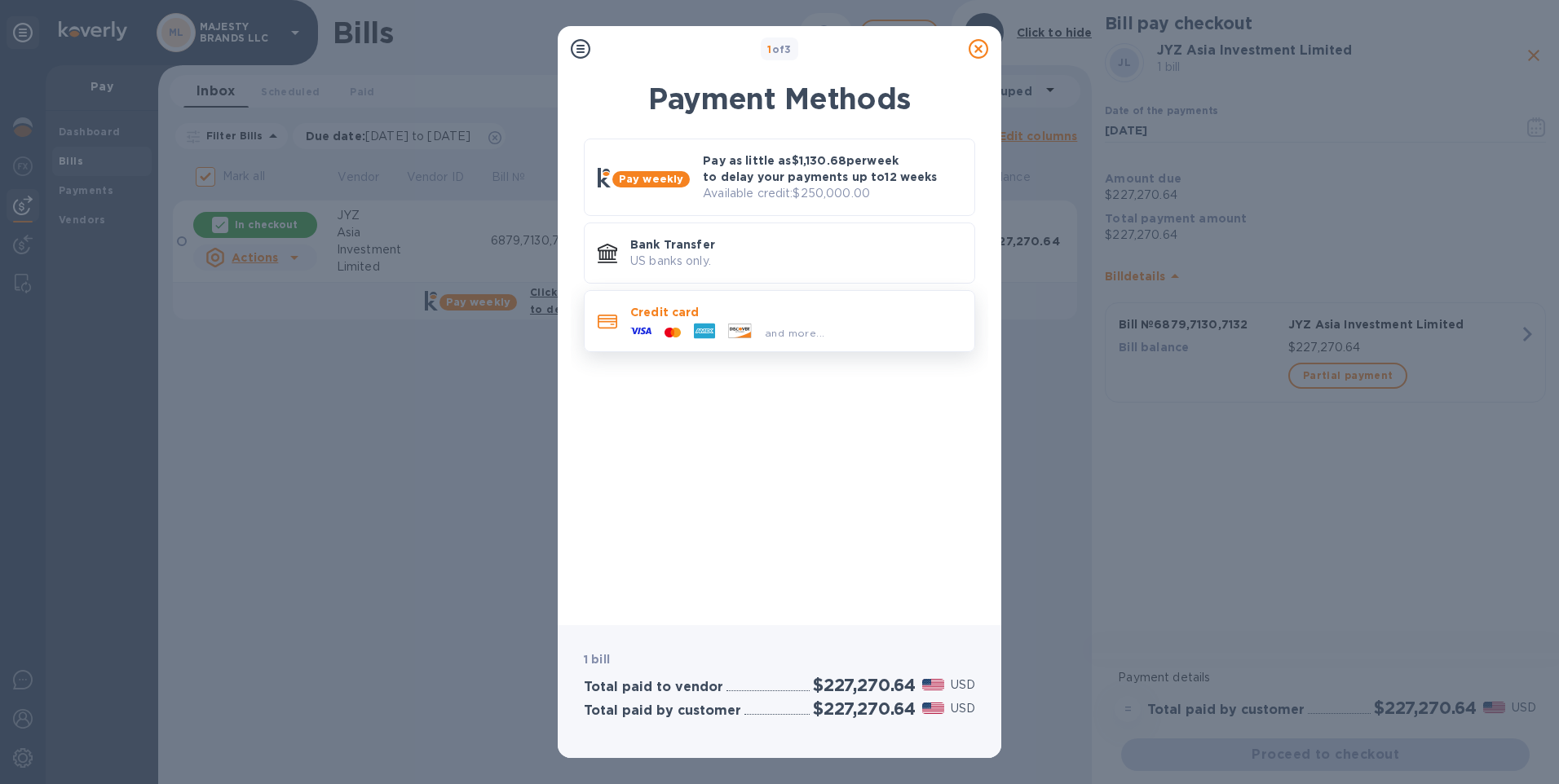
click at [646, 317] on p "Credit card" at bounding box center [796, 313] width 331 height 17
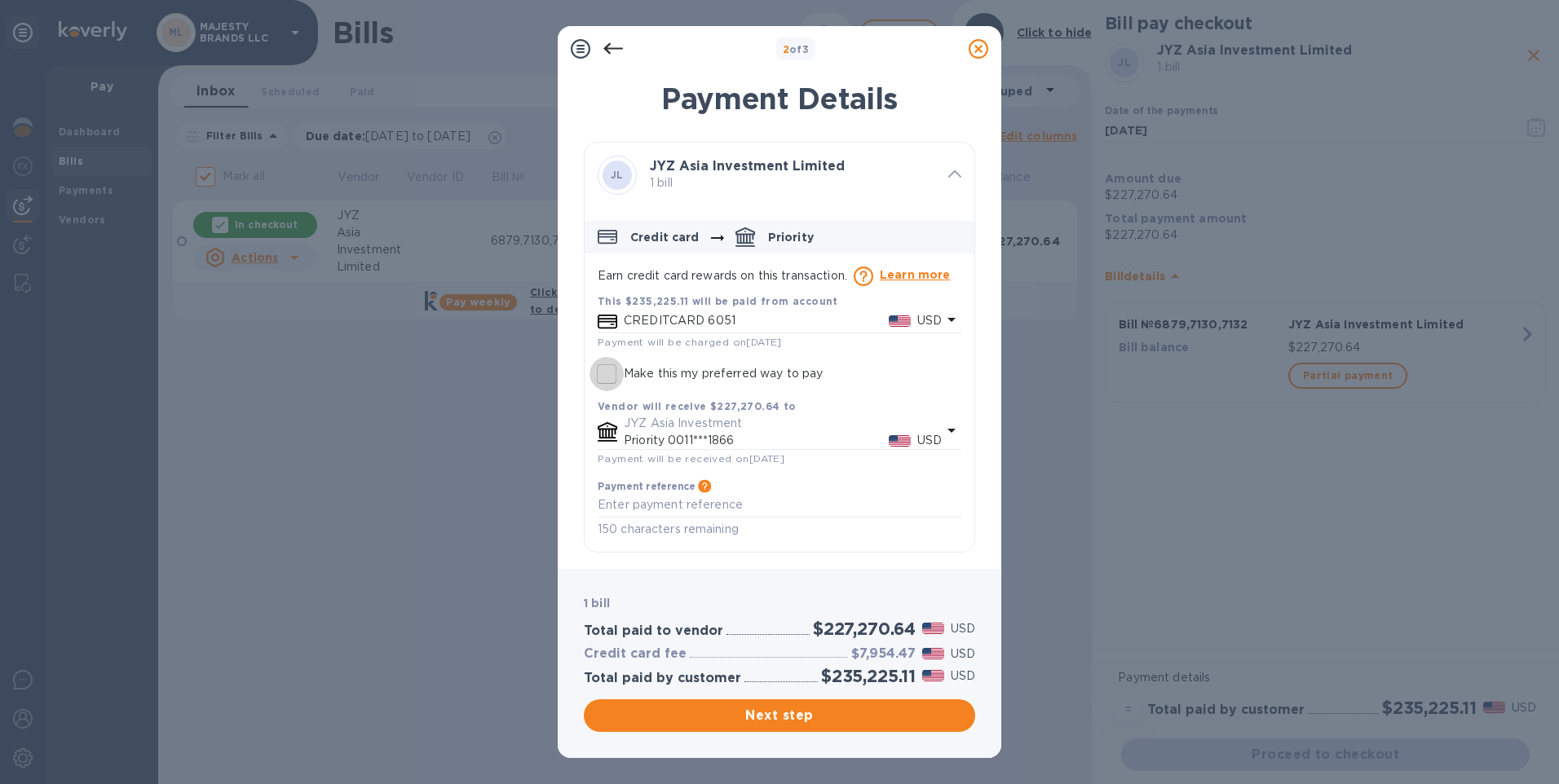
click at [603, 369] on input "Make this my preferred way to pay" at bounding box center [606, 374] width 34 height 34
checkbox input "true"
click at [609, 52] on icon at bounding box center [613, 49] width 19 height 11
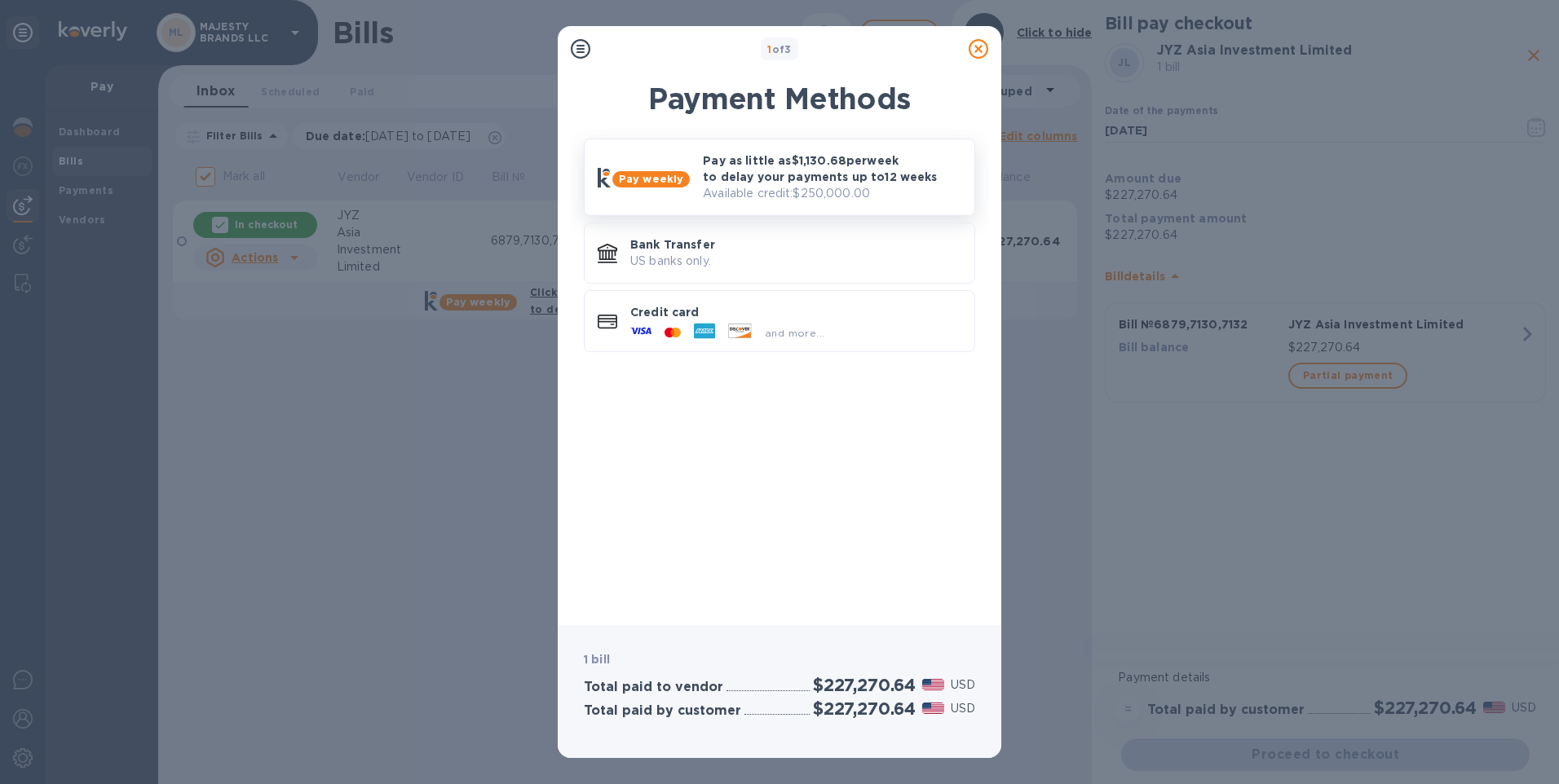
click at [663, 179] on b "Pay weekly" at bounding box center [652, 179] width 64 height 12
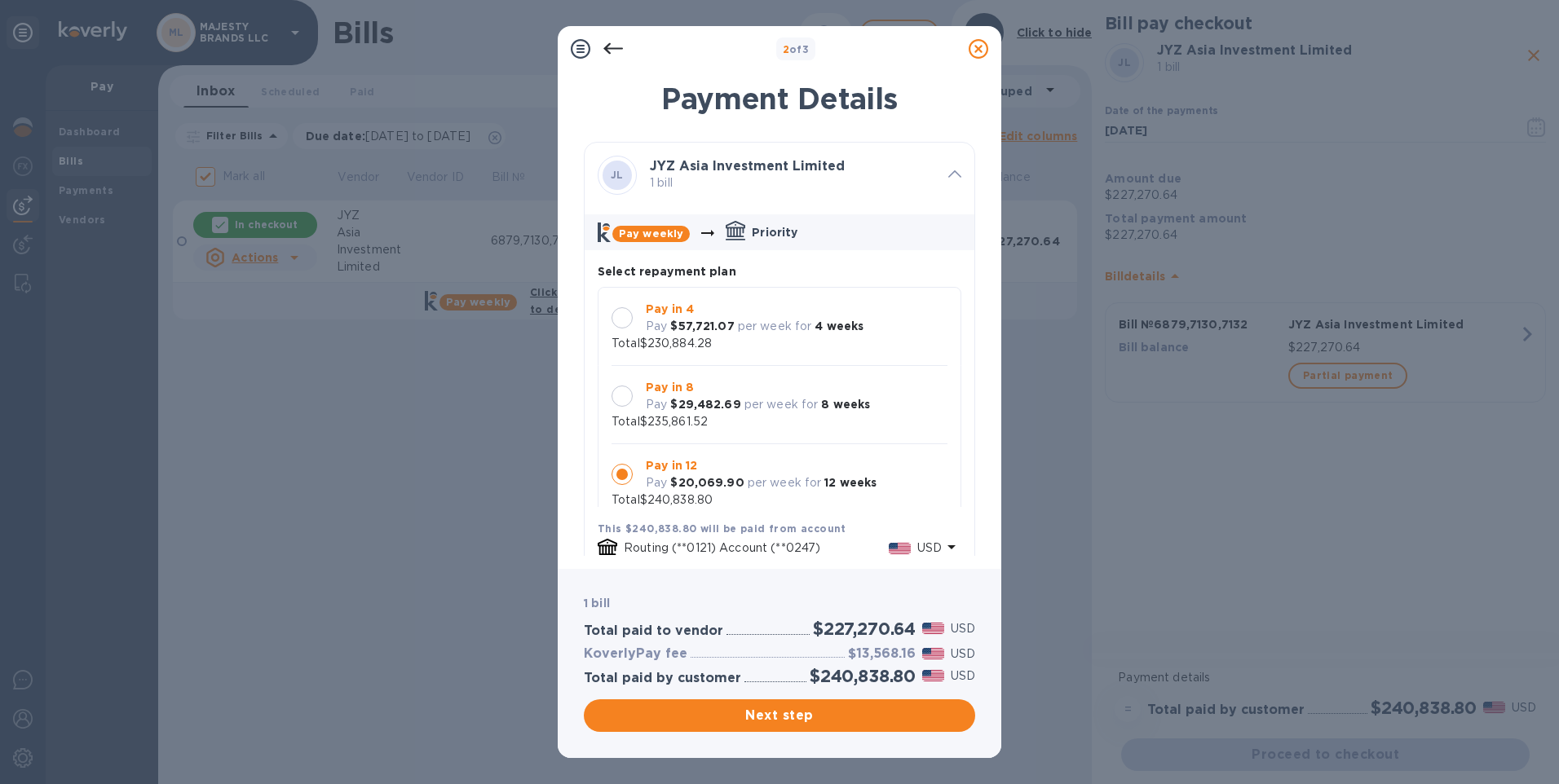
click at [622, 318] on div at bounding box center [622, 317] width 21 height 21
checkbox input "true"
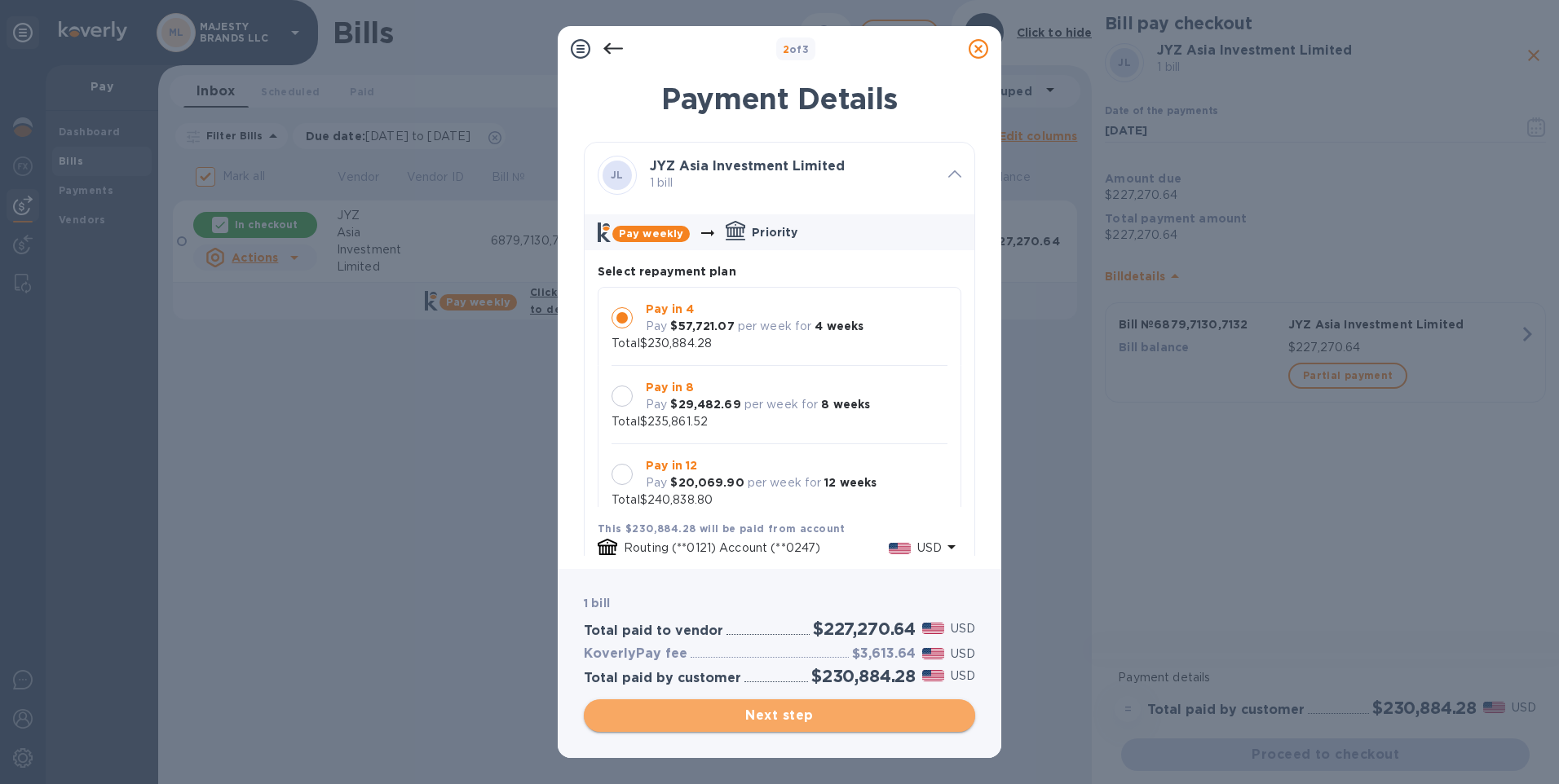
click at [791, 721] on span "Next step" at bounding box center [780, 715] width 365 height 19
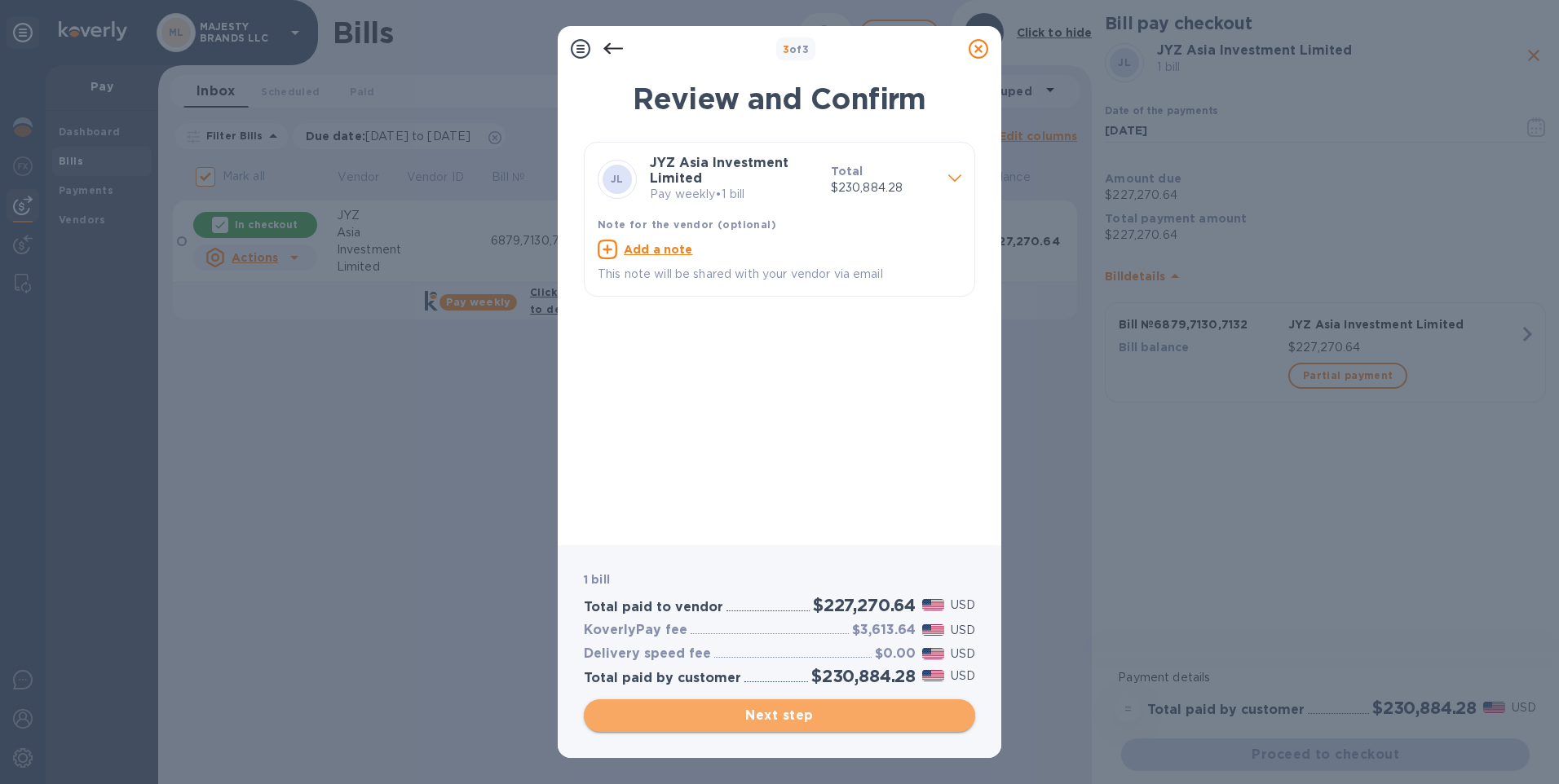
click at [759, 714] on span "Next step" at bounding box center [780, 715] width 365 height 19
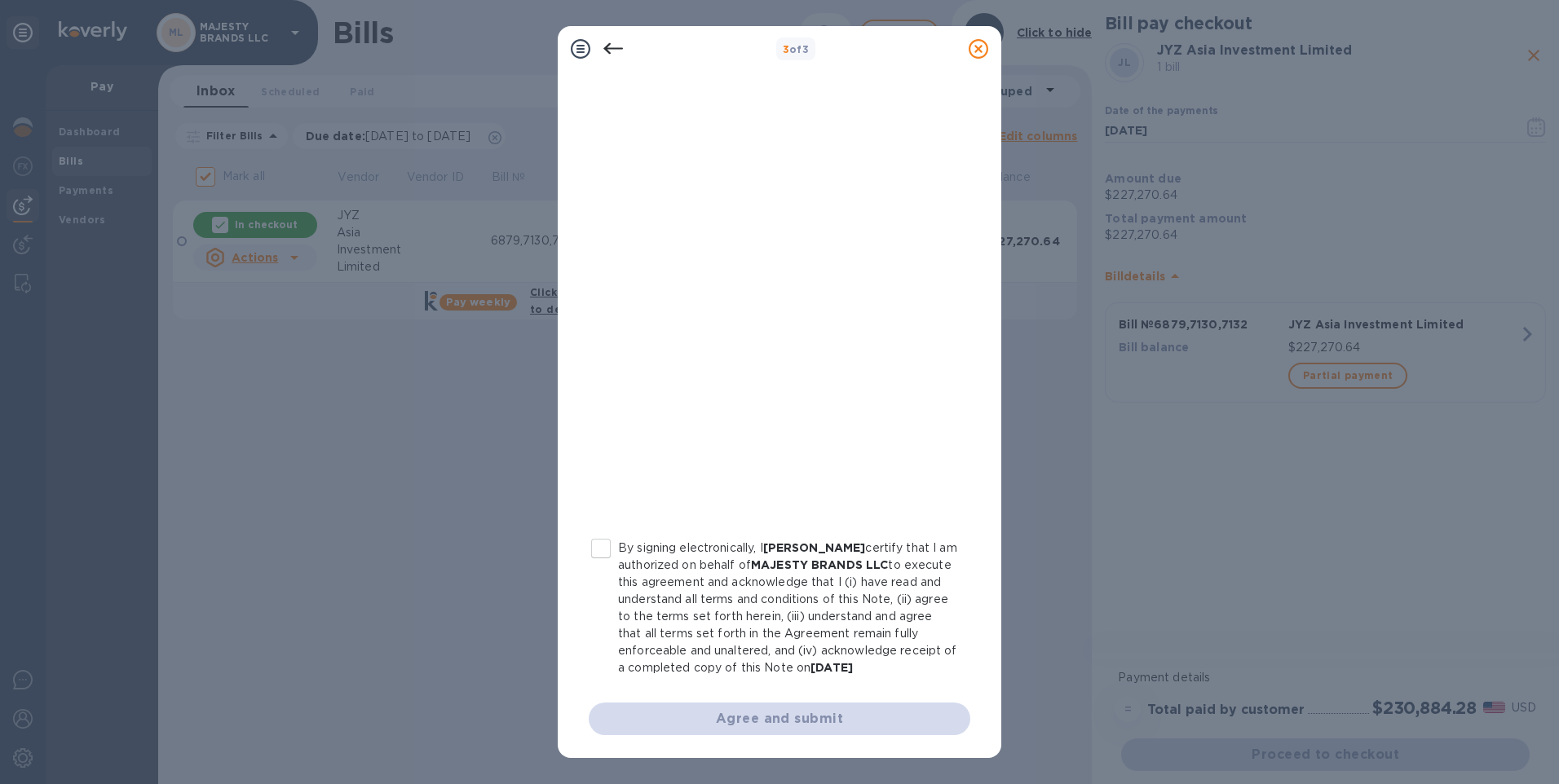
scroll to position [144, 0]
click at [604, 532] on input "By signing electronically, I [PERSON_NAME] certify that I am authorized on beha…" at bounding box center [600, 548] width 34 height 34
checkbox input "true"
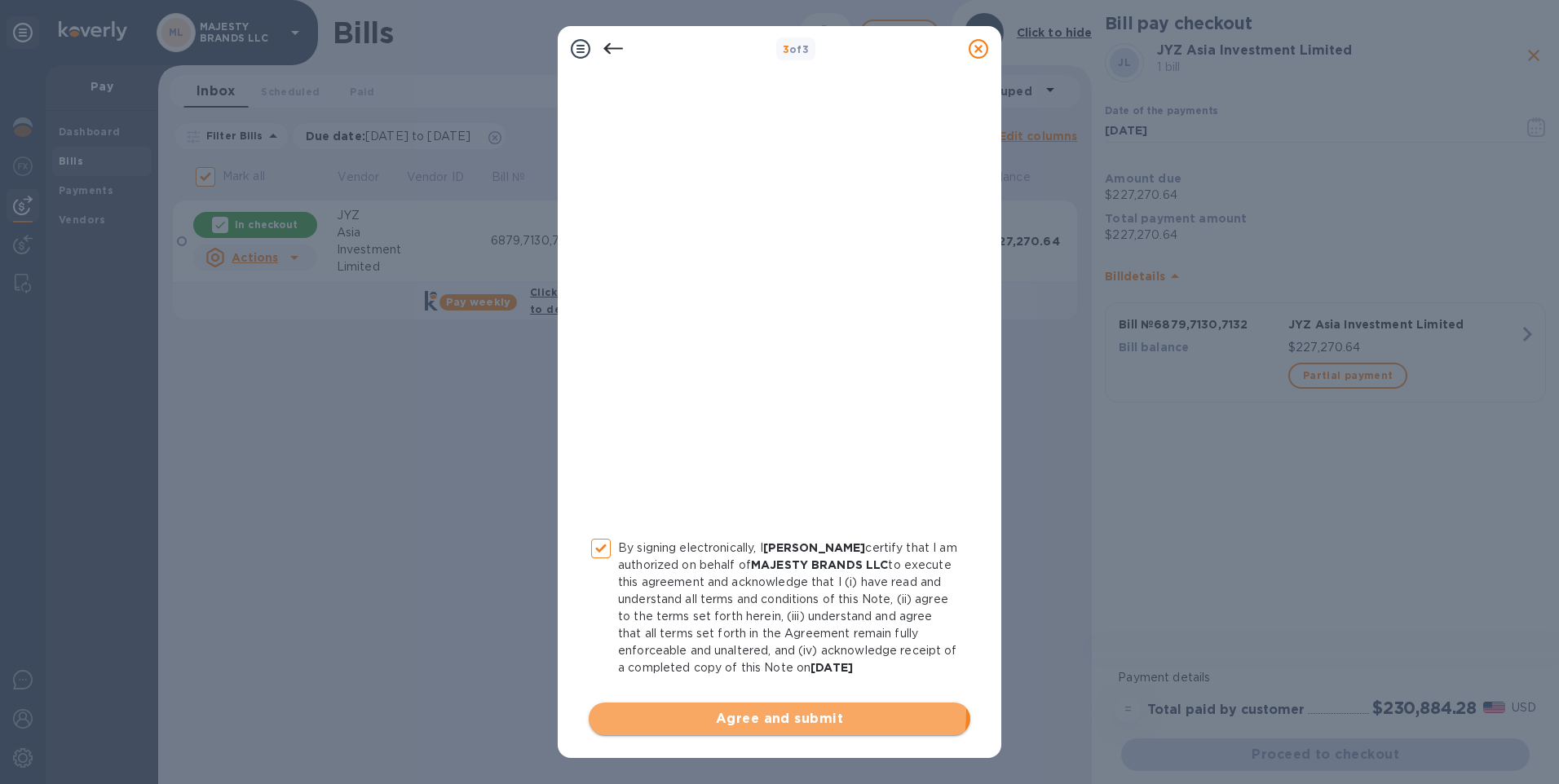
click at [745, 710] on span "Agree and submit" at bounding box center [780, 719] width 355 height 19
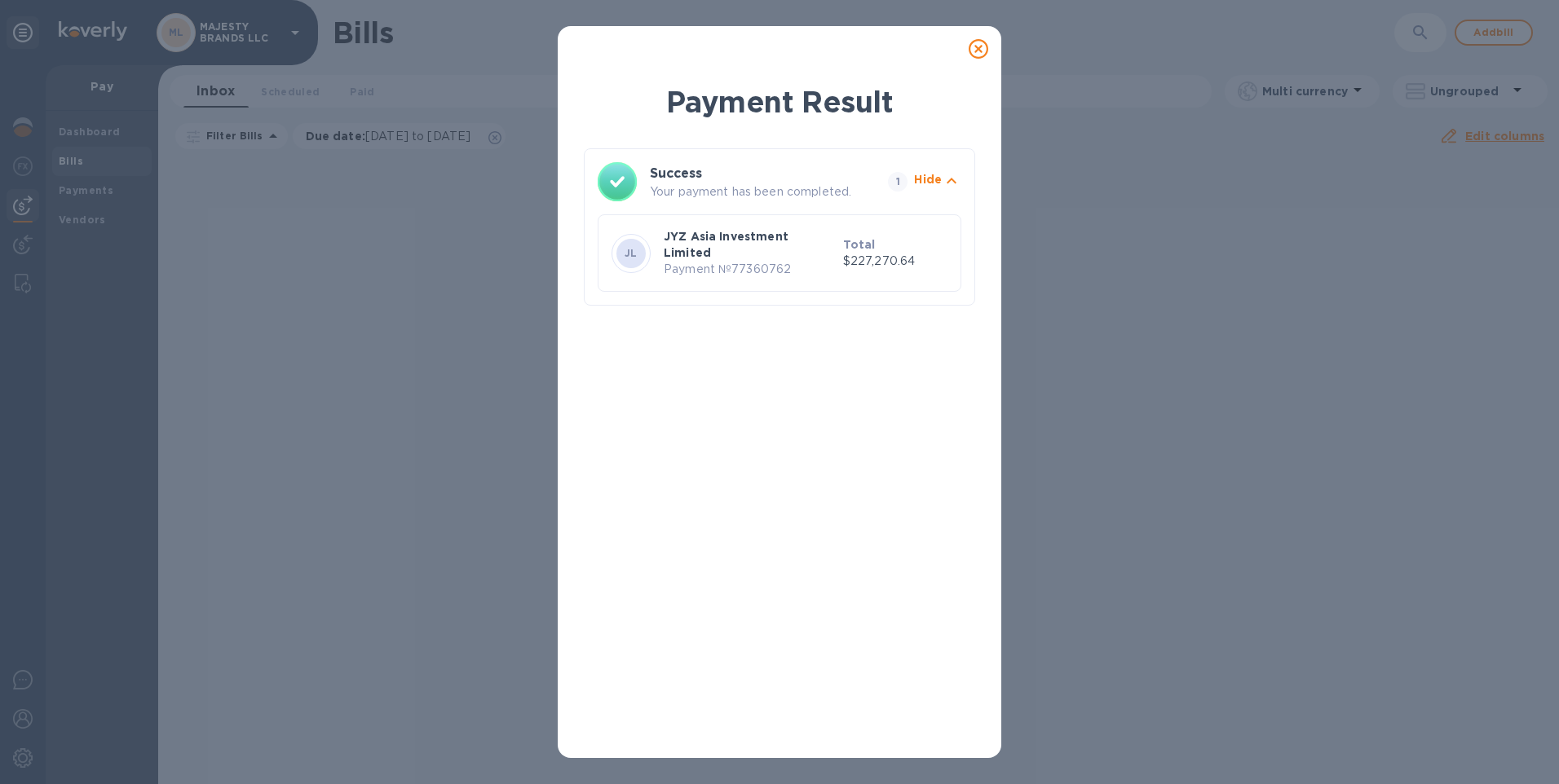
click at [767, 261] on p "Payment № 77360762" at bounding box center [750, 270] width 173 height 17
click at [977, 44] on icon at bounding box center [978, 49] width 19 height 19
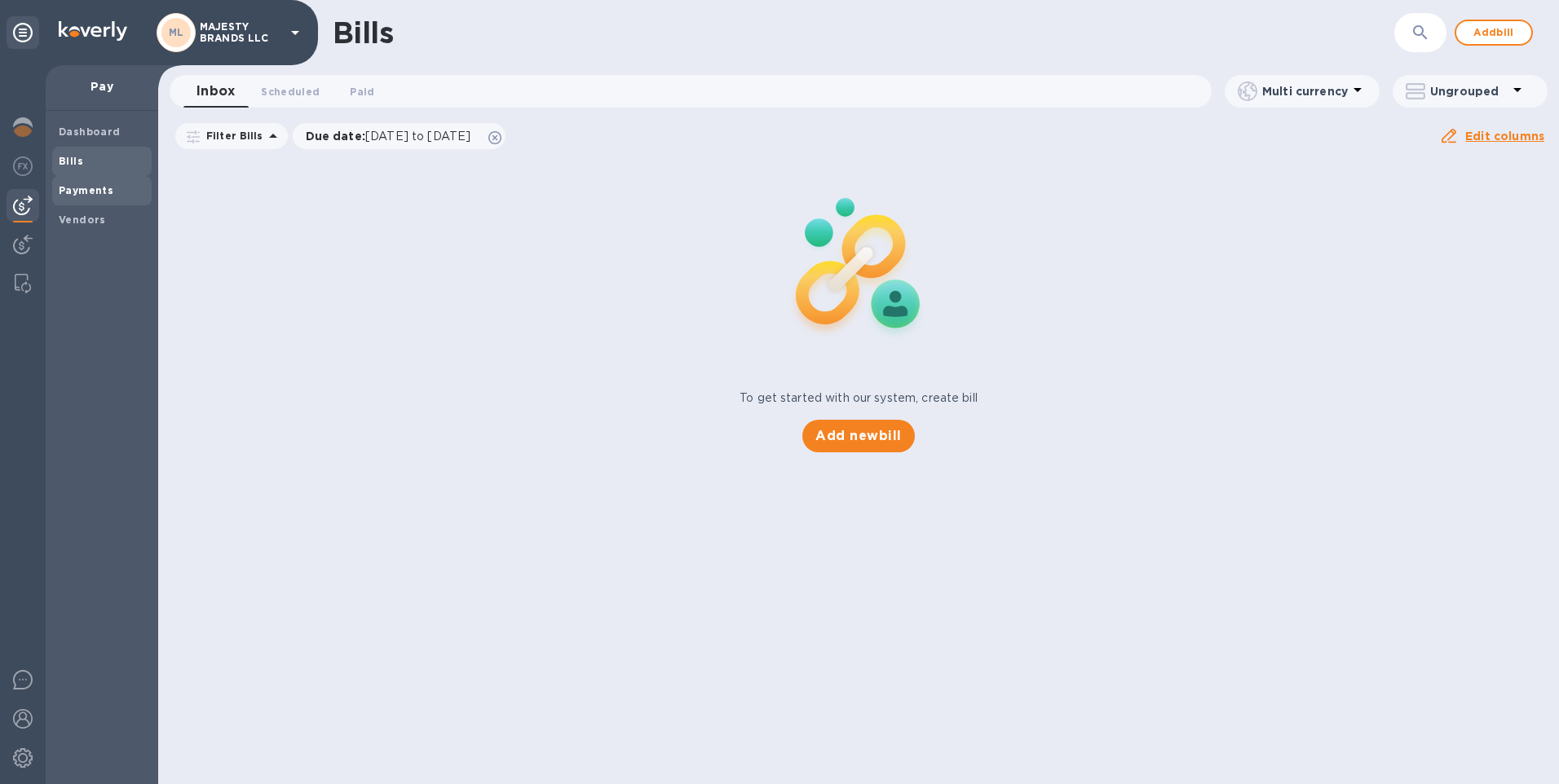
click at [75, 184] on b "Payments" at bounding box center [86, 190] width 54 height 12
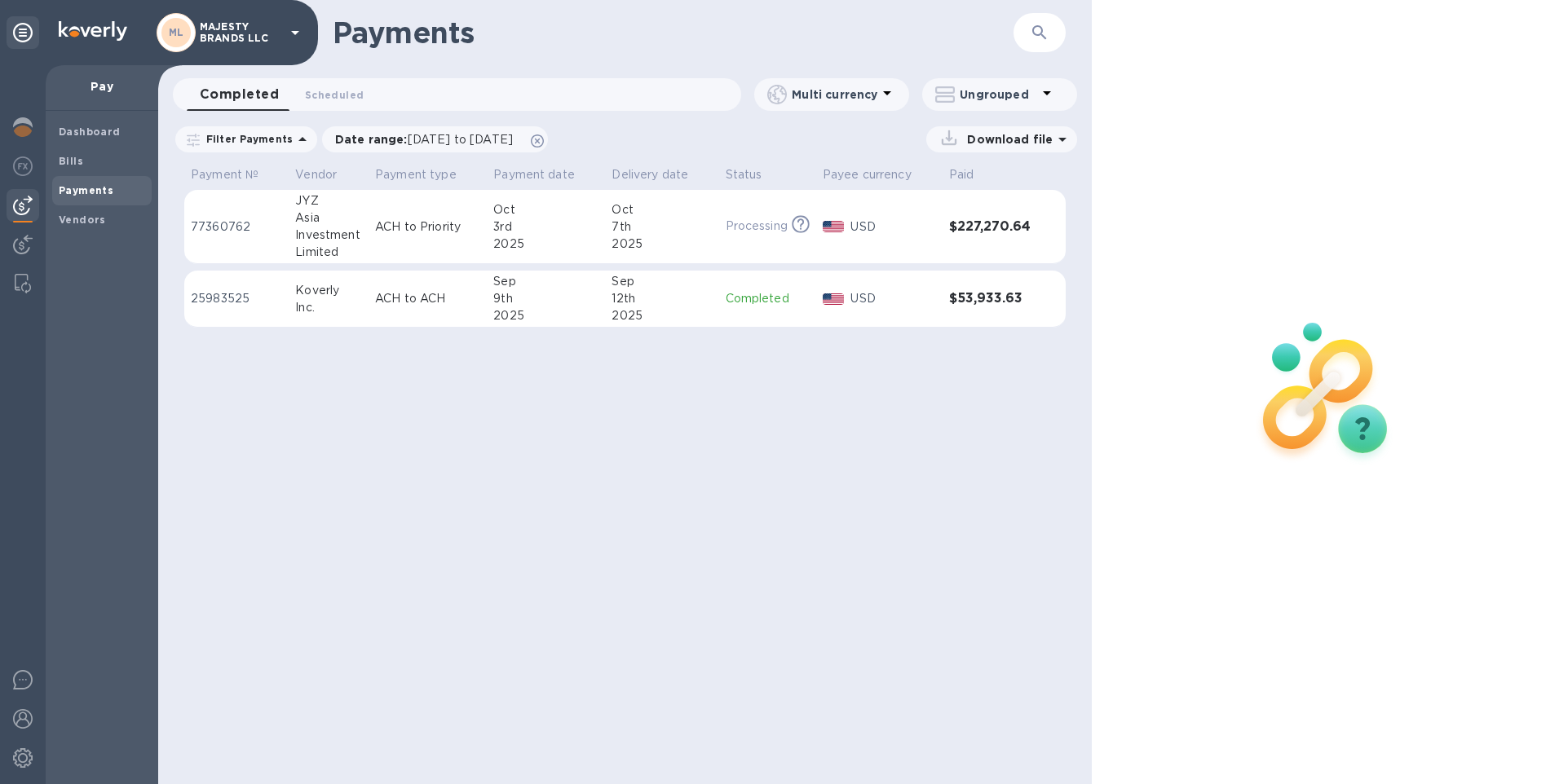
click at [523, 215] on div "Oct" at bounding box center [546, 210] width 105 height 17
